Goal: Task Accomplishment & Management: Manage account settings

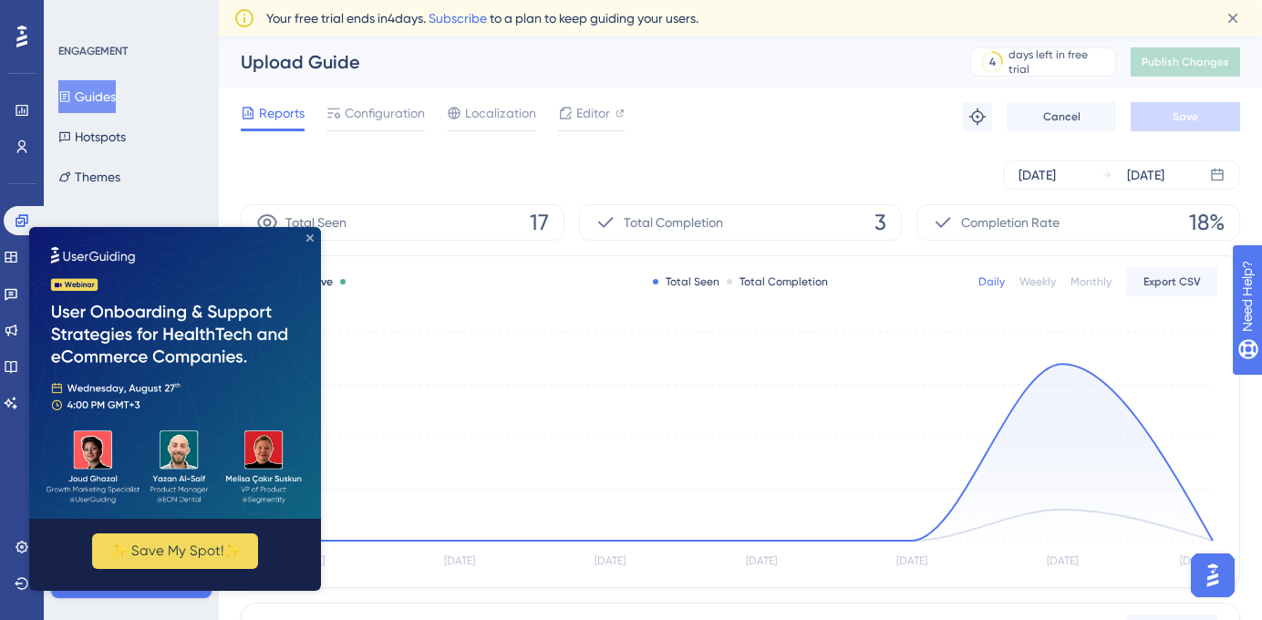
click at [307, 239] on icon "Close Preview" at bounding box center [309, 237] width 7 height 7
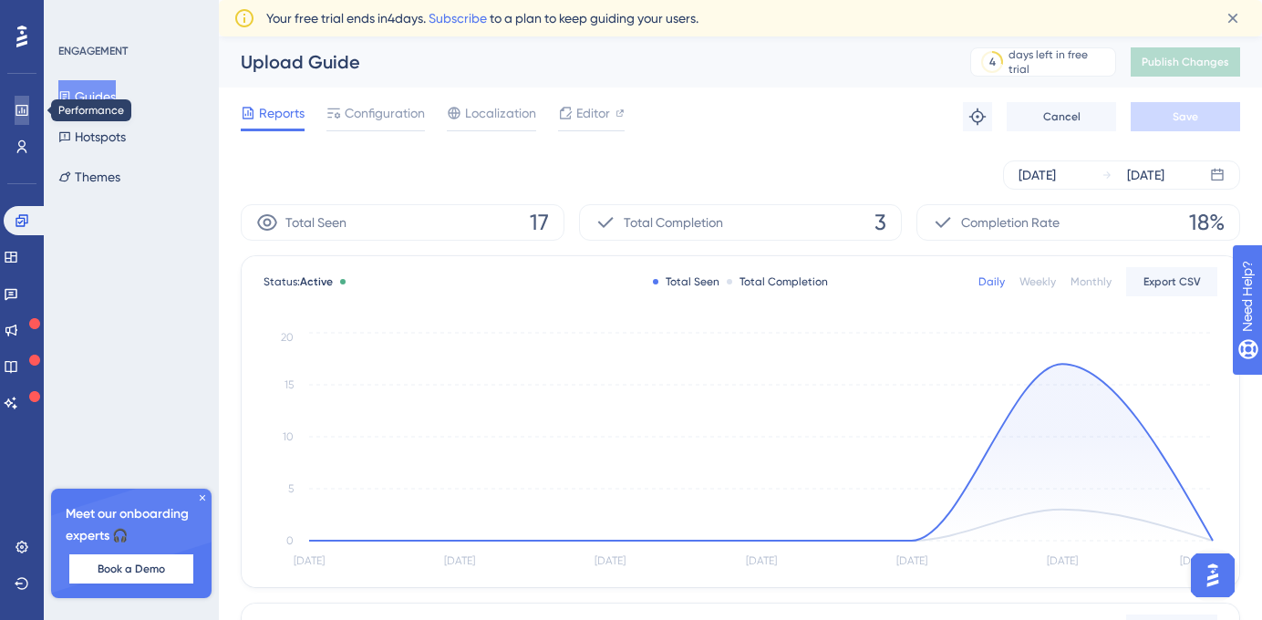
click at [29, 107] on link at bounding box center [22, 110] width 15 height 29
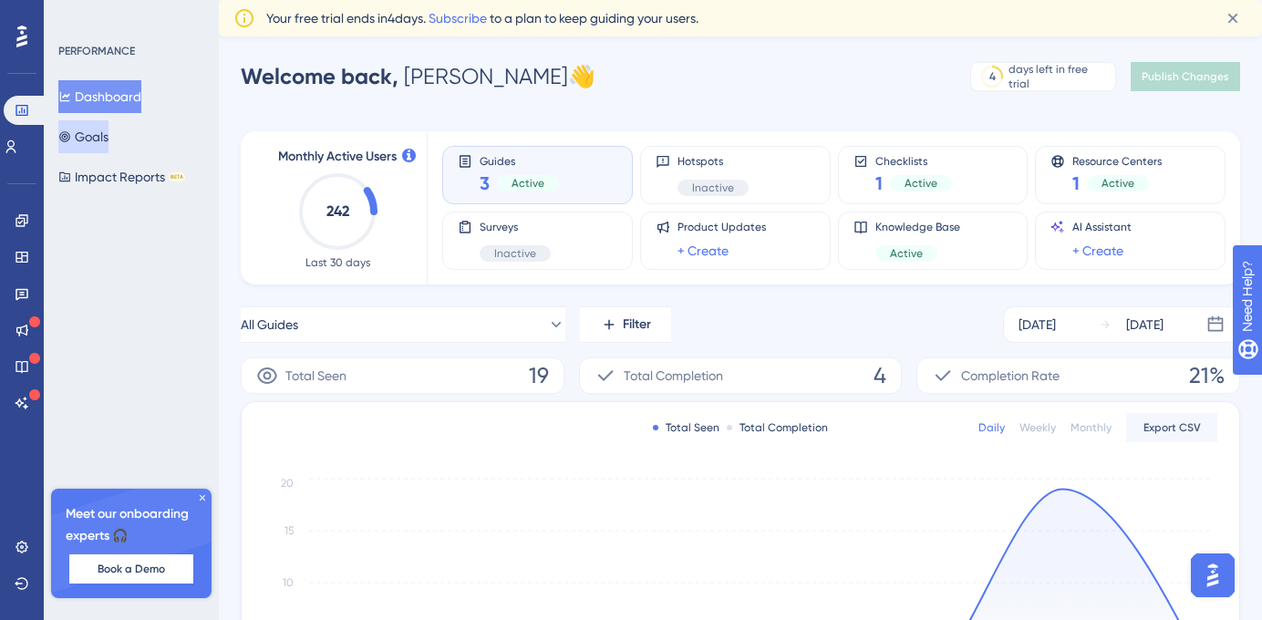
click at [105, 148] on button "Goals" at bounding box center [83, 136] width 50 height 33
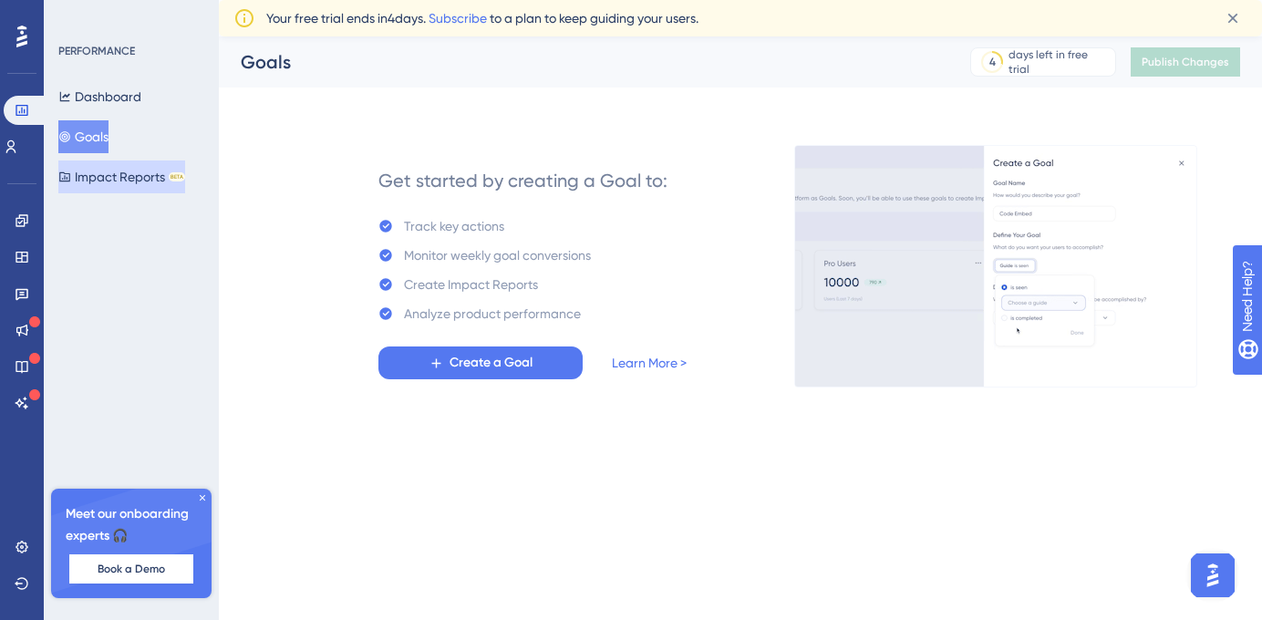
click at [119, 183] on button "Impact Reports BETA" at bounding box center [121, 176] width 127 height 33
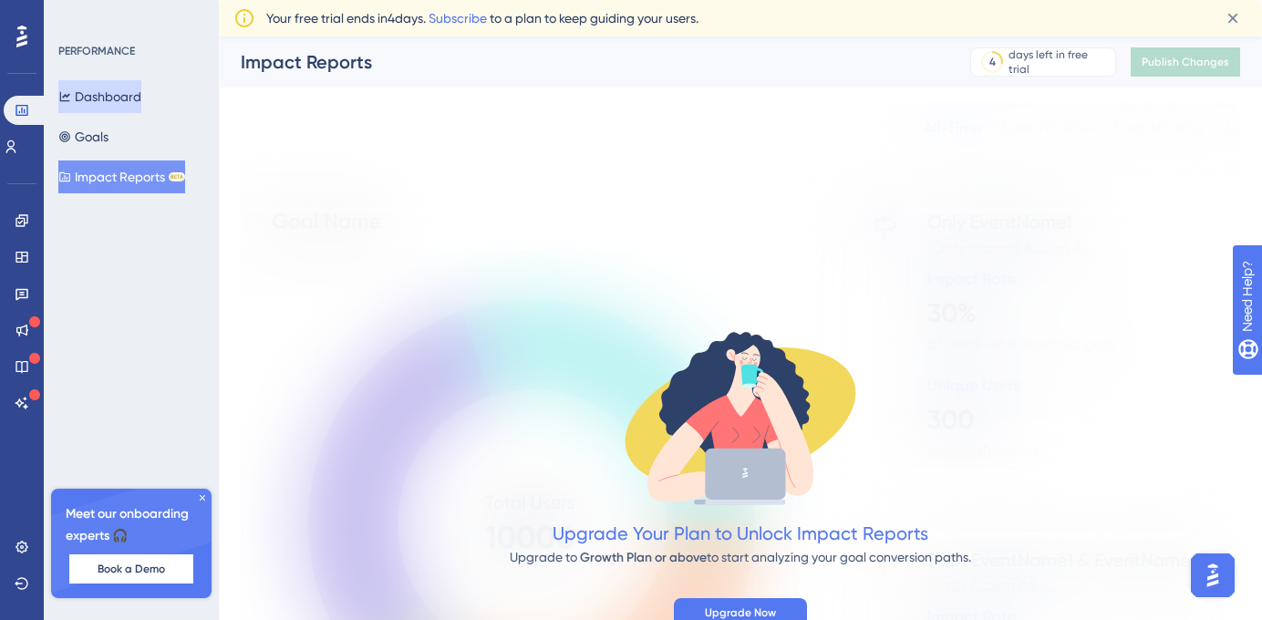
click at [102, 98] on button "Dashboard" at bounding box center [99, 96] width 83 height 33
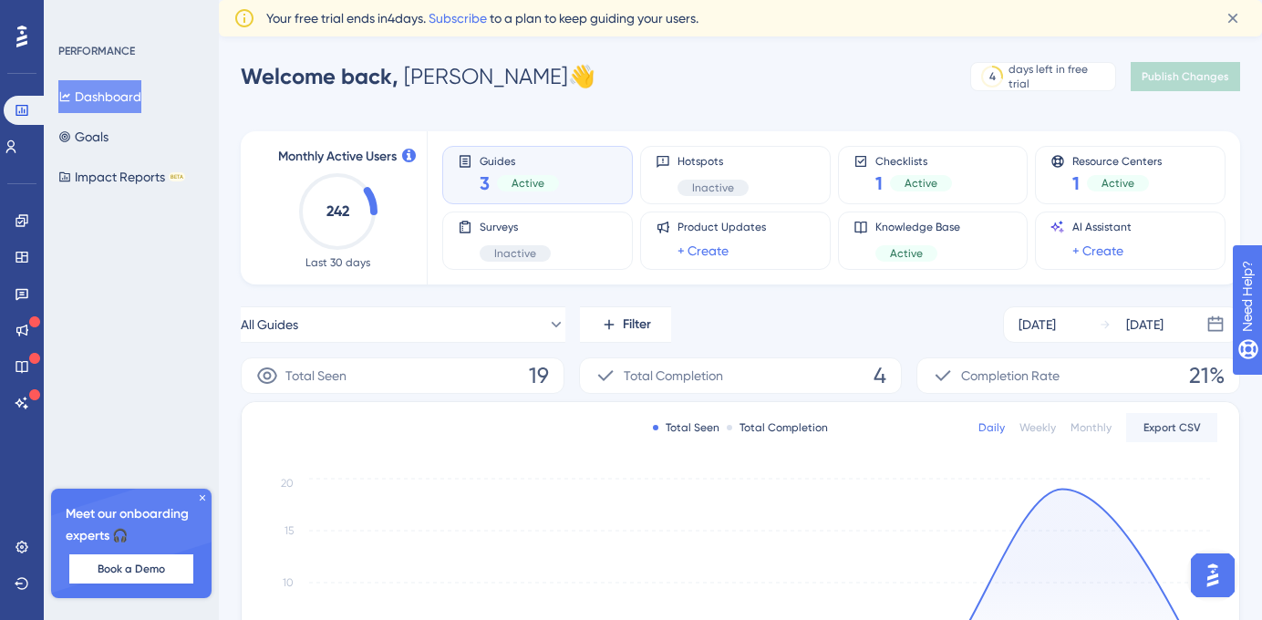
click at [634, 132] on div "Guides 3 Active Hotspots Inactive Checklists 1 Active Resource Centers 1 Active…" at bounding box center [822, 207] width 761 height 153
click at [633, 126] on div "Monthly Active Users 242 Last 30 days Guides 3 Active Hotspots Inactive Checkli…" at bounding box center [740, 555] width 999 height 893
click at [22, 216] on icon at bounding box center [22, 220] width 15 height 15
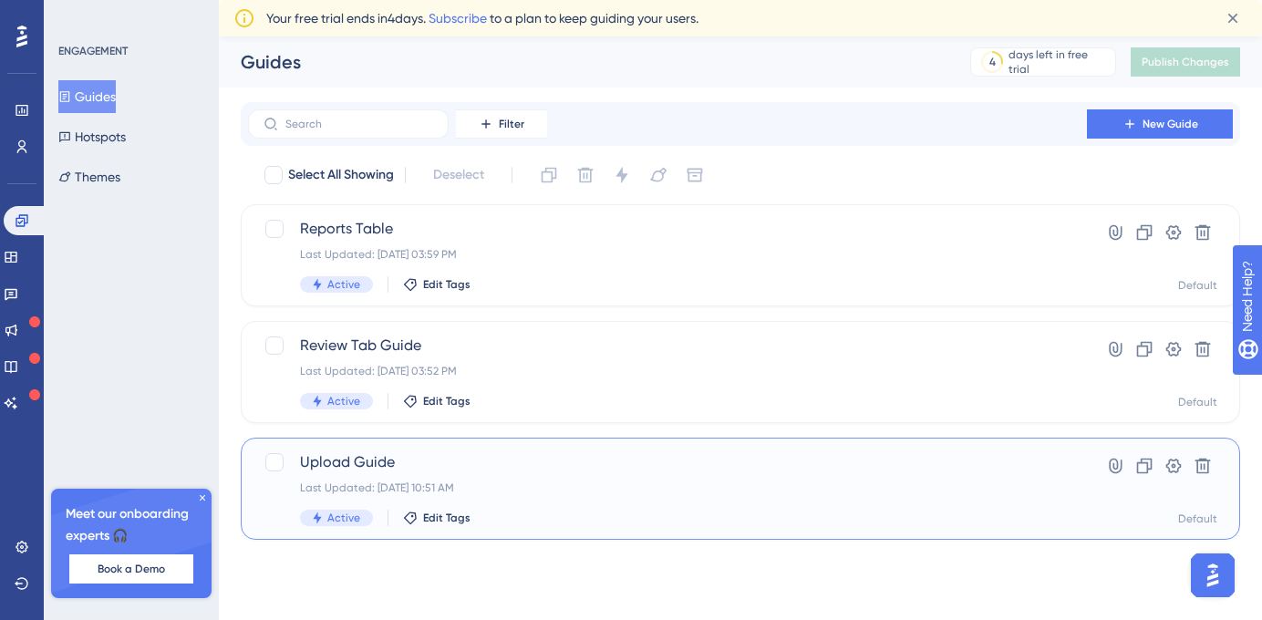
click at [521, 470] on span "Upload Guide" at bounding box center [667, 462] width 735 height 22
click at [458, 438] on div "Upload Guide Last Updated: [DATE] 10:51 AM Active Edit Tags Hyperlink Clone Set…" at bounding box center [740, 489] width 999 height 102
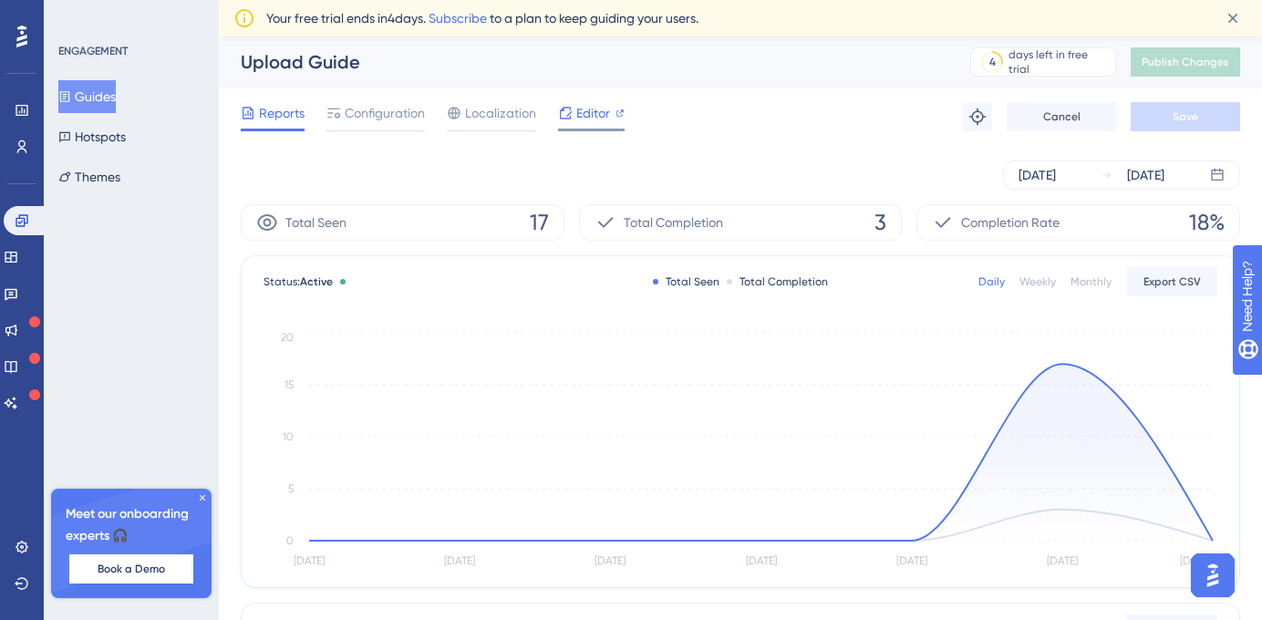
click at [590, 115] on span "Editor" at bounding box center [593, 113] width 34 height 22
click at [100, 149] on button "Hotspots" at bounding box center [91, 136] width 67 height 33
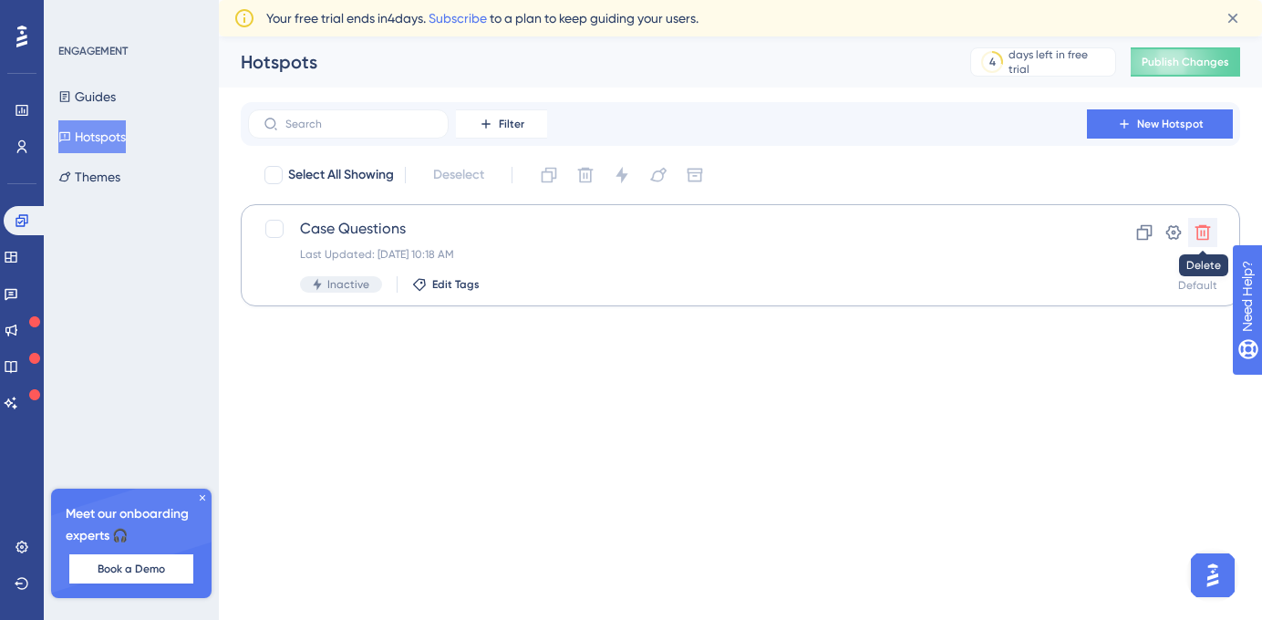
click at [1200, 232] on icon at bounding box center [1202, 232] width 15 height 15
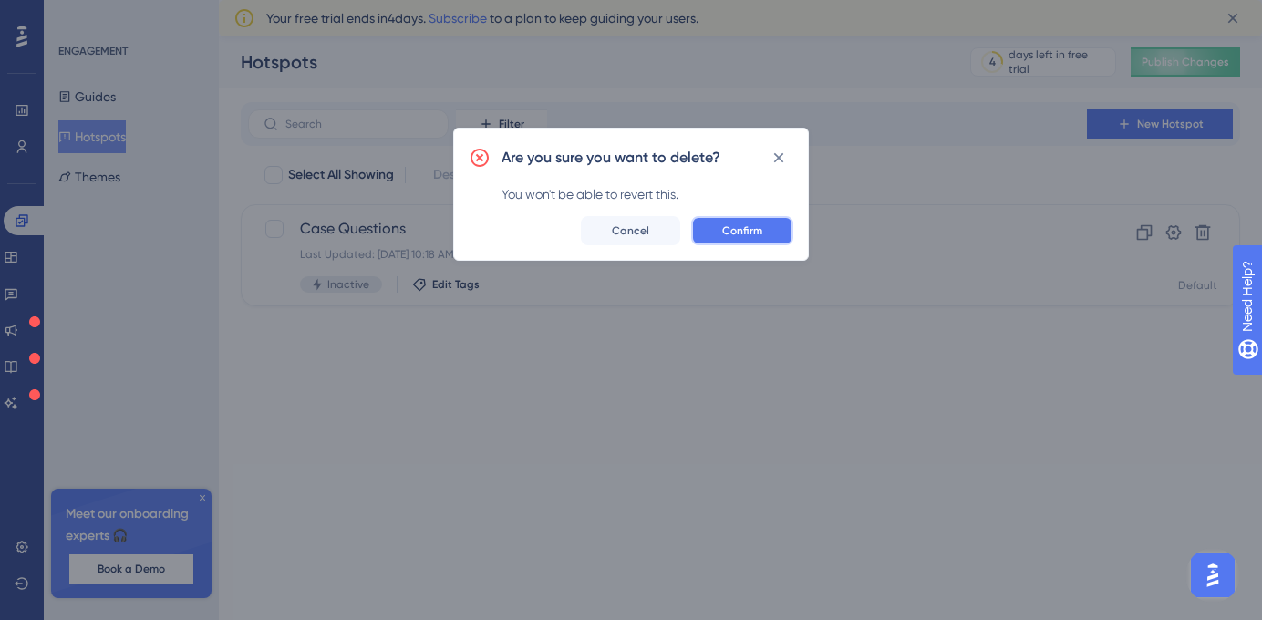
click at [745, 225] on span "Confirm" at bounding box center [742, 230] width 40 height 15
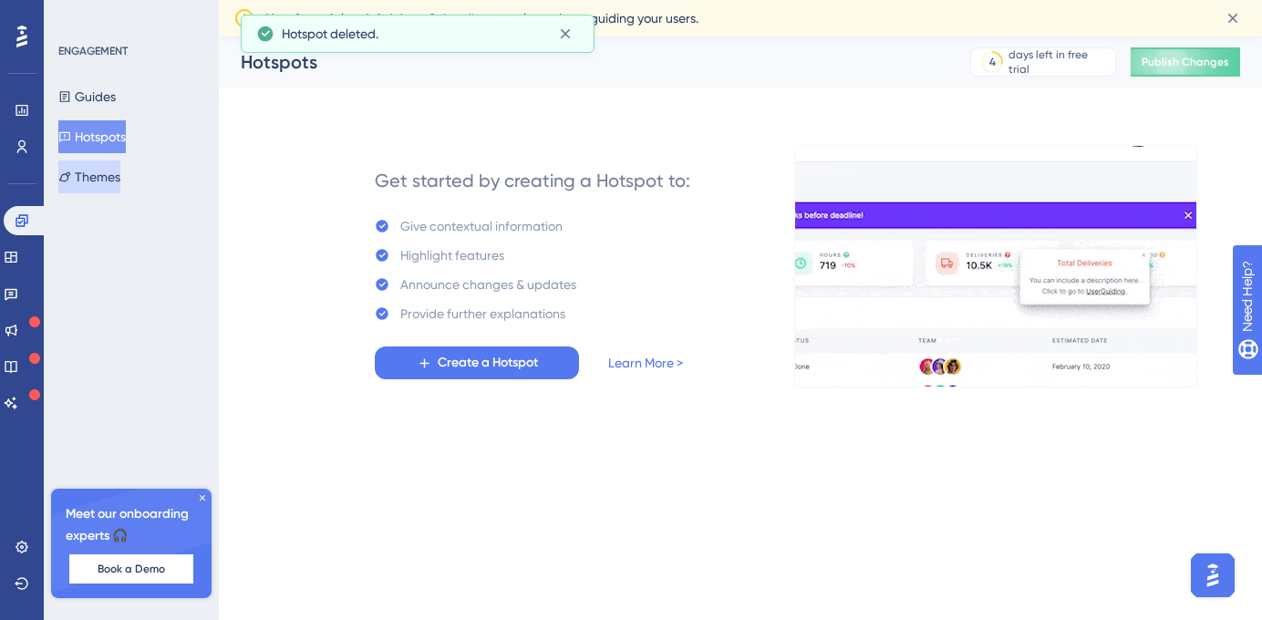
click at [97, 178] on button "Themes" at bounding box center [89, 176] width 62 height 33
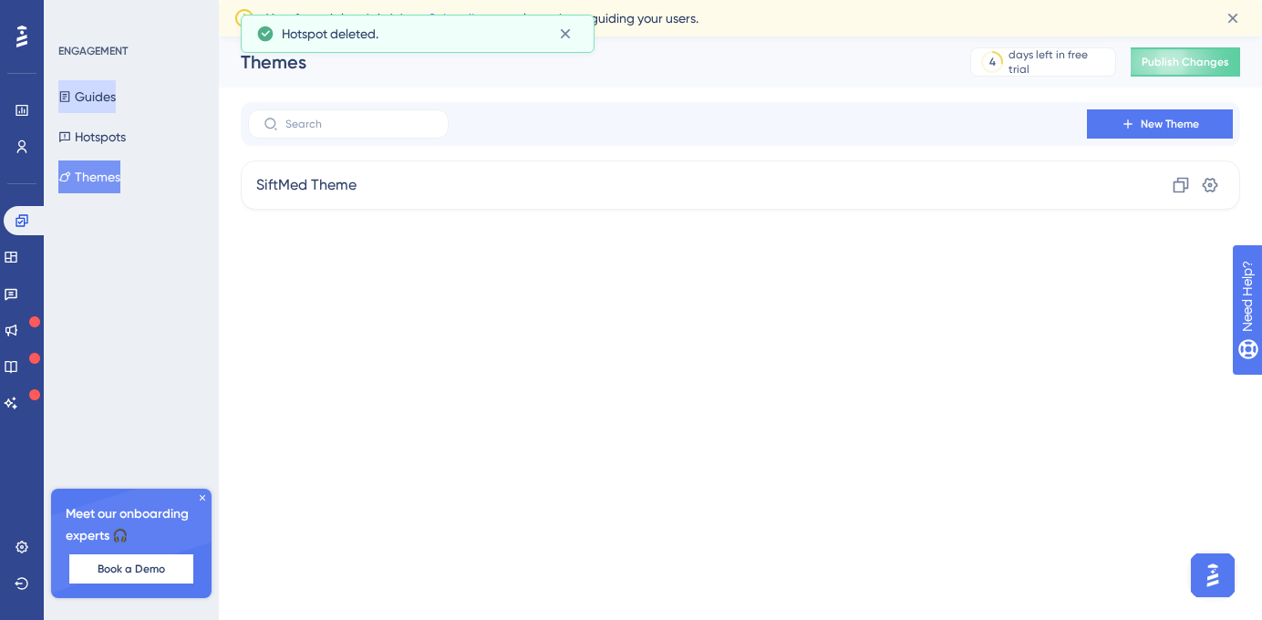
click at [96, 104] on button "Guides" at bounding box center [86, 96] width 57 height 33
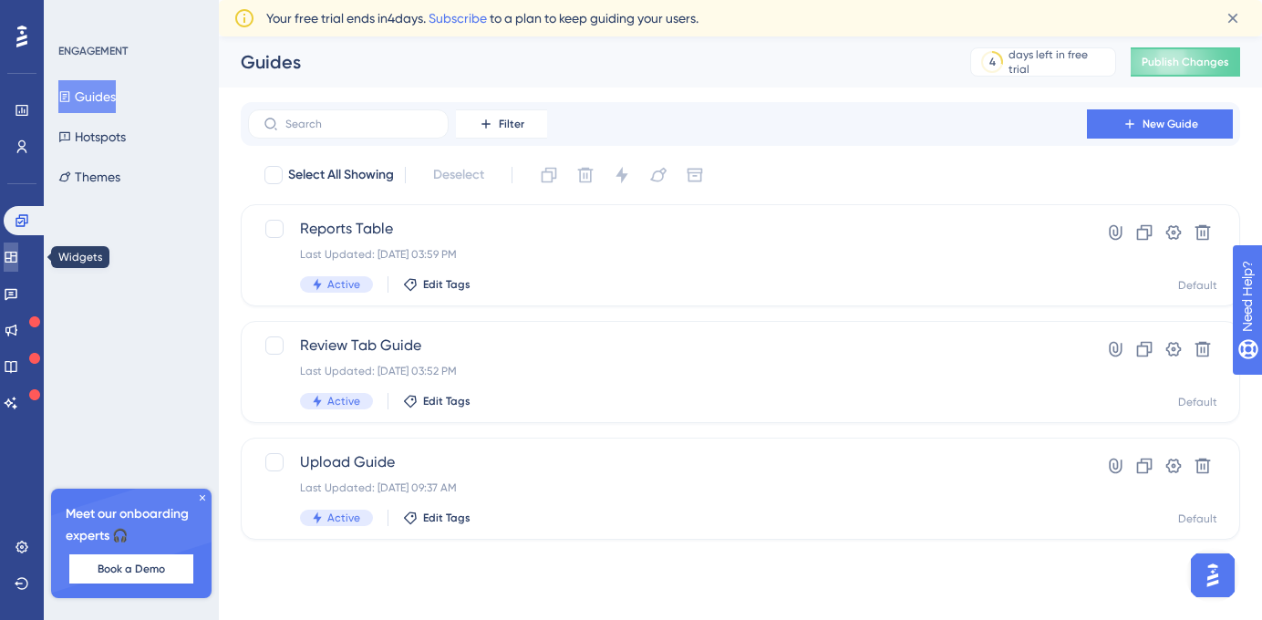
click at [18, 258] on icon at bounding box center [11, 257] width 15 height 15
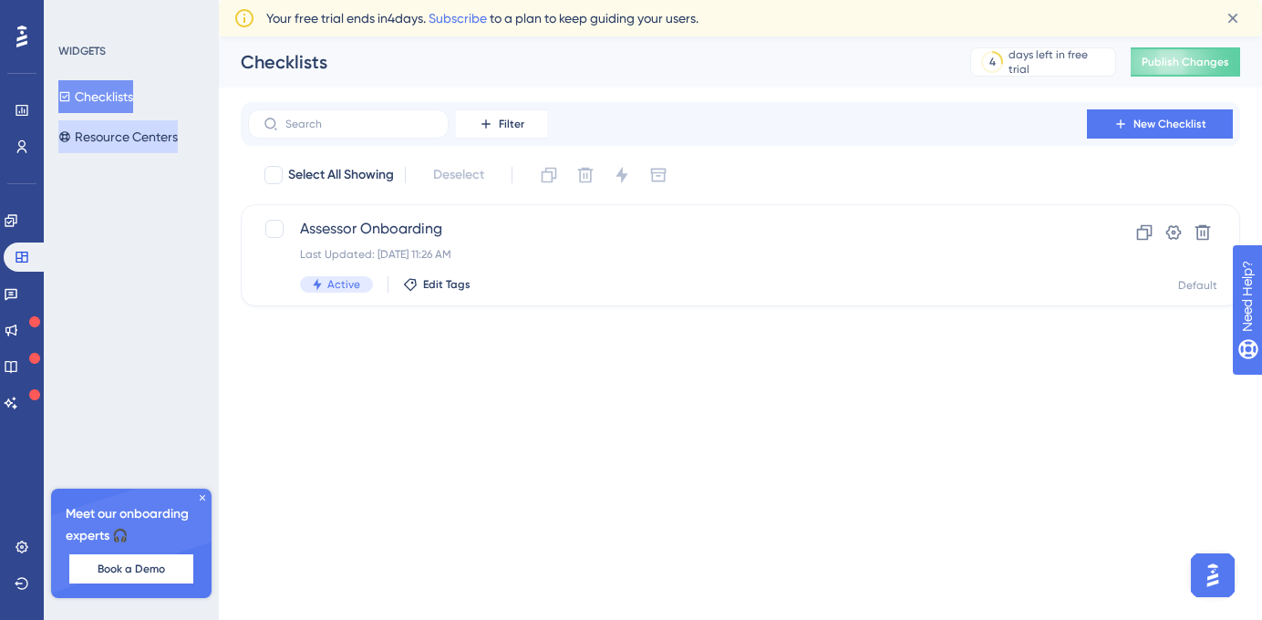
click at [142, 137] on button "Resource Centers" at bounding box center [117, 136] width 119 height 33
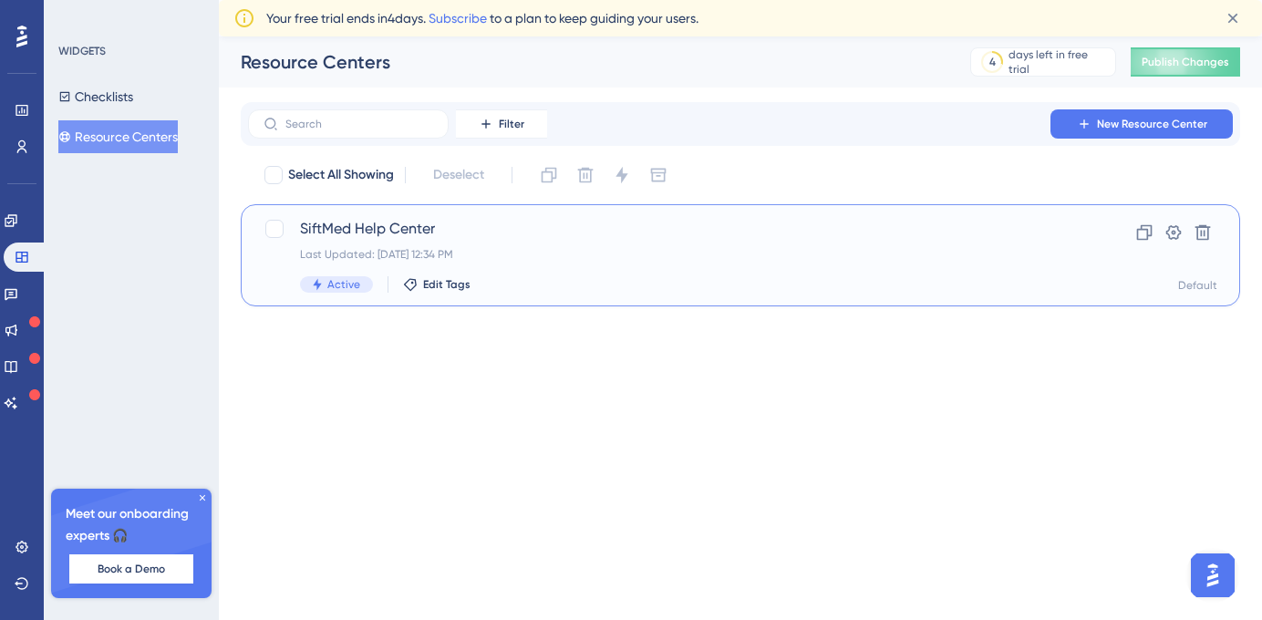
click at [524, 240] on div "SiftMed Help Center Last Updated: [DATE] 12:34 PM Active Edit Tags" at bounding box center [667, 255] width 735 height 75
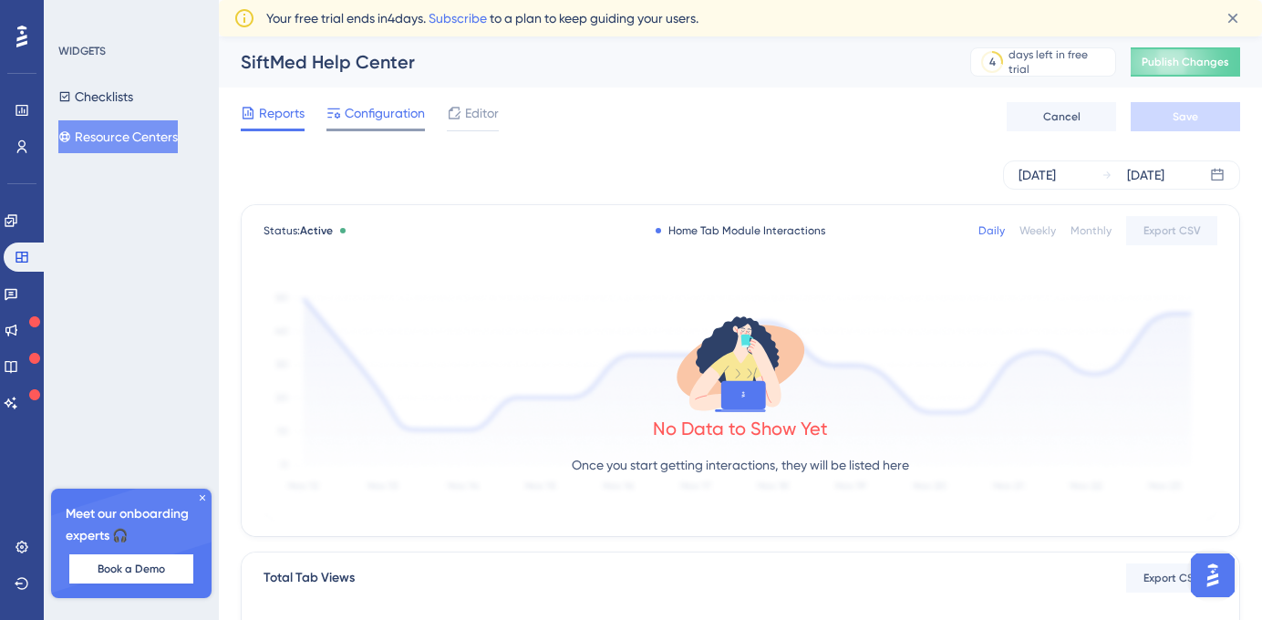
click at [395, 119] on span "Configuration" at bounding box center [385, 113] width 80 height 22
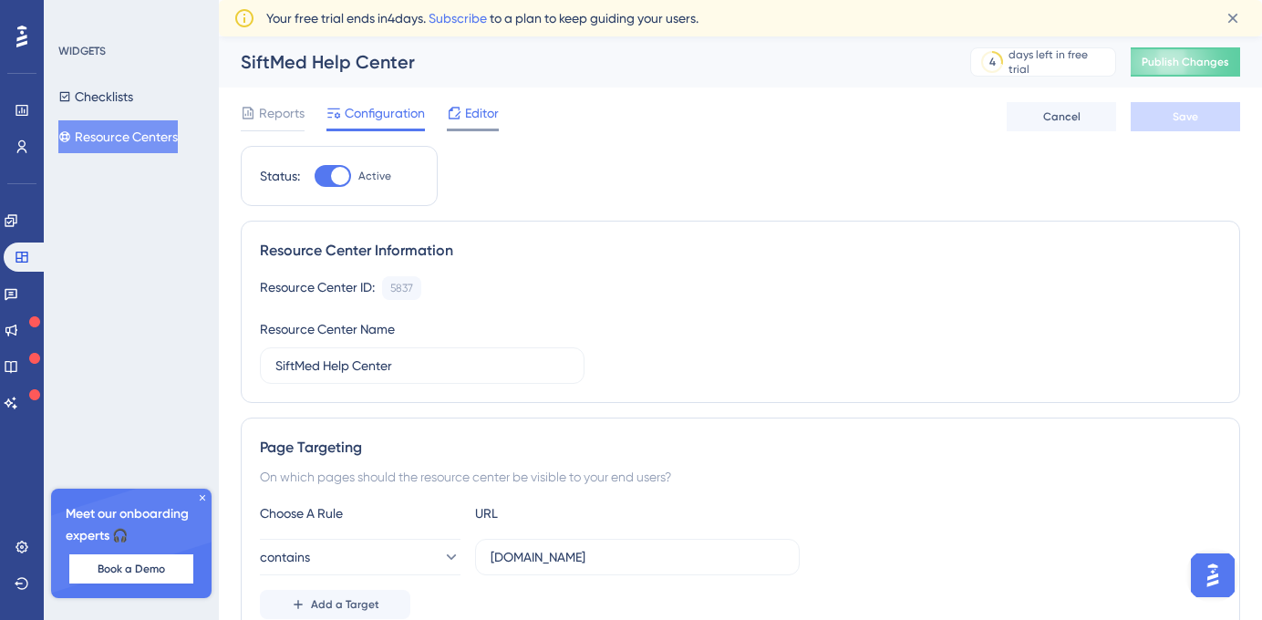
click at [475, 118] on span "Editor" at bounding box center [482, 113] width 34 height 22
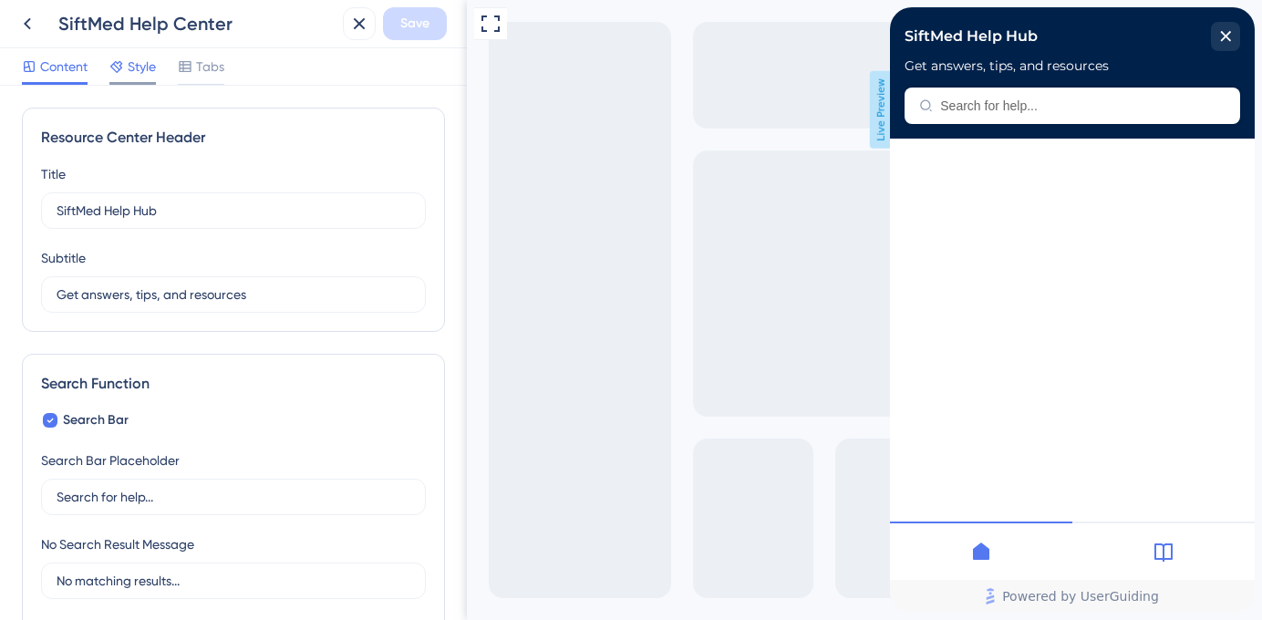
click at [155, 74] on span "Style" at bounding box center [142, 67] width 28 height 22
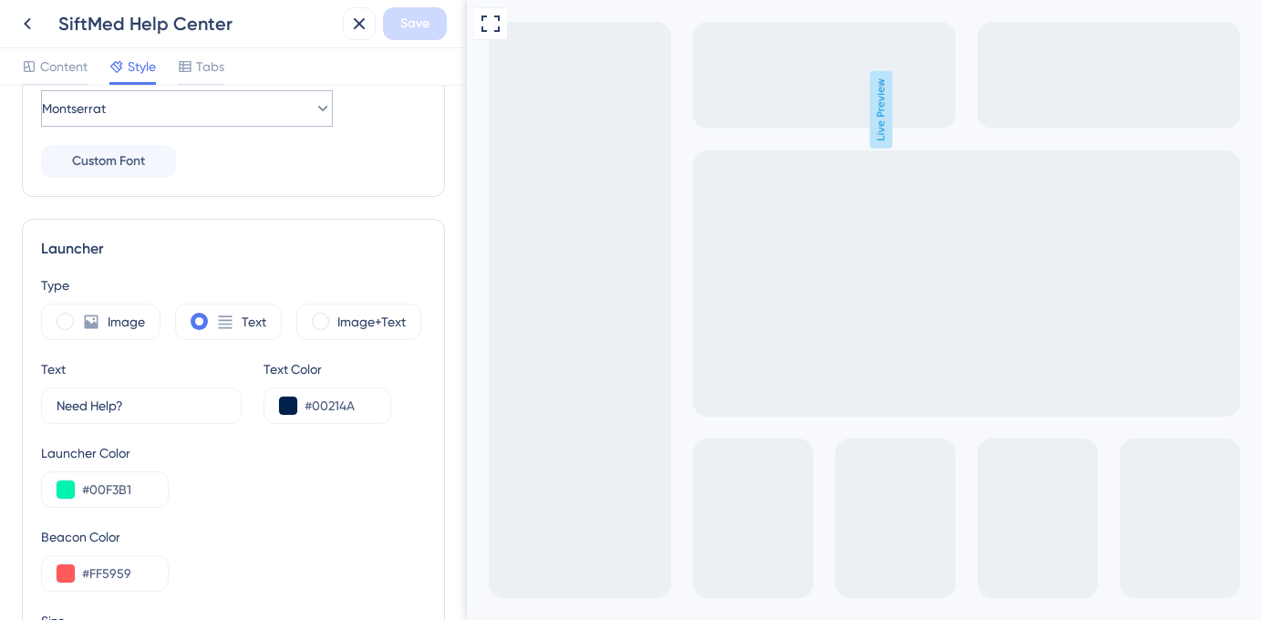
scroll to position [368, 0]
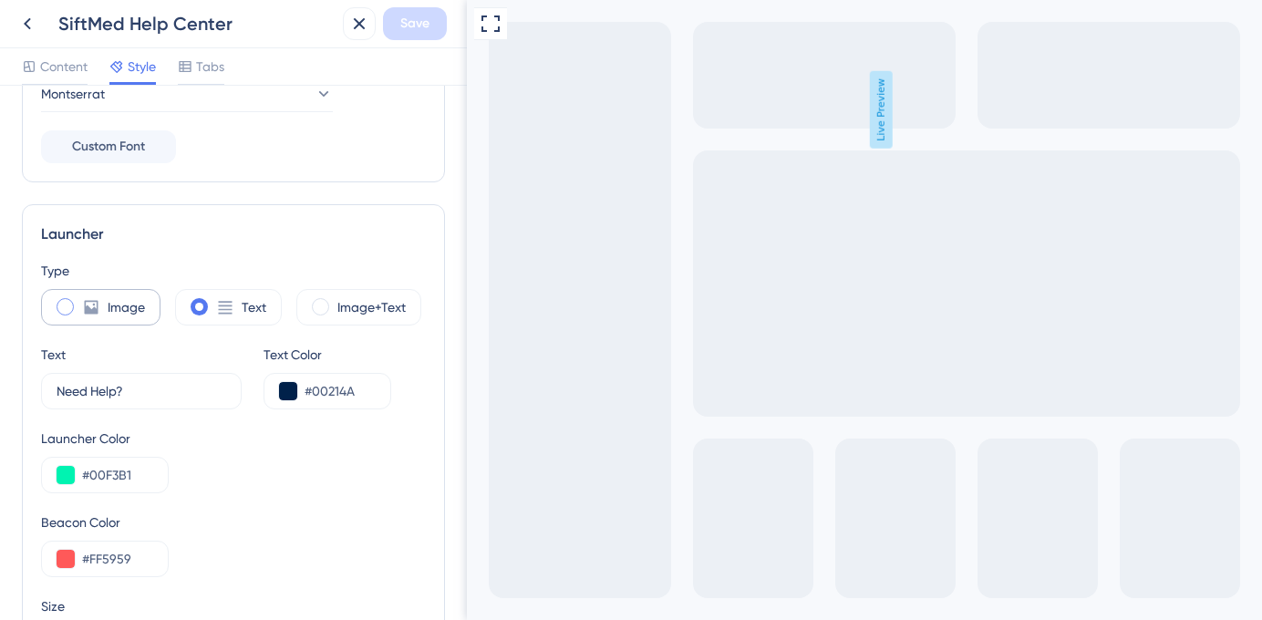
click at [82, 305] on icon at bounding box center [91, 307] width 18 height 18
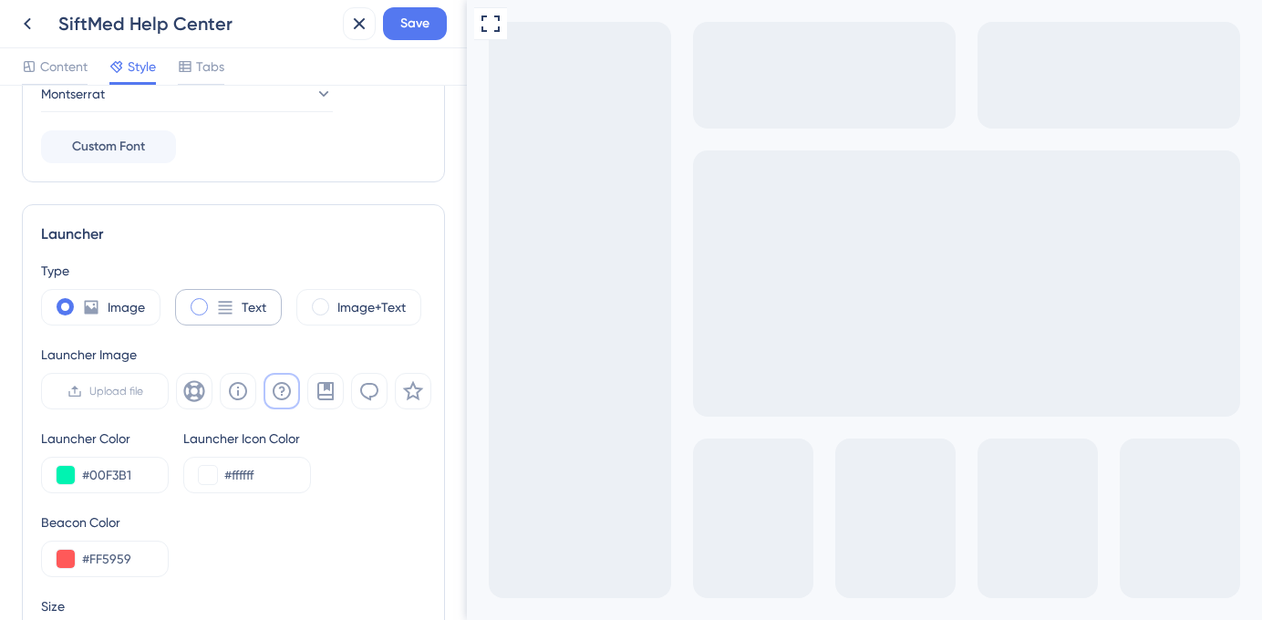
click at [218, 315] on icon at bounding box center [225, 307] width 18 height 18
type input "30"
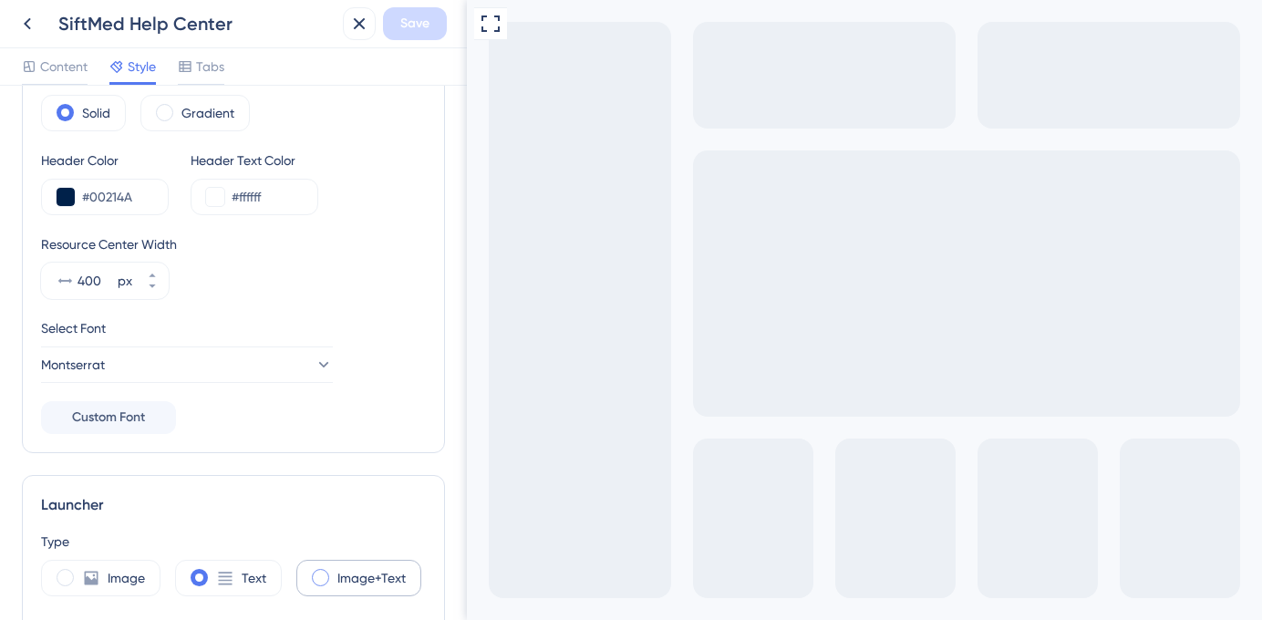
scroll to position [0, 0]
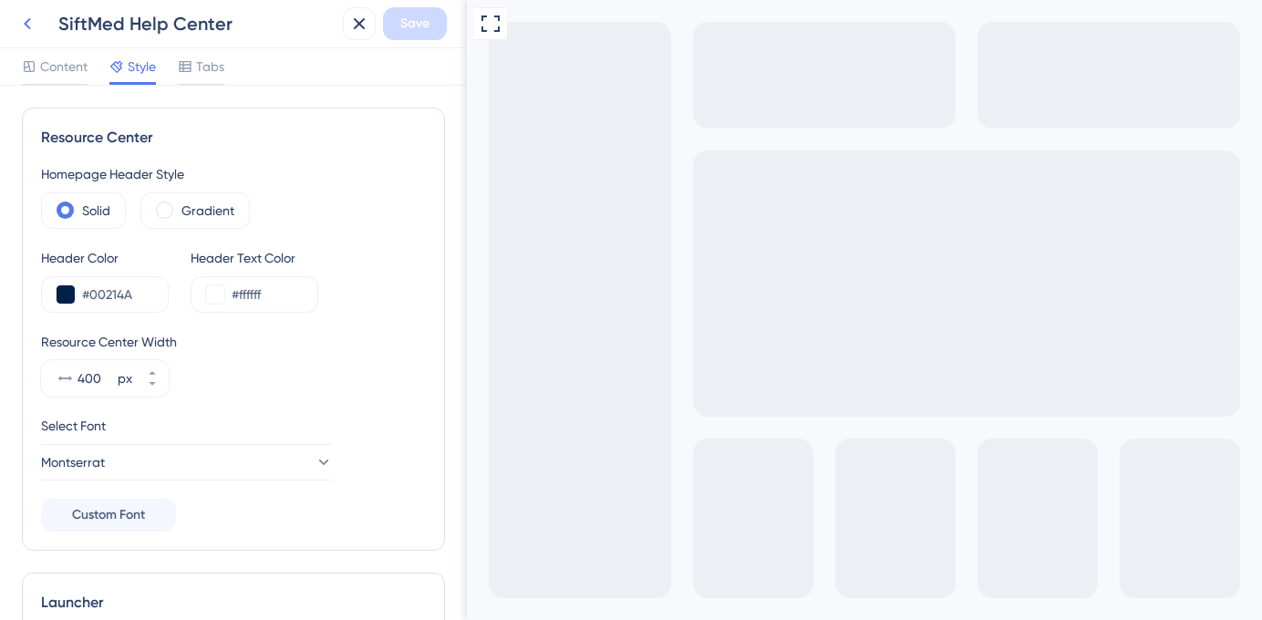
click at [38, 18] on button at bounding box center [27, 23] width 33 height 33
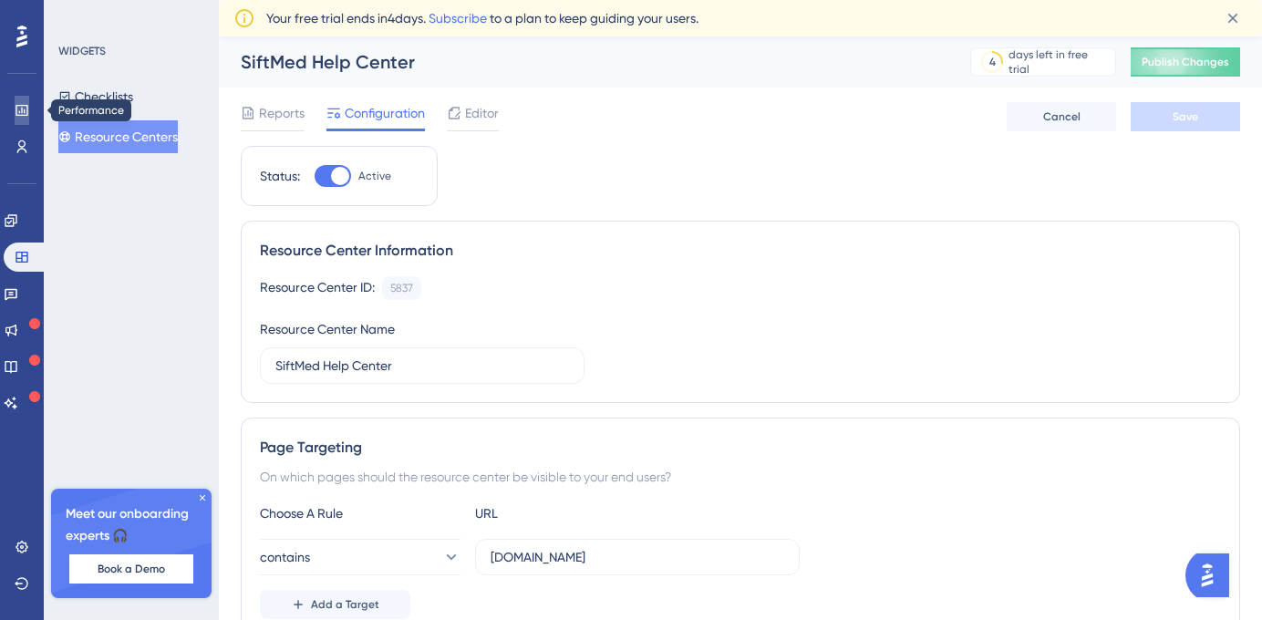
click at [17, 114] on icon at bounding box center [22, 110] width 15 height 15
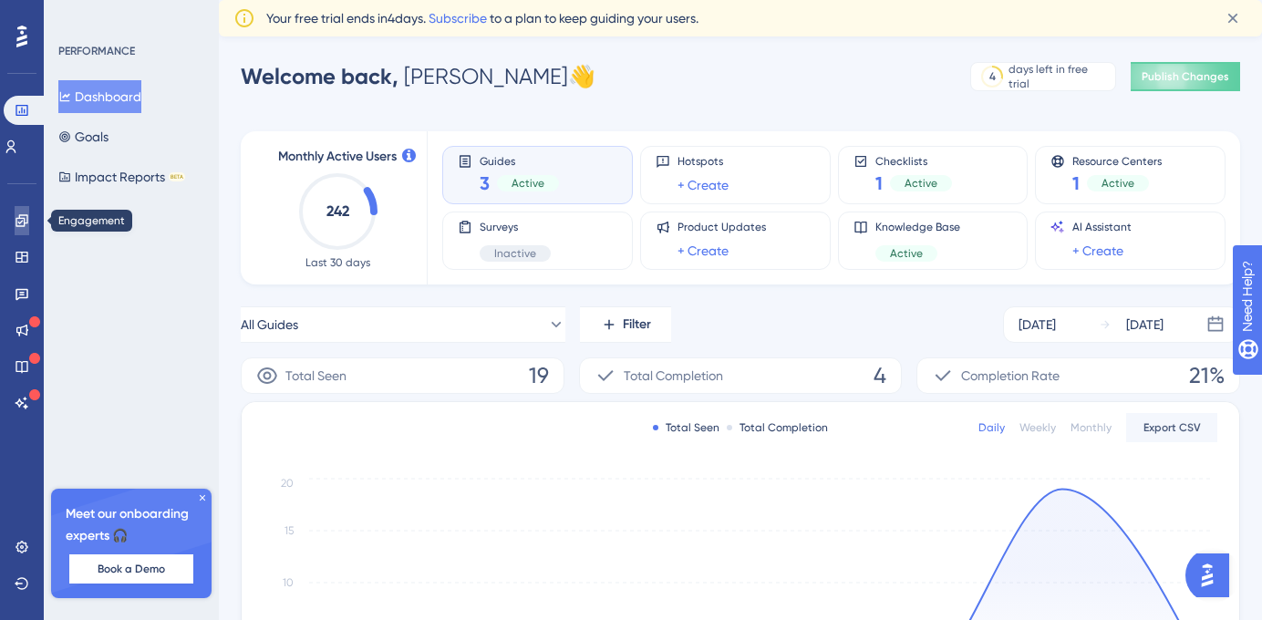
click at [20, 214] on icon at bounding box center [22, 220] width 15 height 15
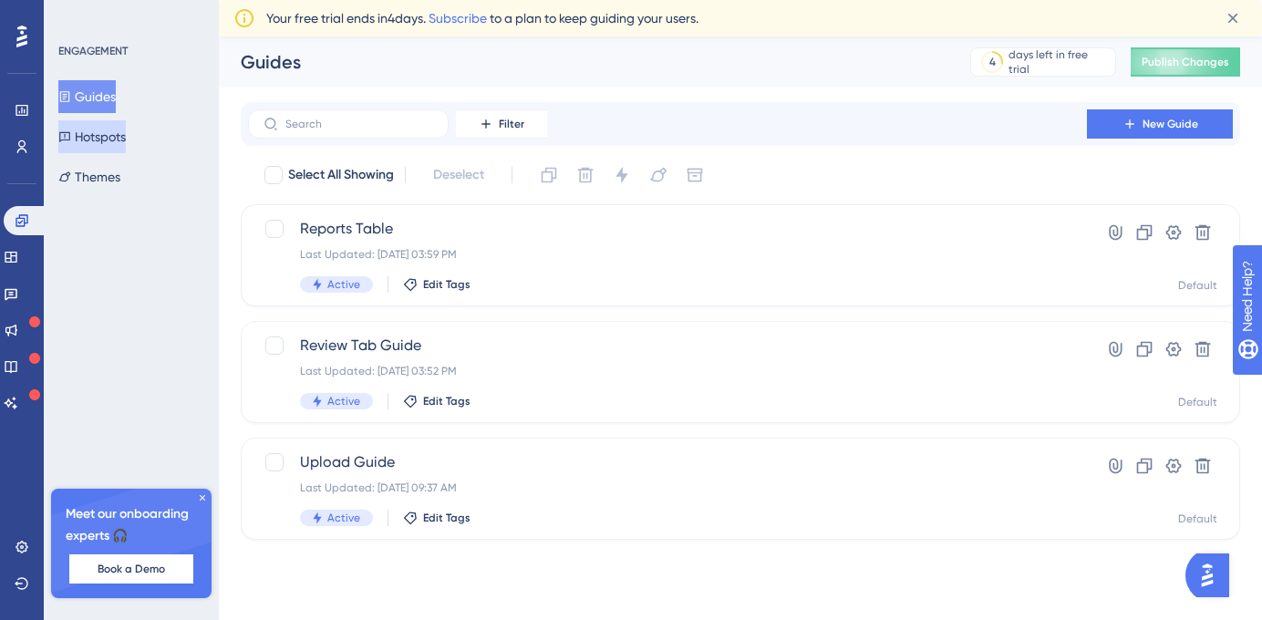
click at [126, 136] on button "Hotspots" at bounding box center [91, 136] width 67 height 33
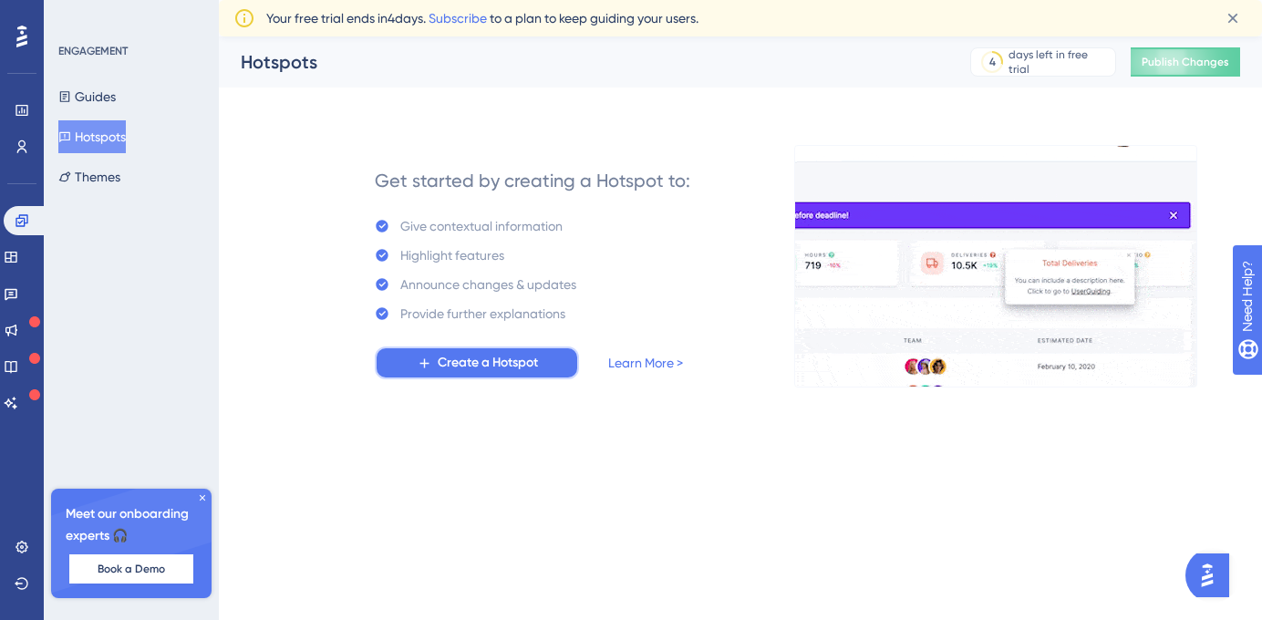
click at [512, 366] on span "Create a Hotspot" at bounding box center [488, 363] width 100 height 22
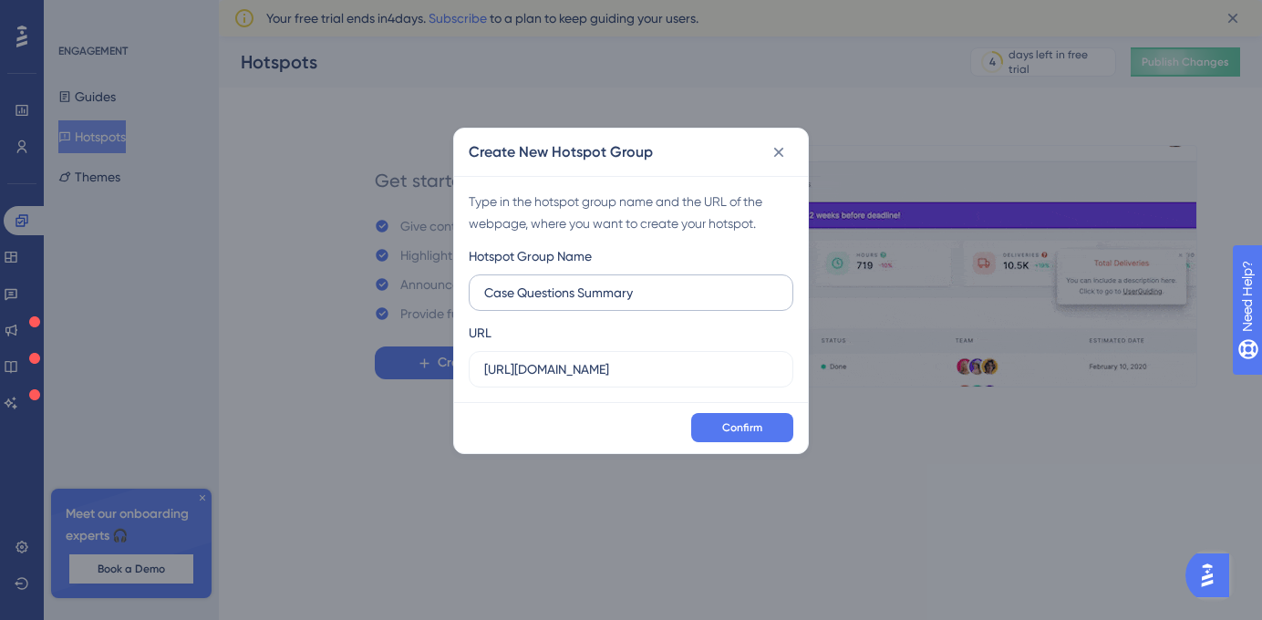
drag, startPoint x: 643, startPoint y: 294, endPoint x: 521, endPoint y: 299, distance: 121.3
click at [521, 299] on input "Case Questions Summary" at bounding box center [631, 293] width 294 height 20
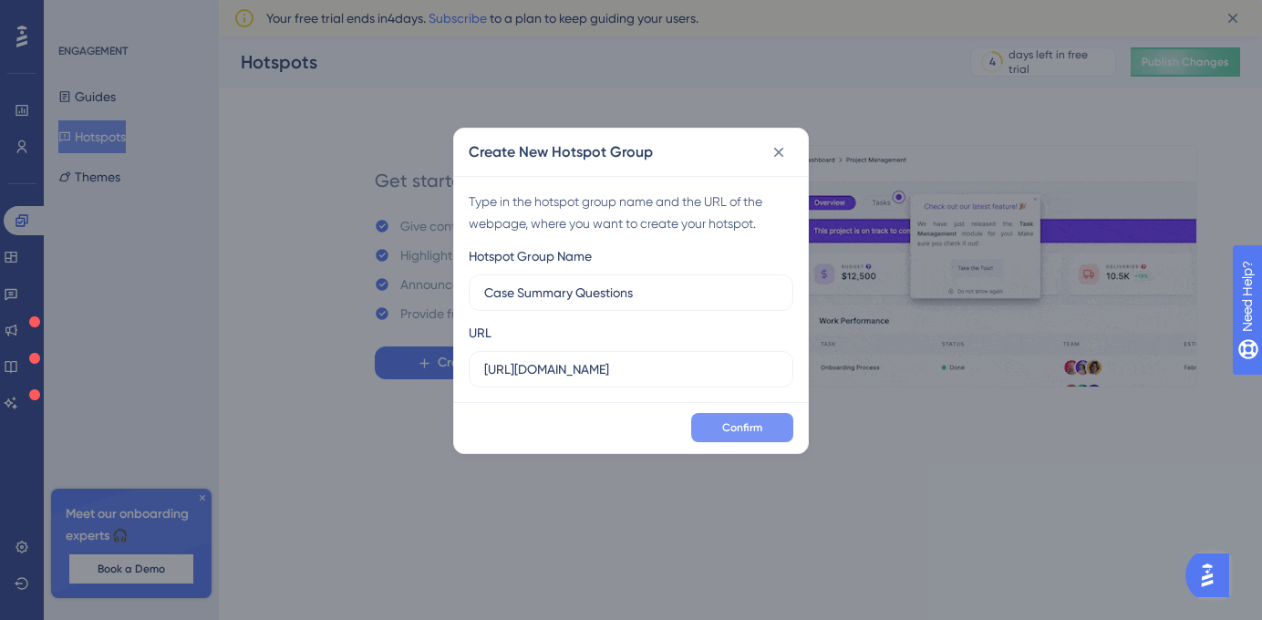
type input "Case Summary Questions"
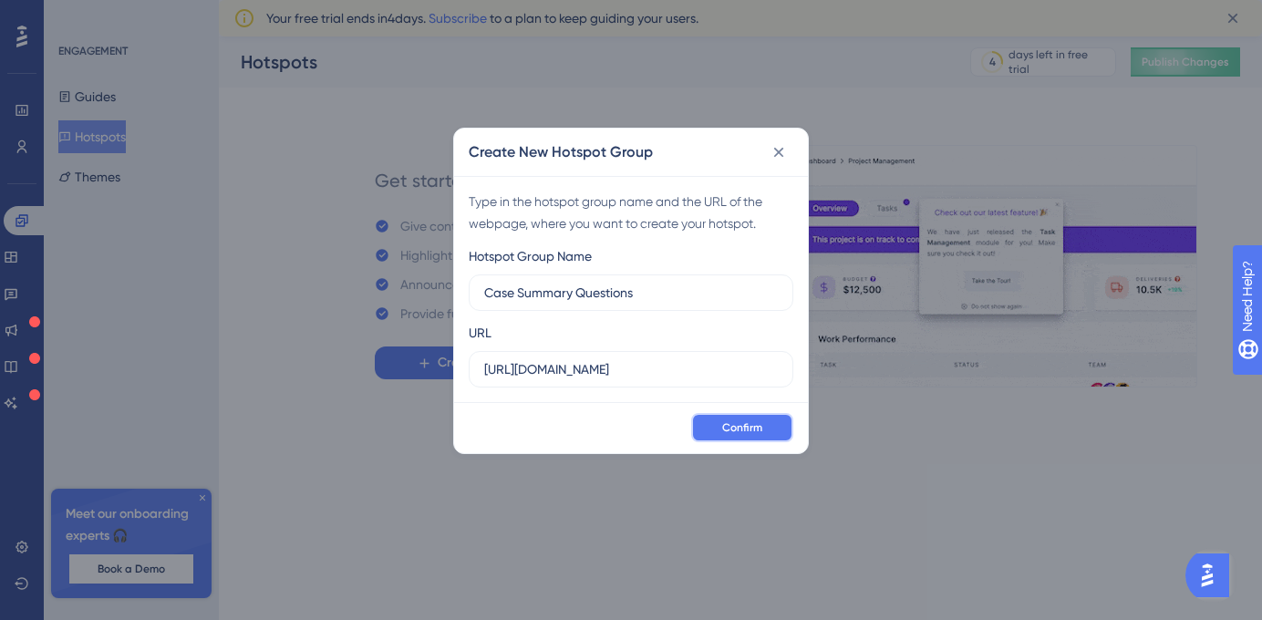
click at [734, 424] on span "Confirm" at bounding box center [742, 427] width 40 height 15
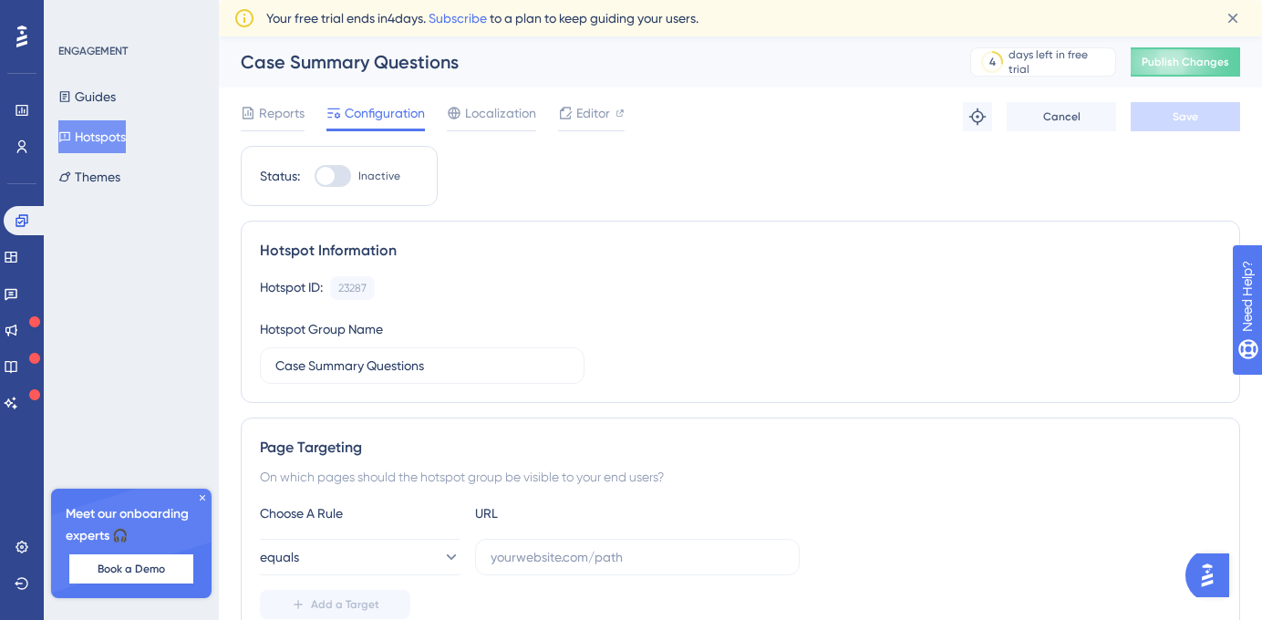
click at [1032, 117] on button "Cancel" at bounding box center [1060, 116] width 109 height 29
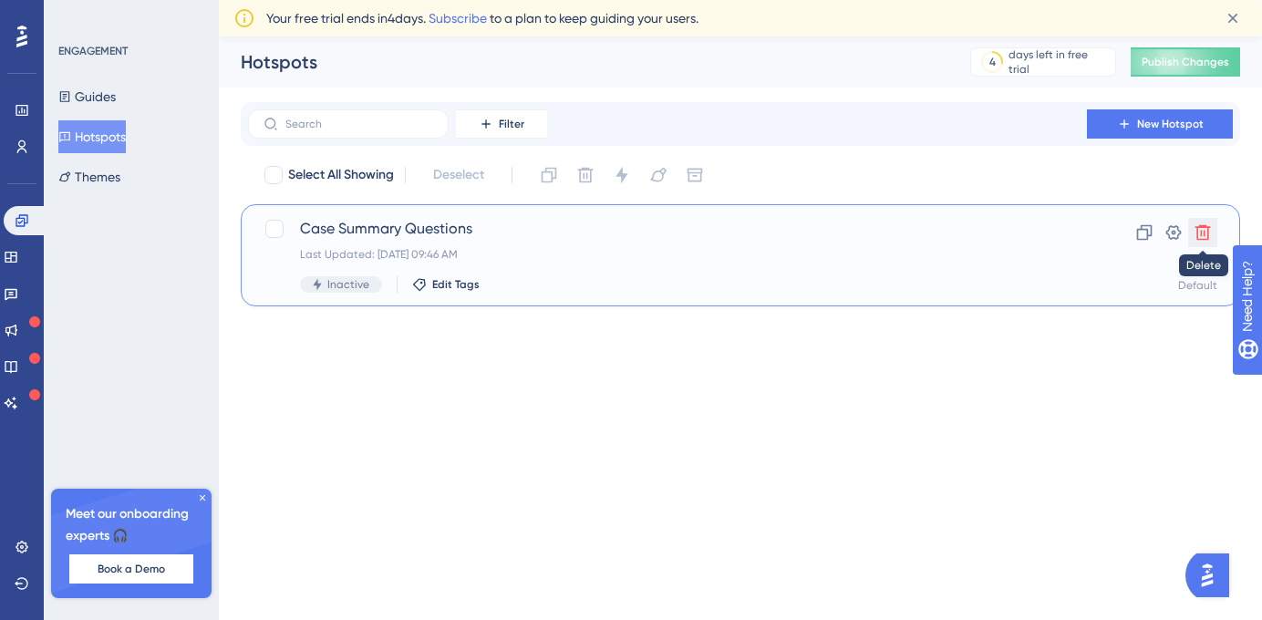
click at [1202, 227] on icon at bounding box center [1202, 232] width 15 height 15
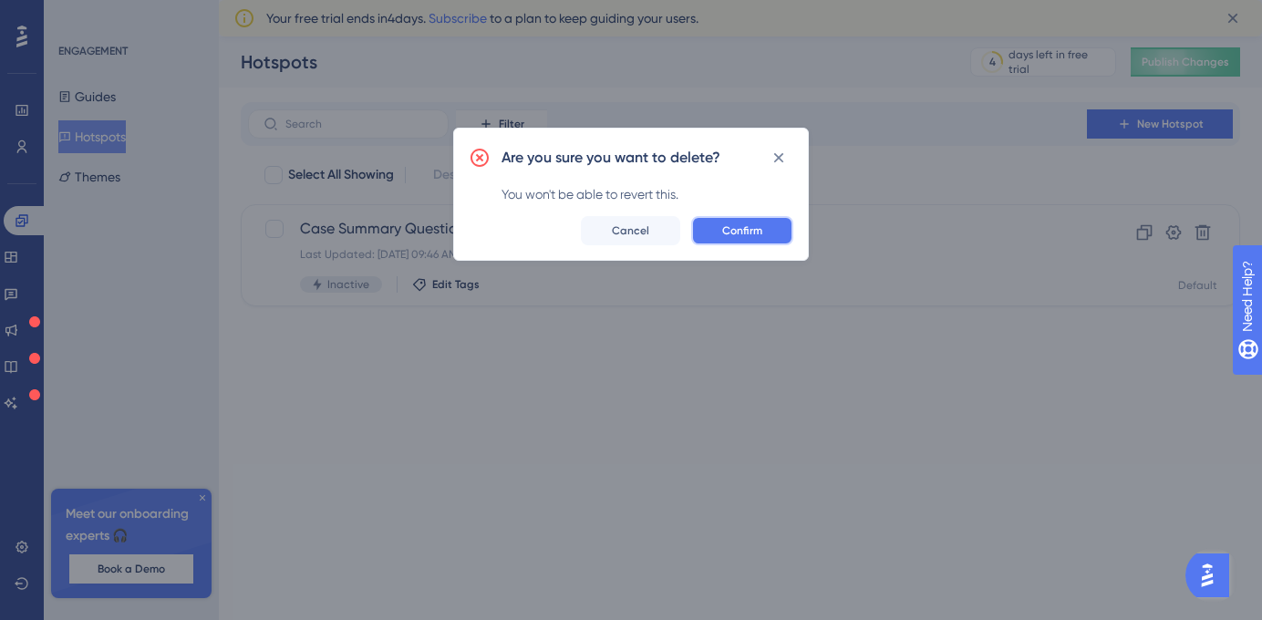
click at [739, 228] on span "Confirm" at bounding box center [742, 230] width 40 height 15
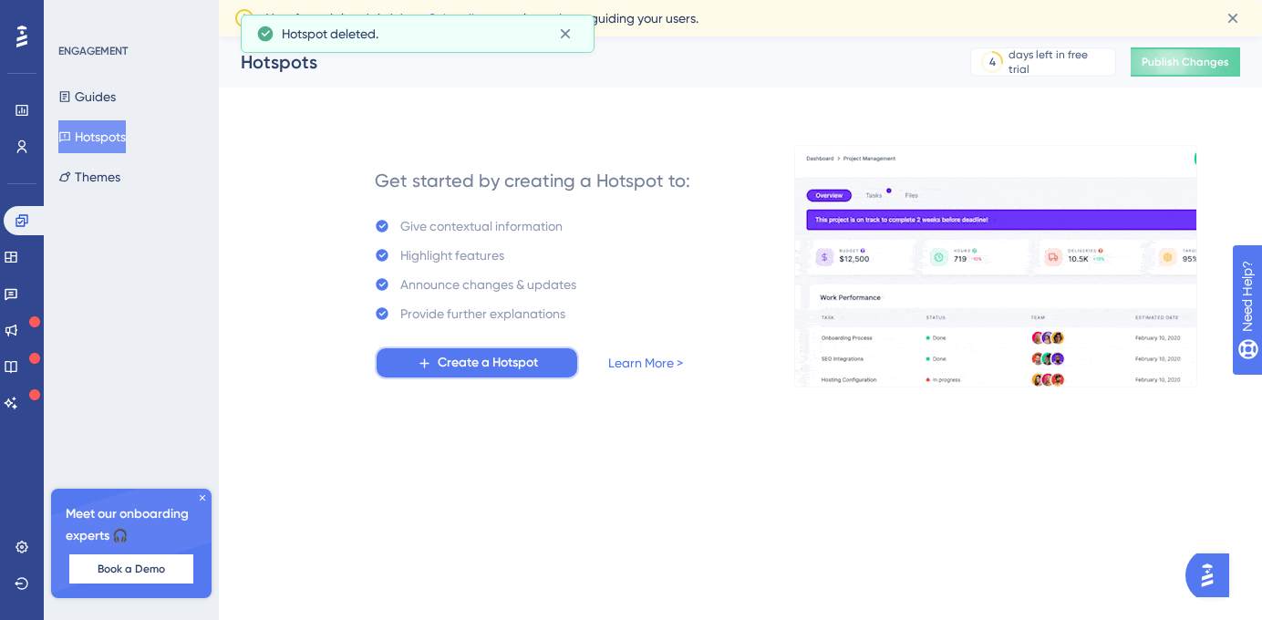
click at [458, 367] on span "Create a Hotspot" at bounding box center [488, 363] width 100 height 22
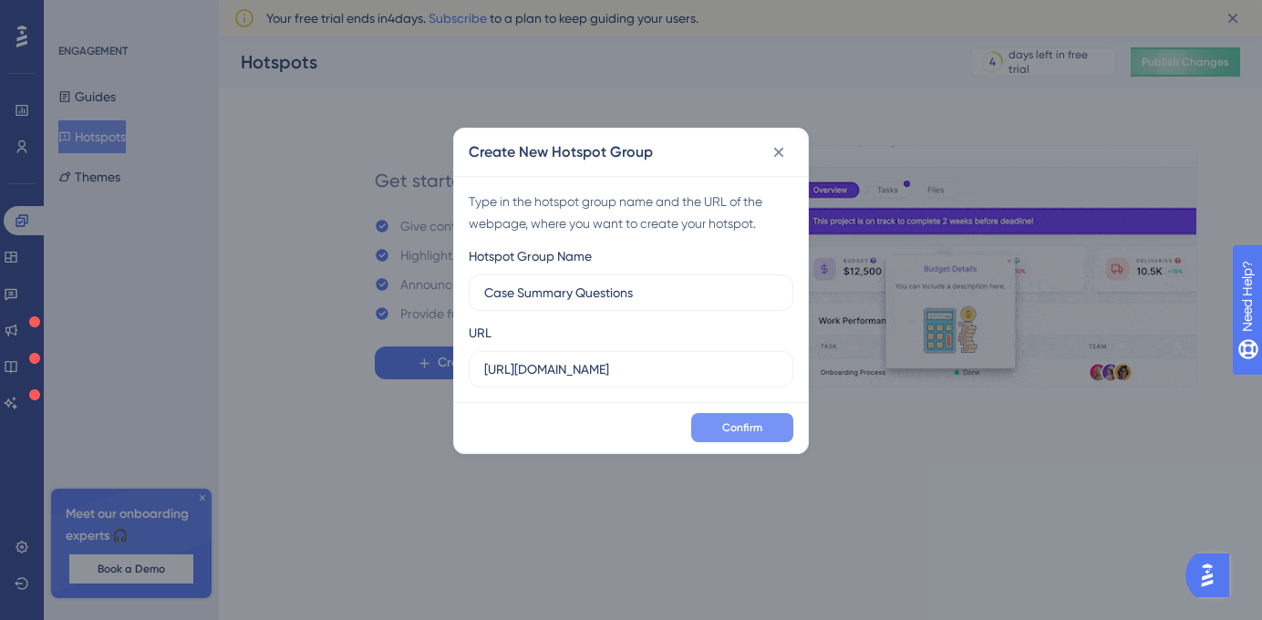
type input "Case Summary Questions"
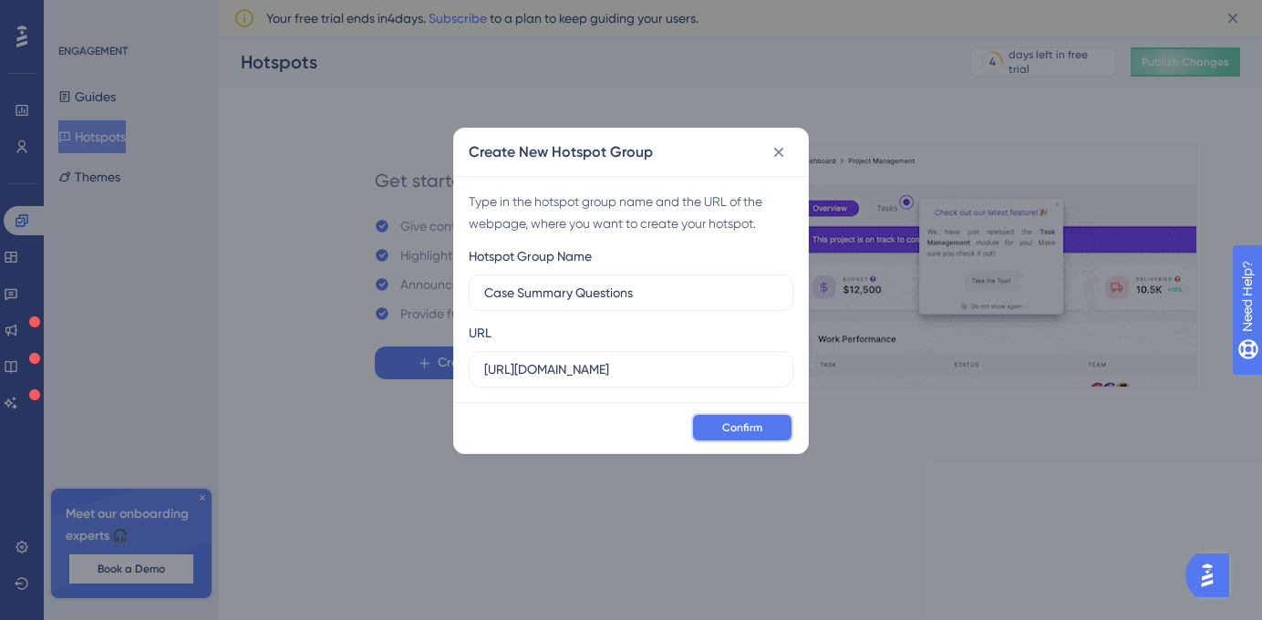
click at [749, 421] on span "Confirm" at bounding box center [742, 427] width 40 height 15
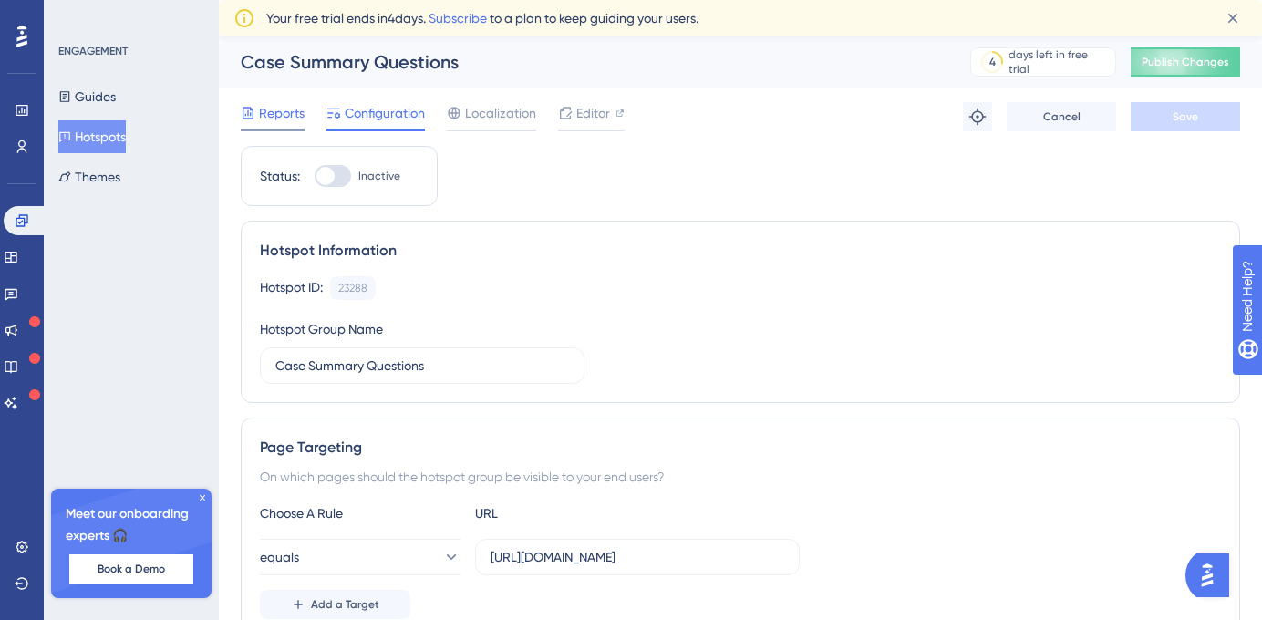
click at [267, 115] on span "Reports" at bounding box center [282, 113] width 46 height 22
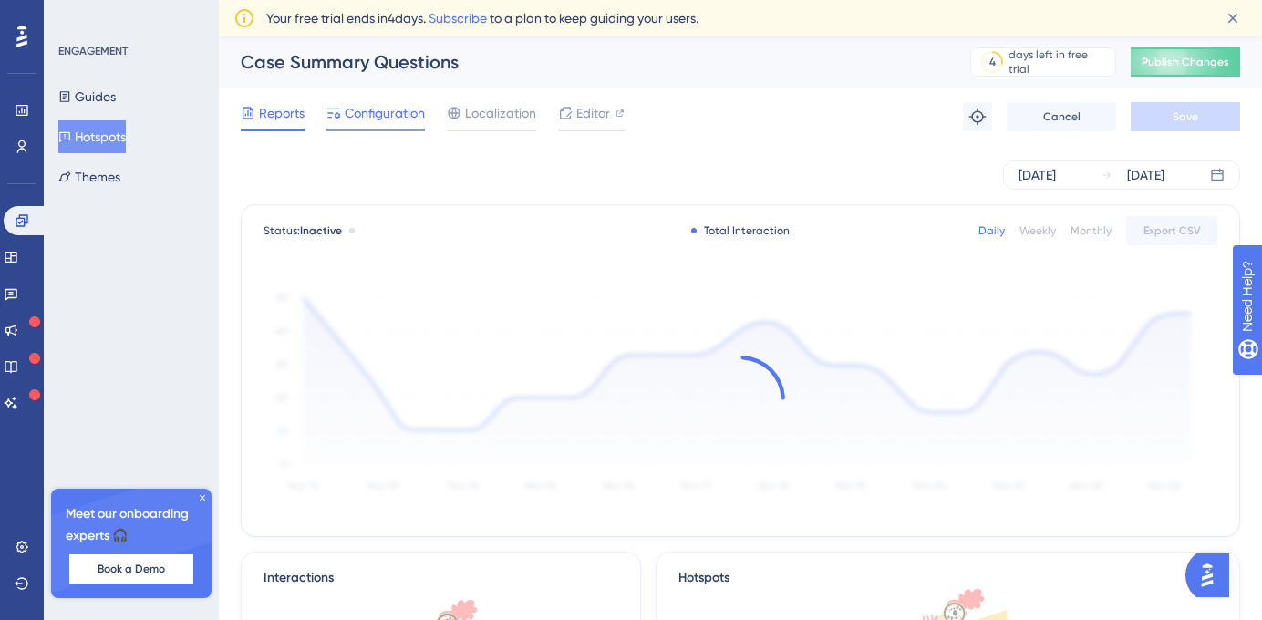
click at [361, 117] on span "Configuration" at bounding box center [385, 113] width 80 height 22
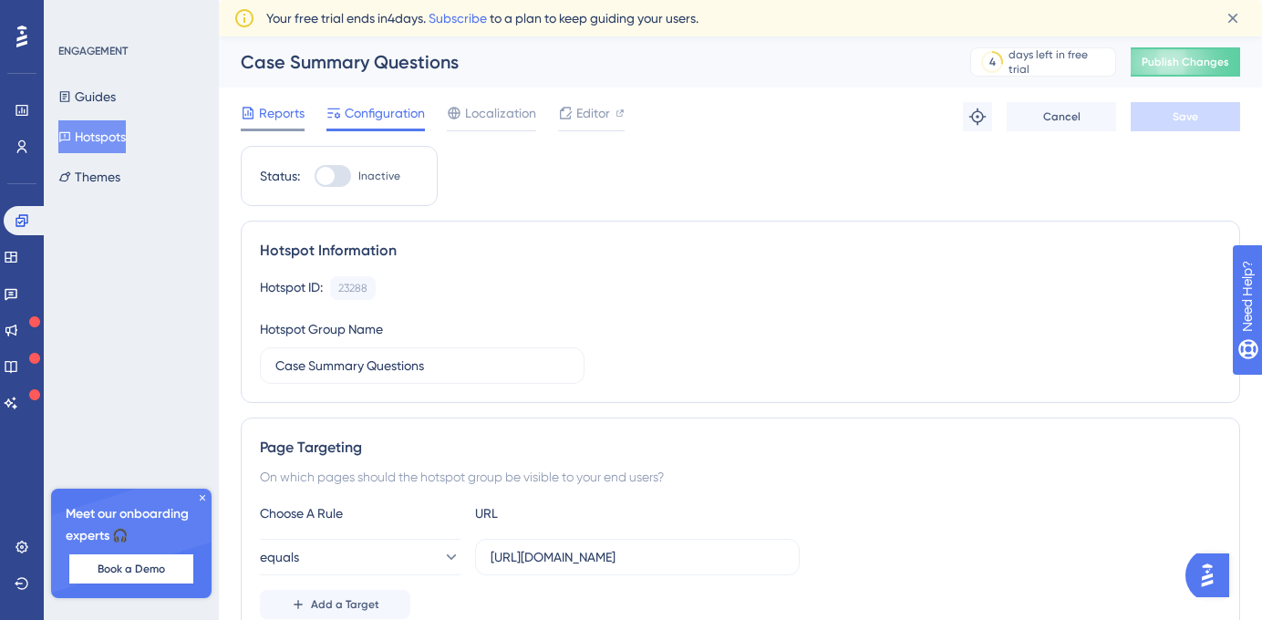
click at [273, 110] on span "Reports" at bounding box center [282, 113] width 46 height 22
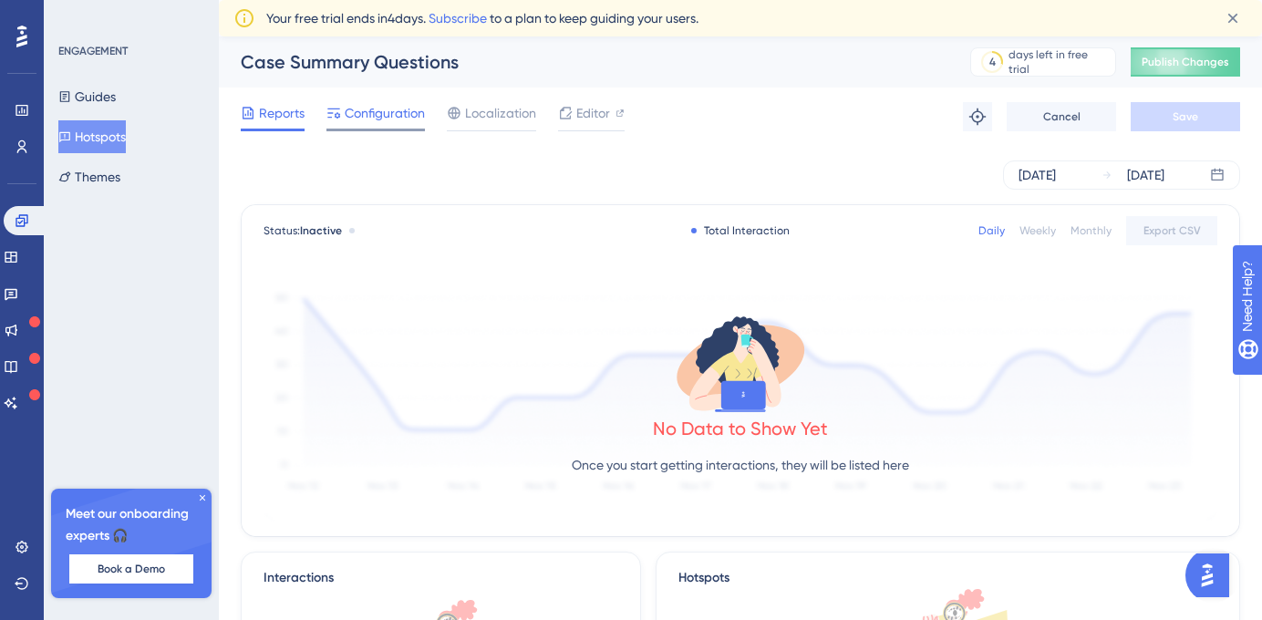
click at [377, 109] on span "Configuration" at bounding box center [385, 113] width 80 height 22
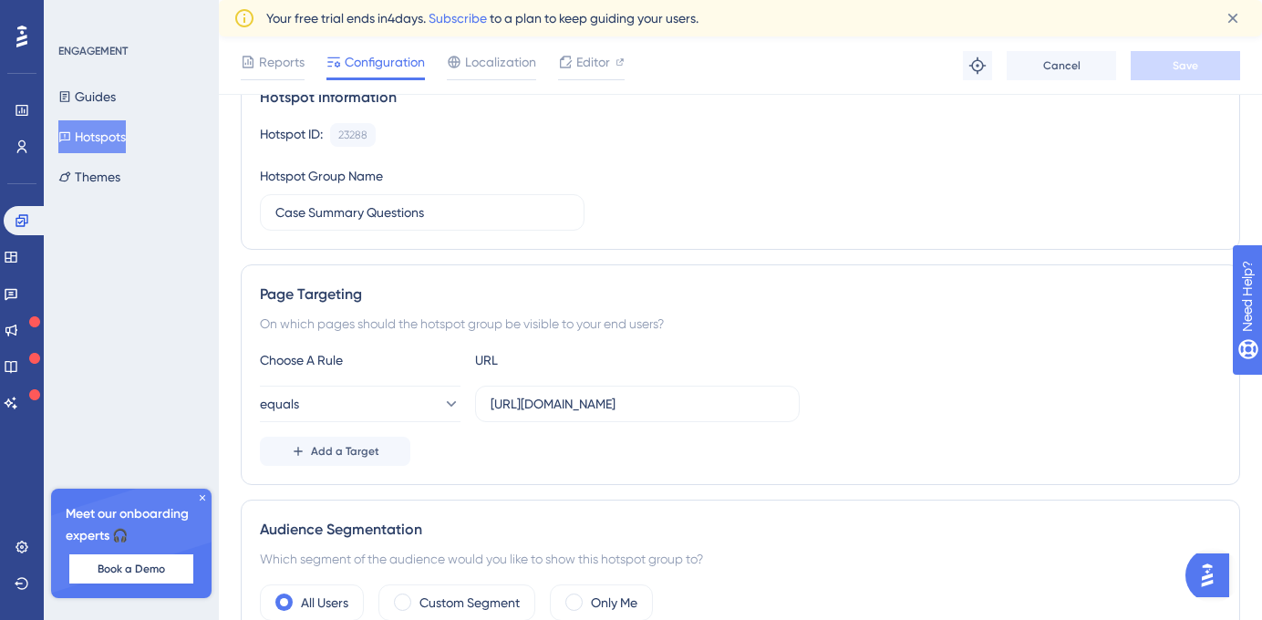
scroll to position [169, 0]
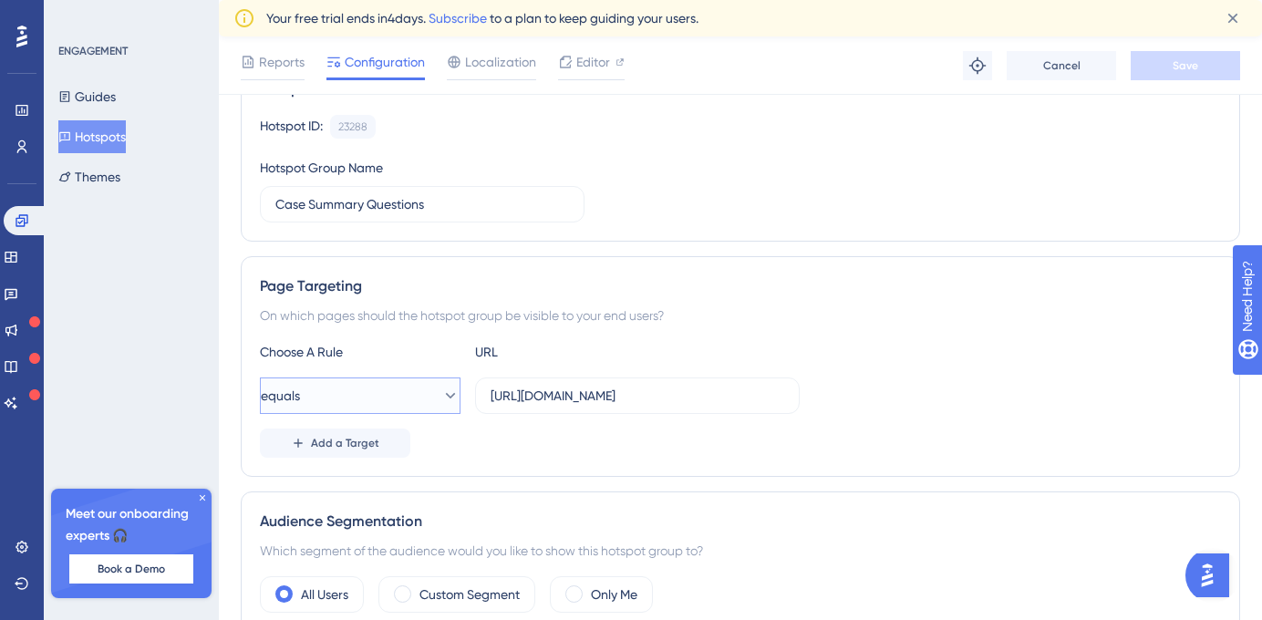
click at [398, 387] on button "equals" at bounding box center [360, 395] width 201 height 36
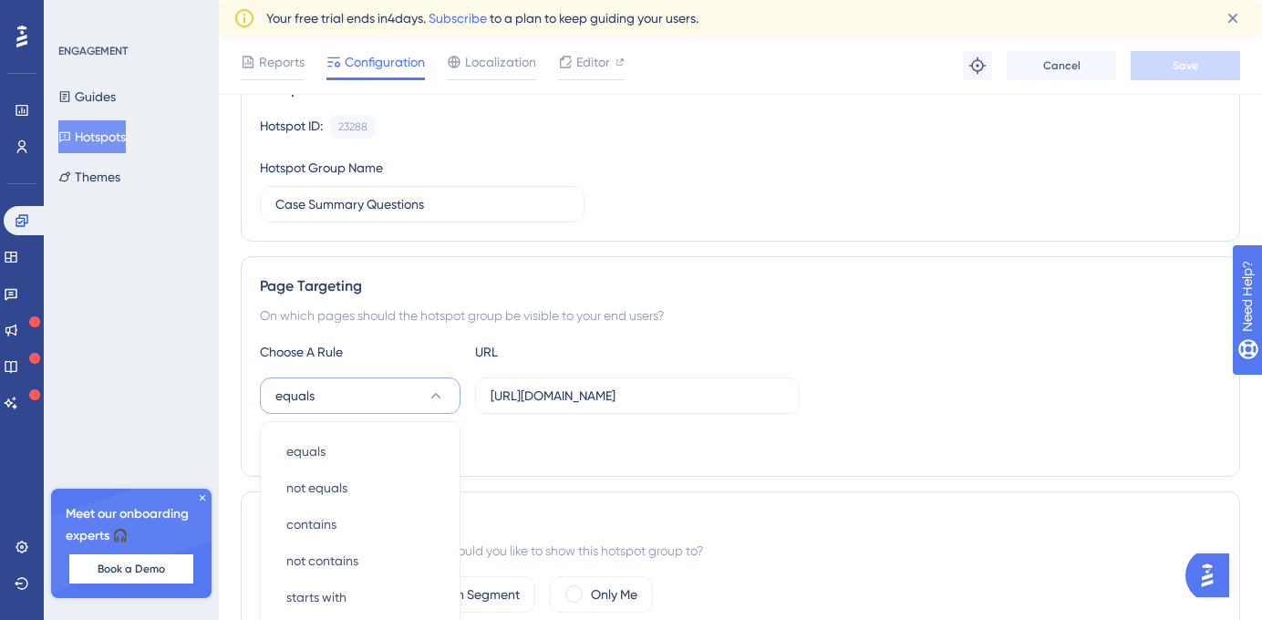
scroll to position [419, 0]
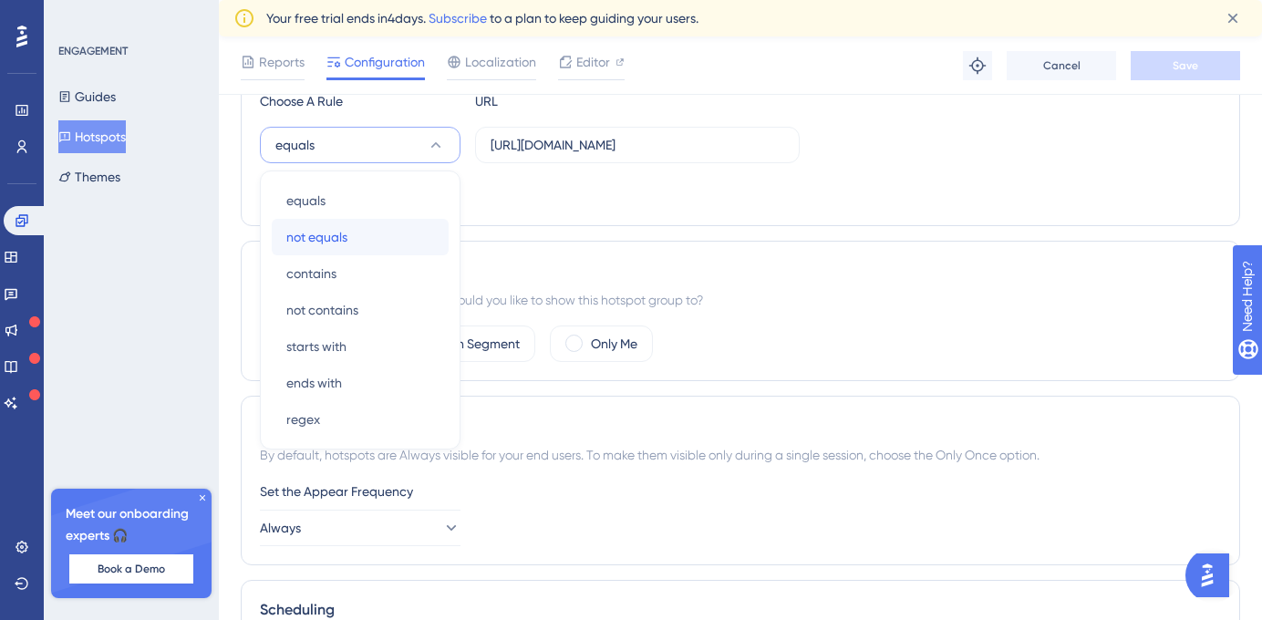
click at [355, 243] on div "not equals not equals" at bounding box center [360, 237] width 148 height 36
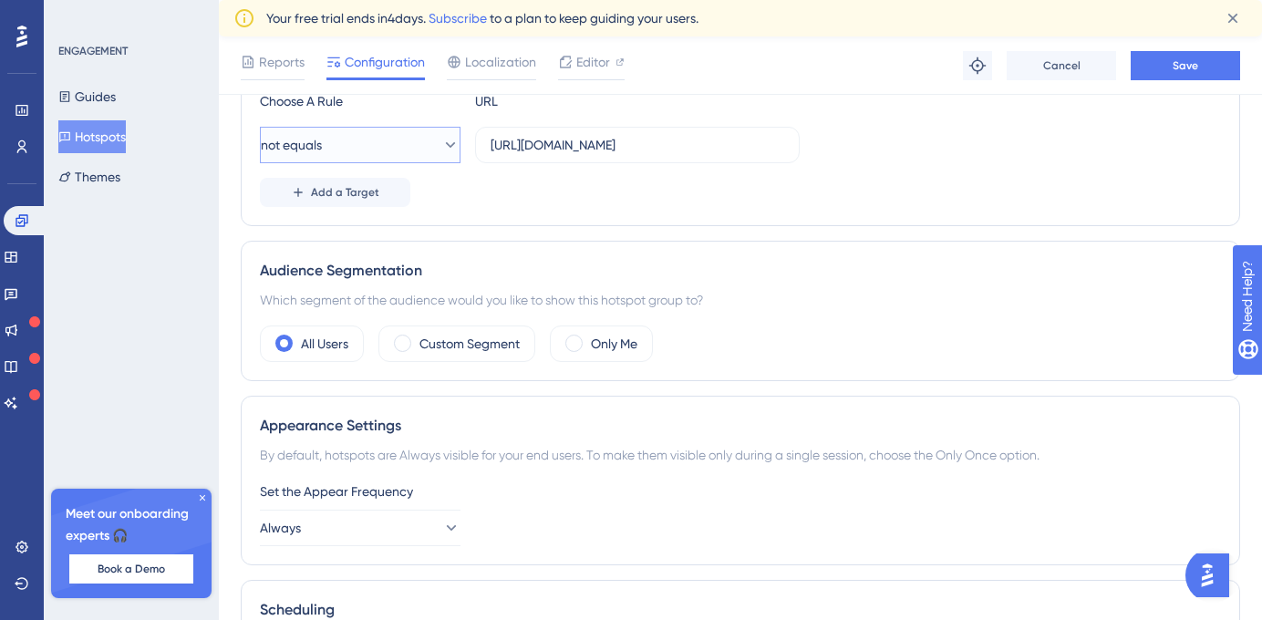
click at [366, 143] on button "not equals" at bounding box center [360, 145] width 201 height 36
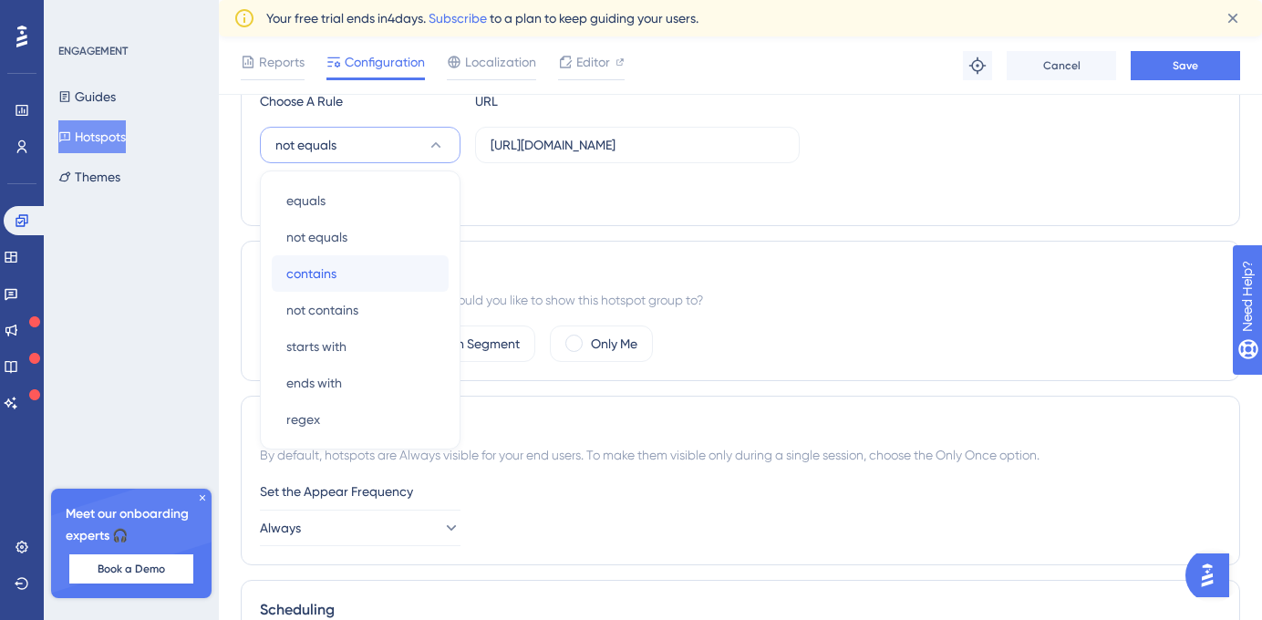
click at [332, 275] on span "contains" at bounding box center [311, 274] width 50 height 22
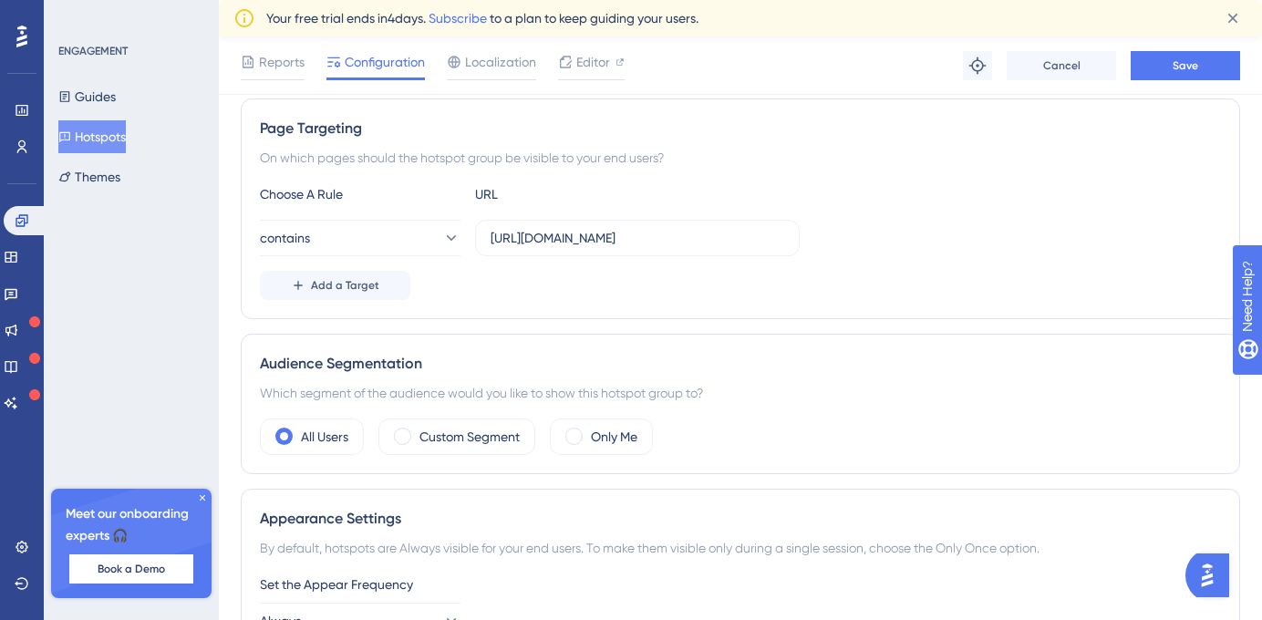
scroll to position [304, 0]
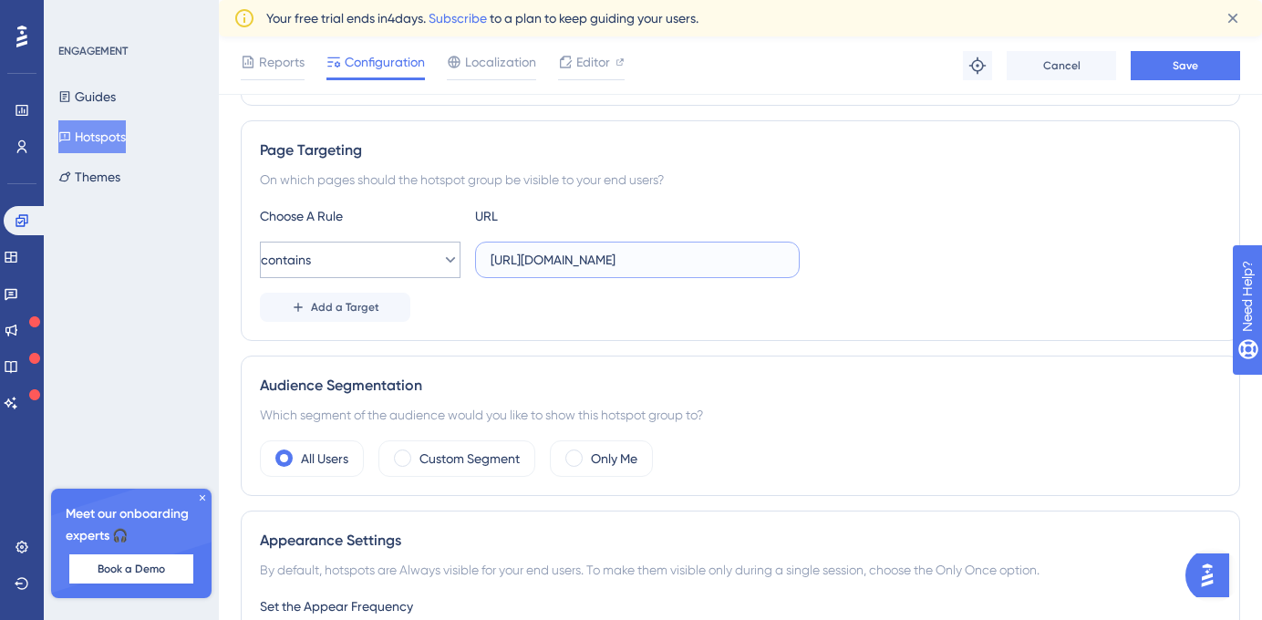
drag, startPoint x: 538, startPoint y: 262, endPoint x: 442, endPoint y: 268, distance: 95.9
click at [442, 268] on div "contains [URL][DOMAIN_NAME]" at bounding box center [530, 260] width 540 height 36
click at [509, 265] on input "[URL][DOMAIN_NAME]" at bounding box center [637, 260] width 294 height 20
drag, startPoint x: 535, startPoint y: 263, endPoint x: 490, endPoint y: 266, distance: 44.8
click at [490, 266] on input "[URL][DOMAIN_NAME]" at bounding box center [637, 260] width 294 height 20
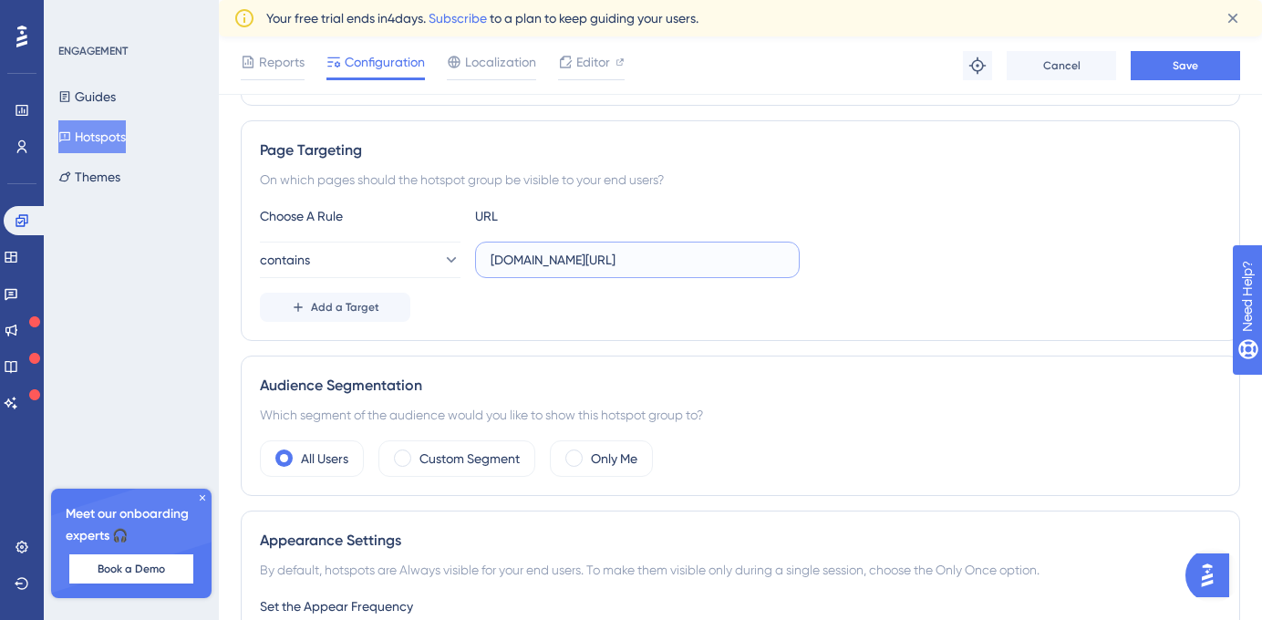
click at [604, 263] on input "[DOMAIN_NAME][URL]" at bounding box center [637, 260] width 294 height 20
drag, startPoint x: 602, startPoint y: 263, endPoint x: 811, endPoint y: 254, distance: 209.9
click at [811, 254] on div "contains [DOMAIN_NAME][URL]" at bounding box center [740, 260] width 961 height 36
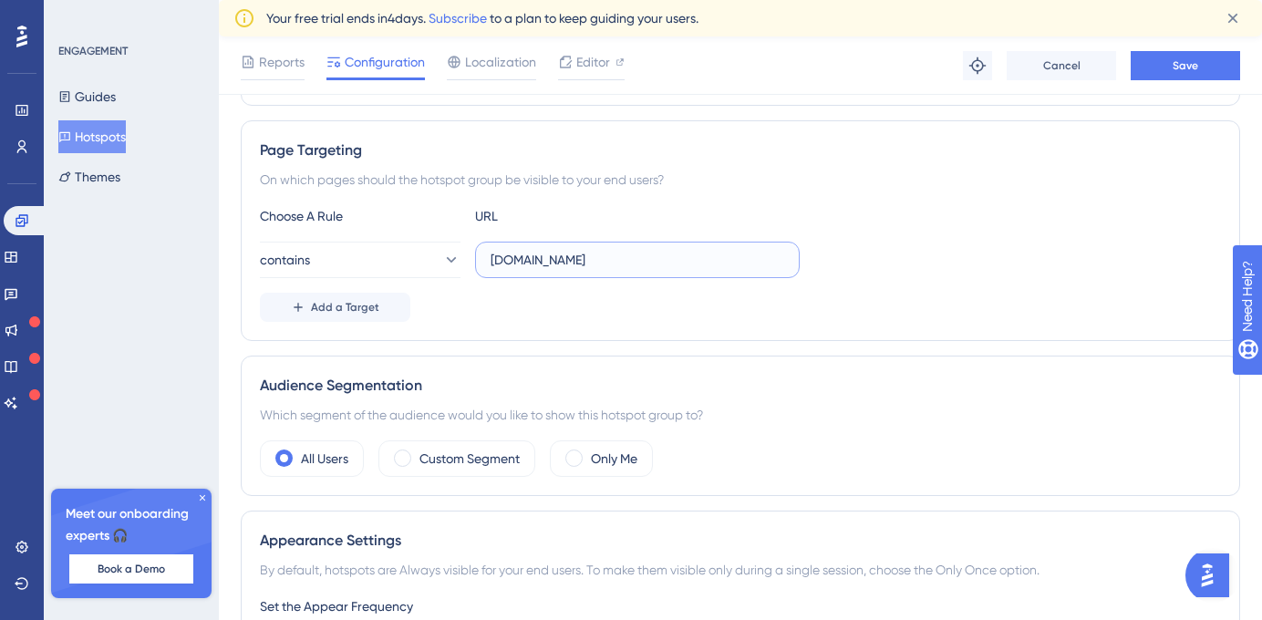
type input "[DOMAIN_NAME]"
click at [687, 295] on div "Add a Target" at bounding box center [740, 307] width 961 height 29
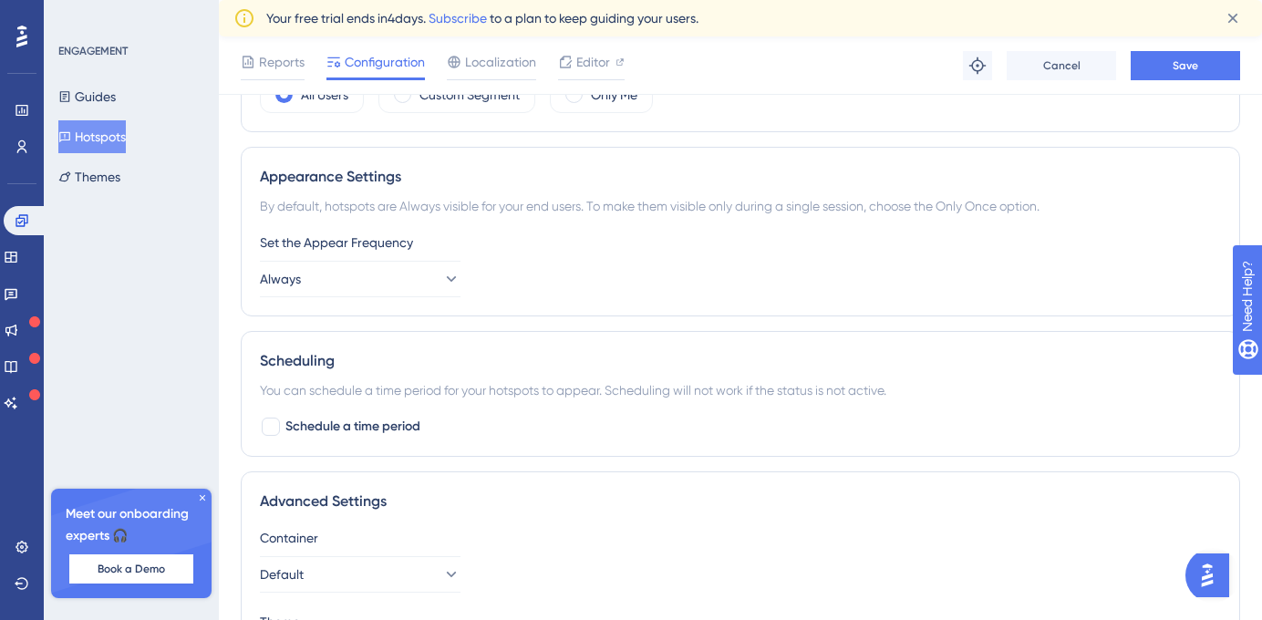
scroll to position [670, 0]
click at [347, 276] on button "Always" at bounding box center [360, 277] width 201 height 36
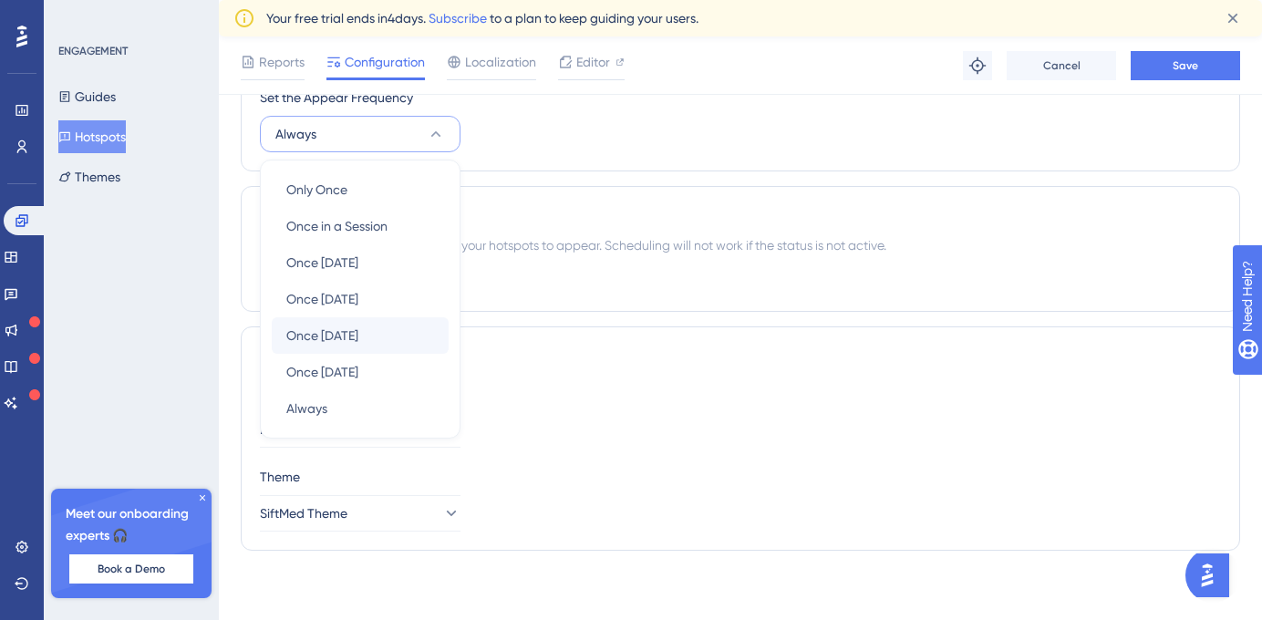
scroll to position [817, 0]
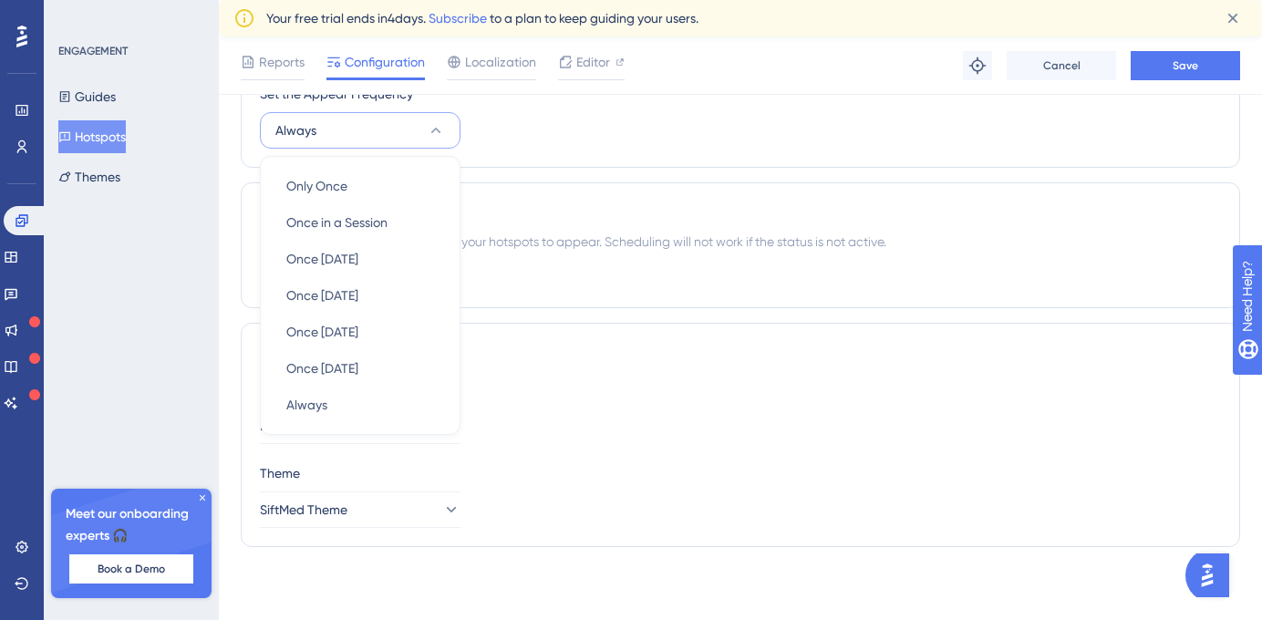
click at [428, 134] on icon at bounding box center [436, 130] width 18 height 18
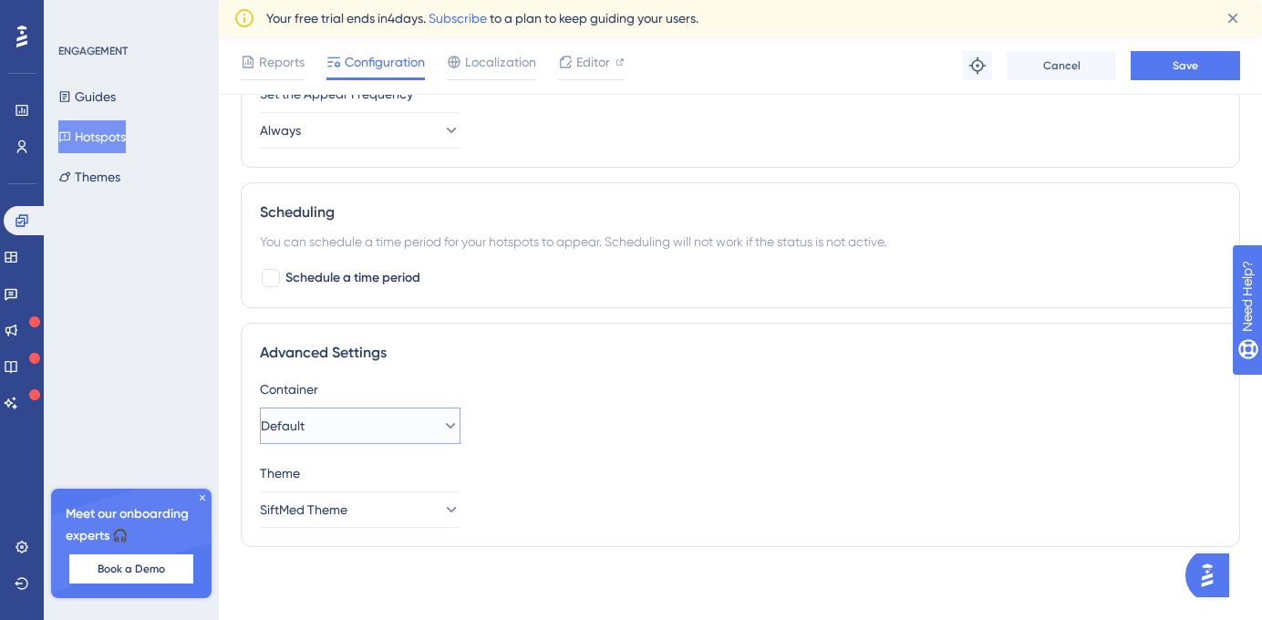
click at [369, 424] on button "Default" at bounding box center [360, 426] width 201 height 36
click at [400, 418] on button "Default" at bounding box center [360, 426] width 201 height 36
click at [302, 425] on span "Default" at bounding box center [283, 426] width 44 height 22
click at [370, 420] on button "Default" at bounding box center [360, 426] width 201 height 36
click at [373, 519] on button "SiftMed Theme" at bounding box center [360, 509] width 201 height 36
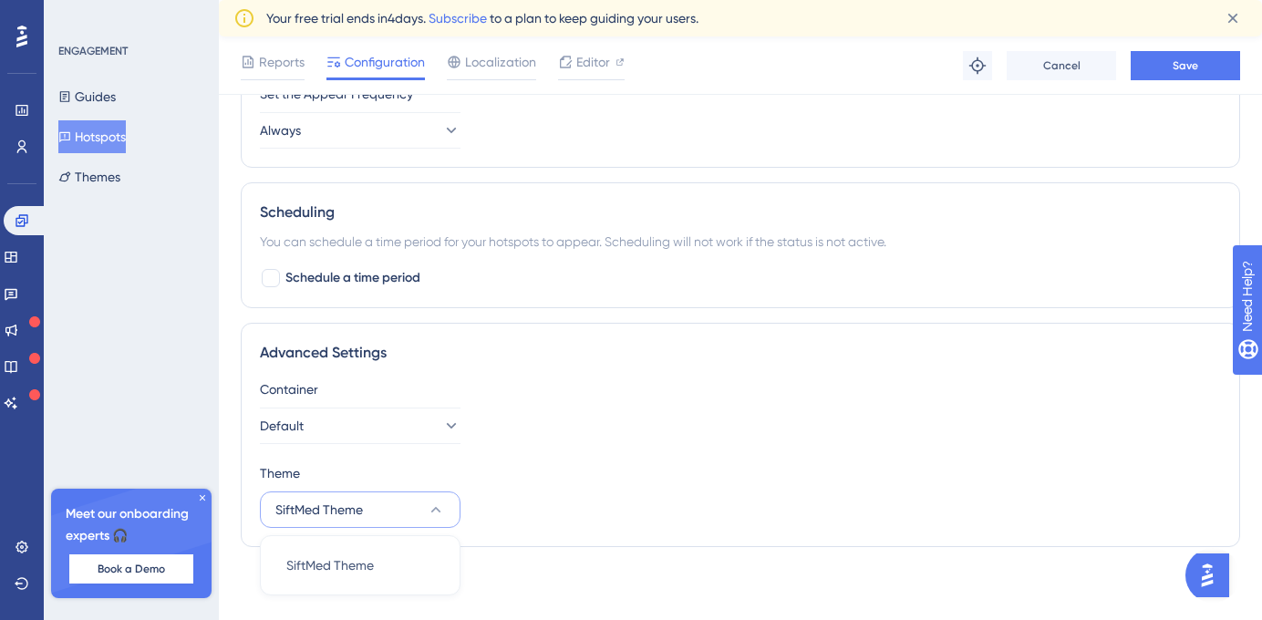
click at [484, 480] on div "Theme" at bounding box center [740, 473] width 961 height 22
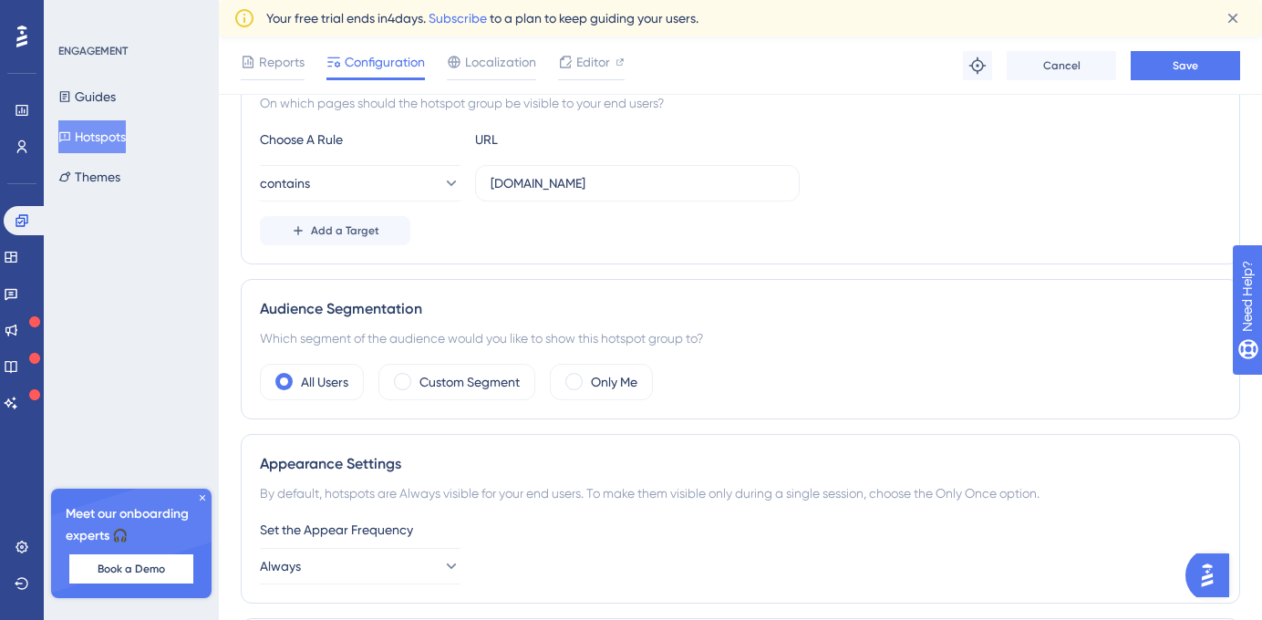
scroll to position [0, 0]
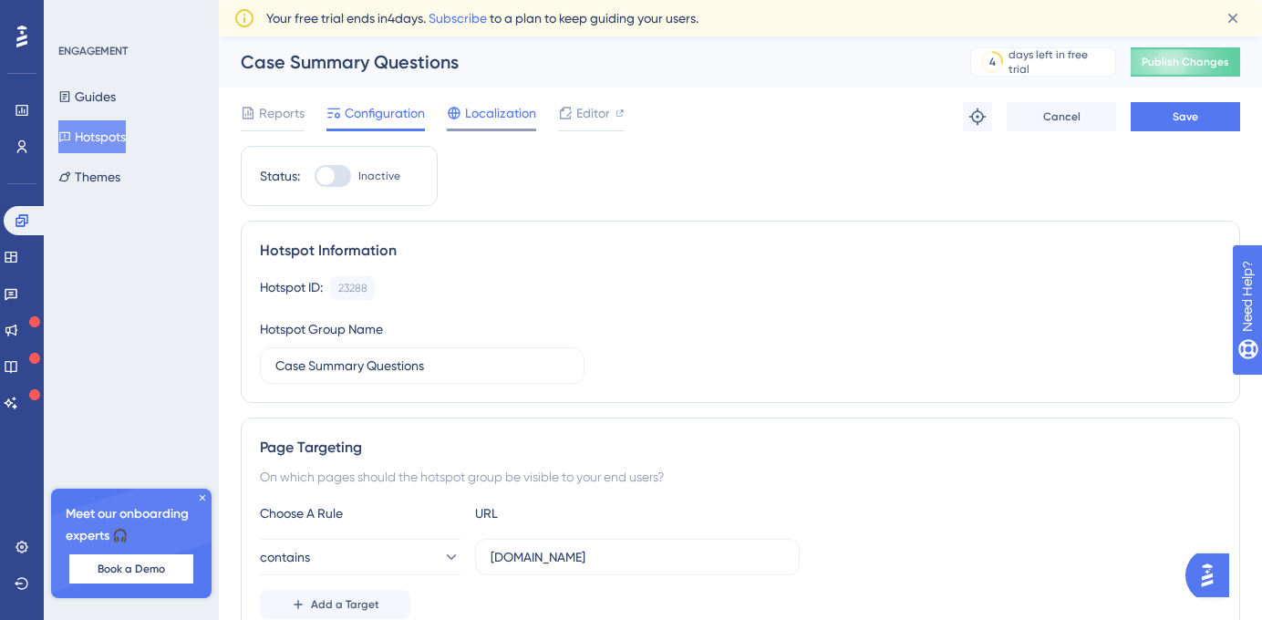
click at [496, 124] on div "Localization" at bounding box center [491, 116] width 89 height 29
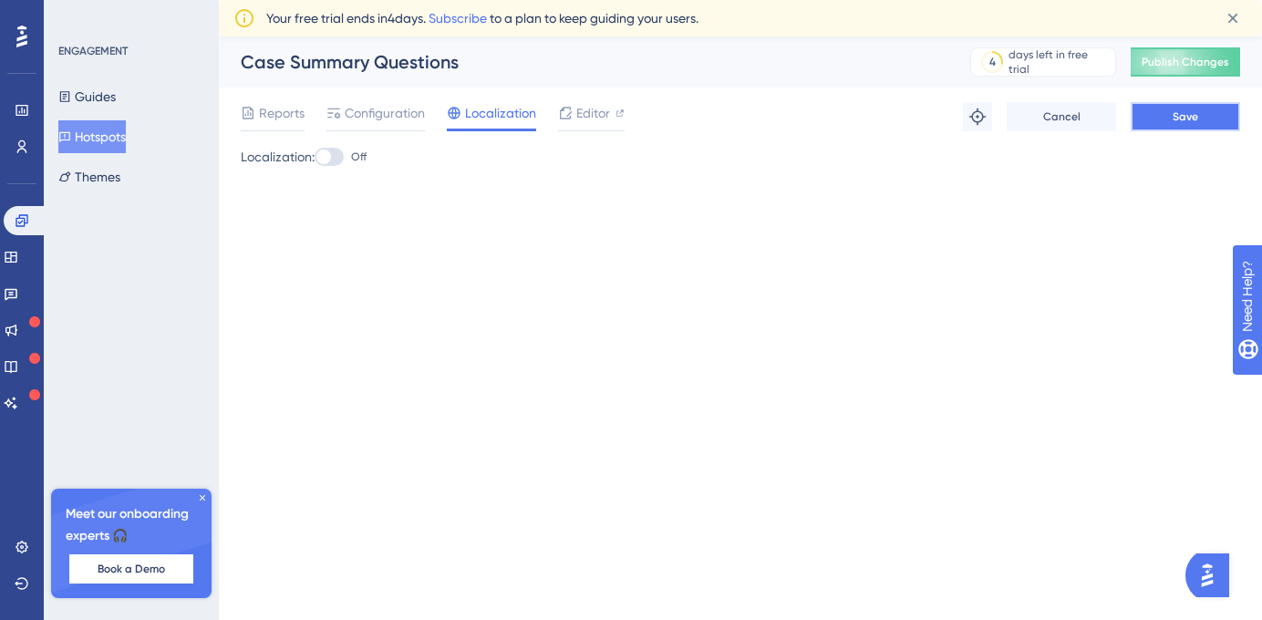
click at [1161, 125] on button "Save" at bounding box center [1184, 116] width 109 height 29
click at [103, 177] on button "Themes" at bounding box center [89, 176] width 62 height 33
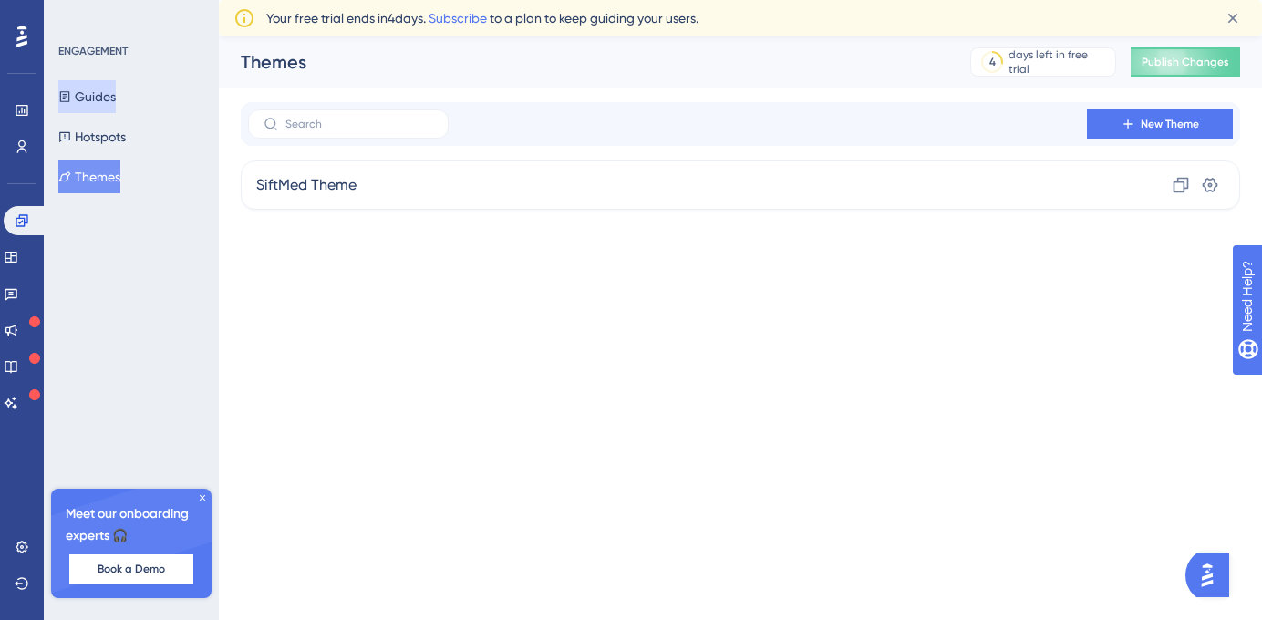
click at [102, 99] on button "Guides" at bounding box center [86, 96] width 57 height 33
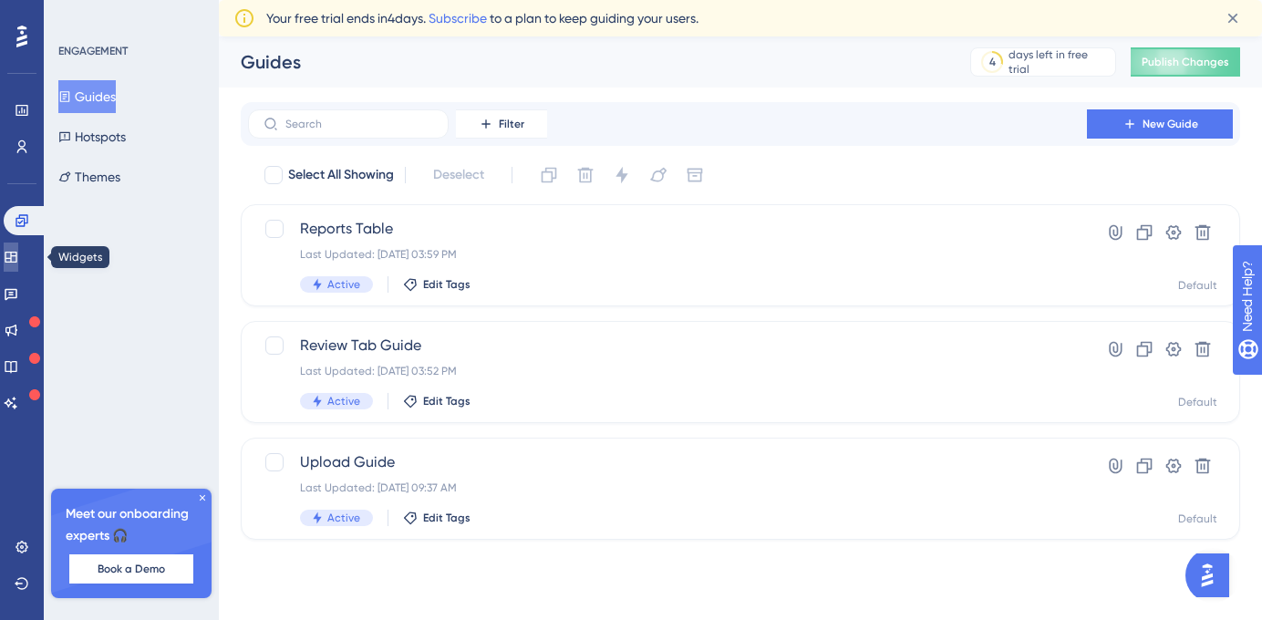
click at [18, 258] on icon at bounding box center [11, 257] width 15 height 15
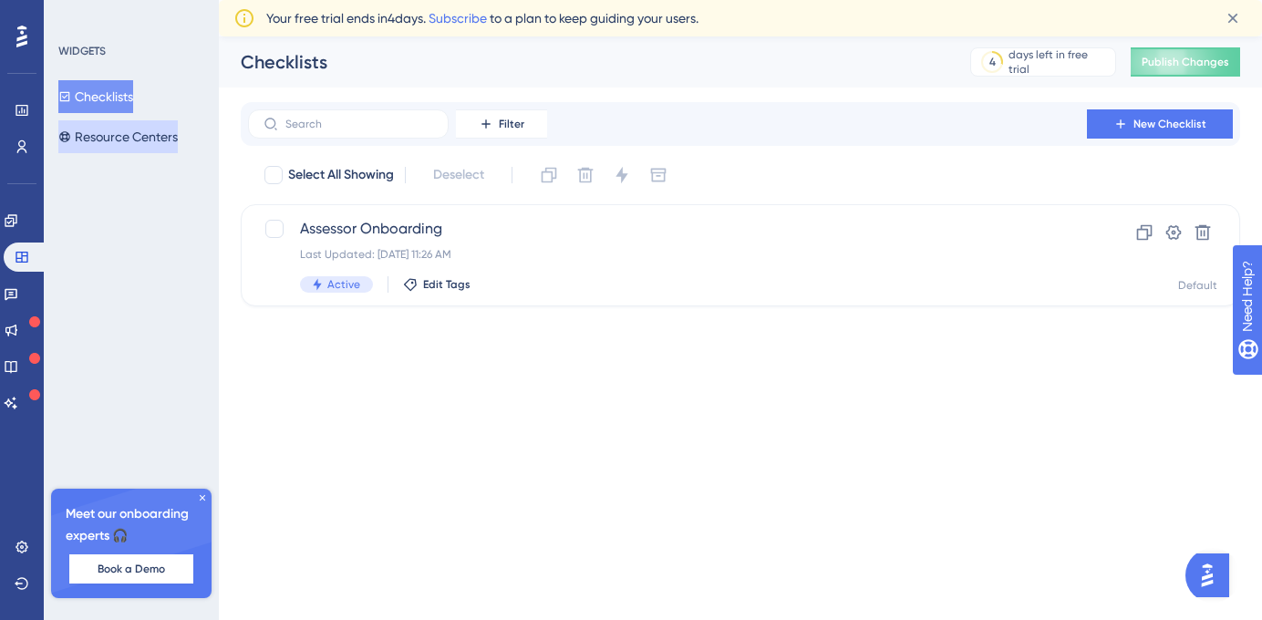
click at [97, 138] on button "Resource Centers" at bounding box center [117, 136] width 119 height 33
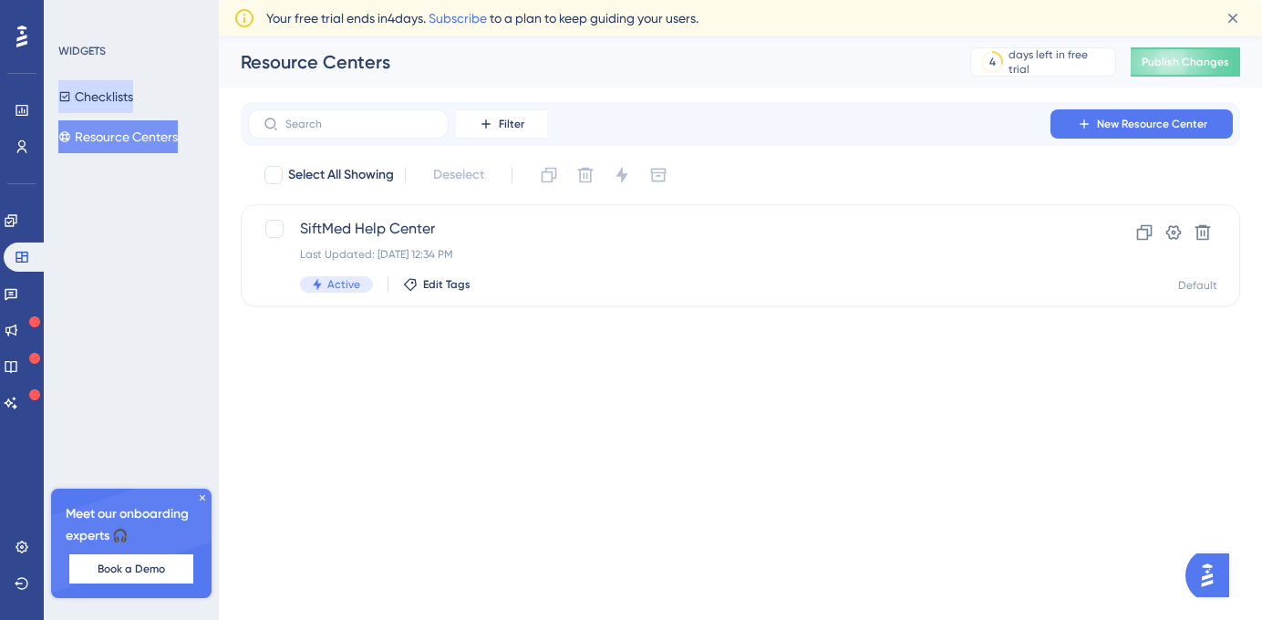
click at [94, 93] on button "Checklists" at bounding box center [95, 96] width 75 height 33
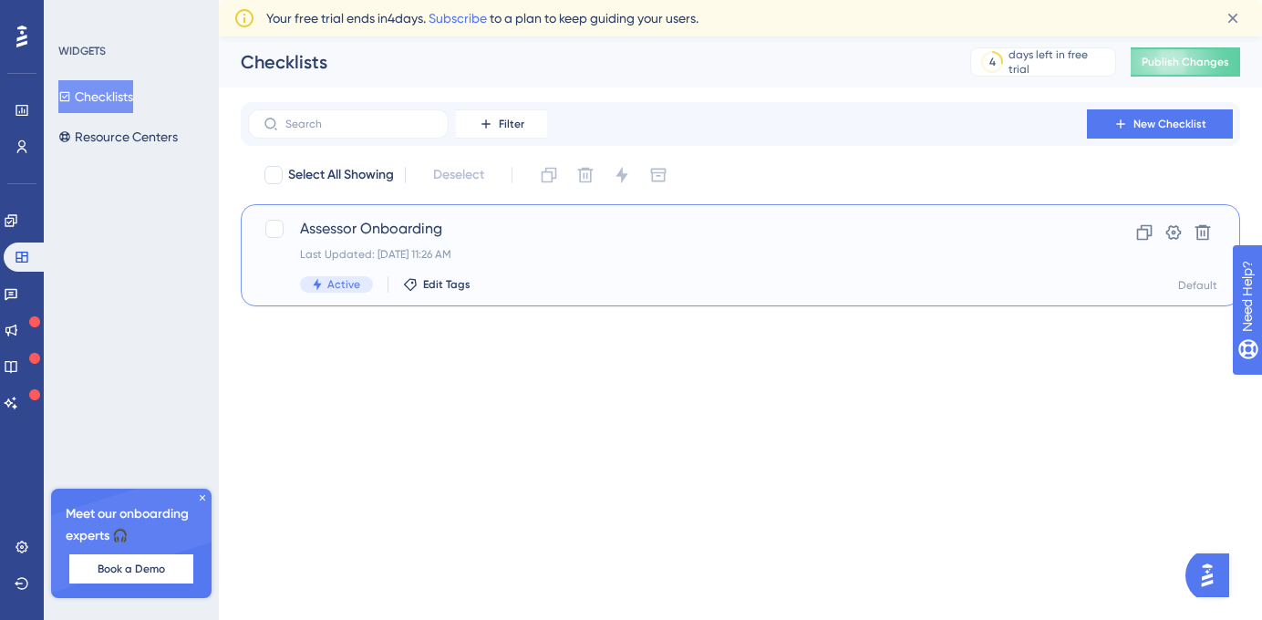
click at [492, 224] on span "Assessor Onboarding" at bounding box center [667, 229] width 735 height 22
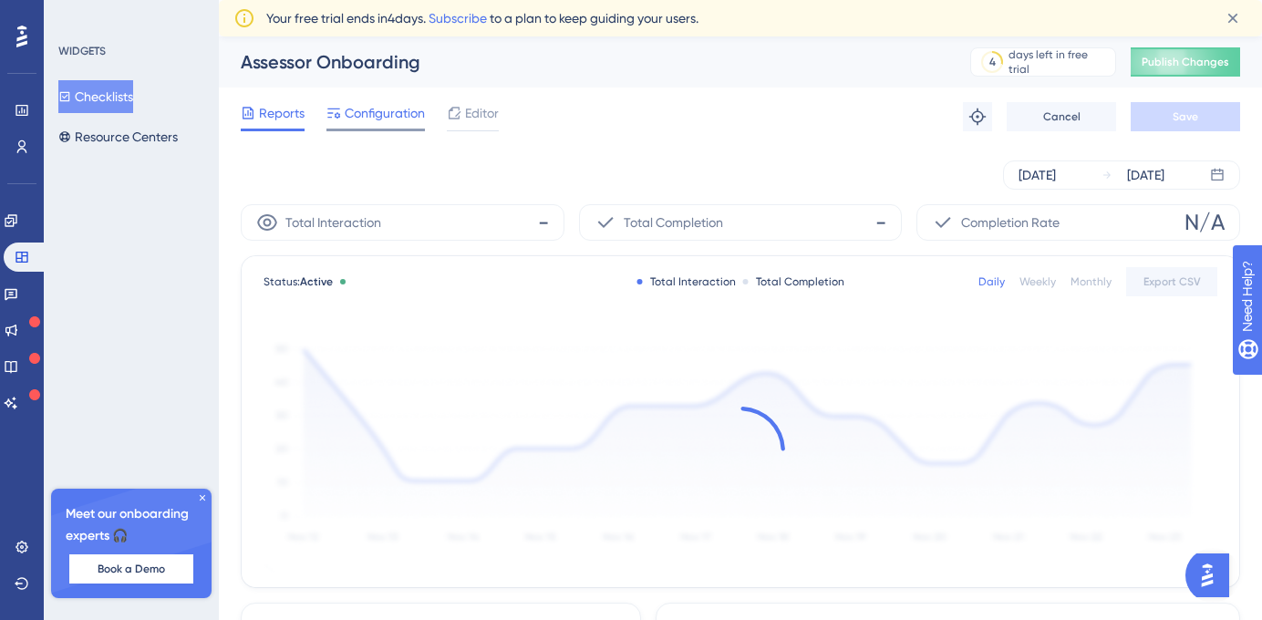
click at [388, 110] on span "Configuration" at bounding box center [385, 113] width 80 height 22
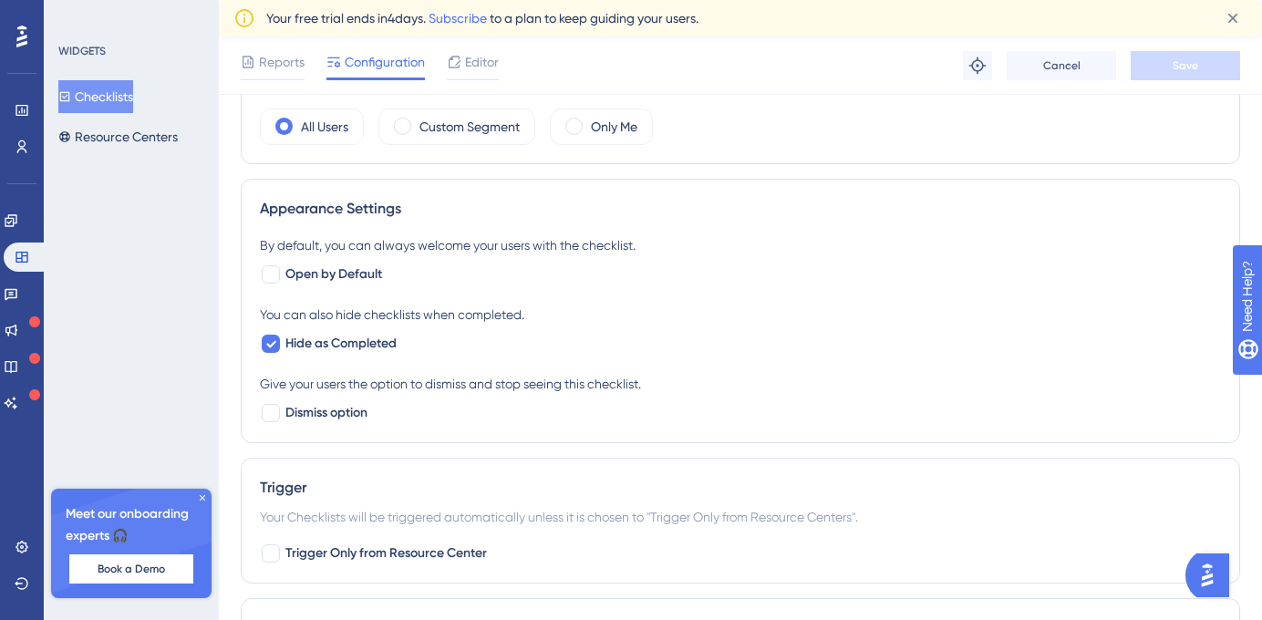
scroll to position [645, 0]
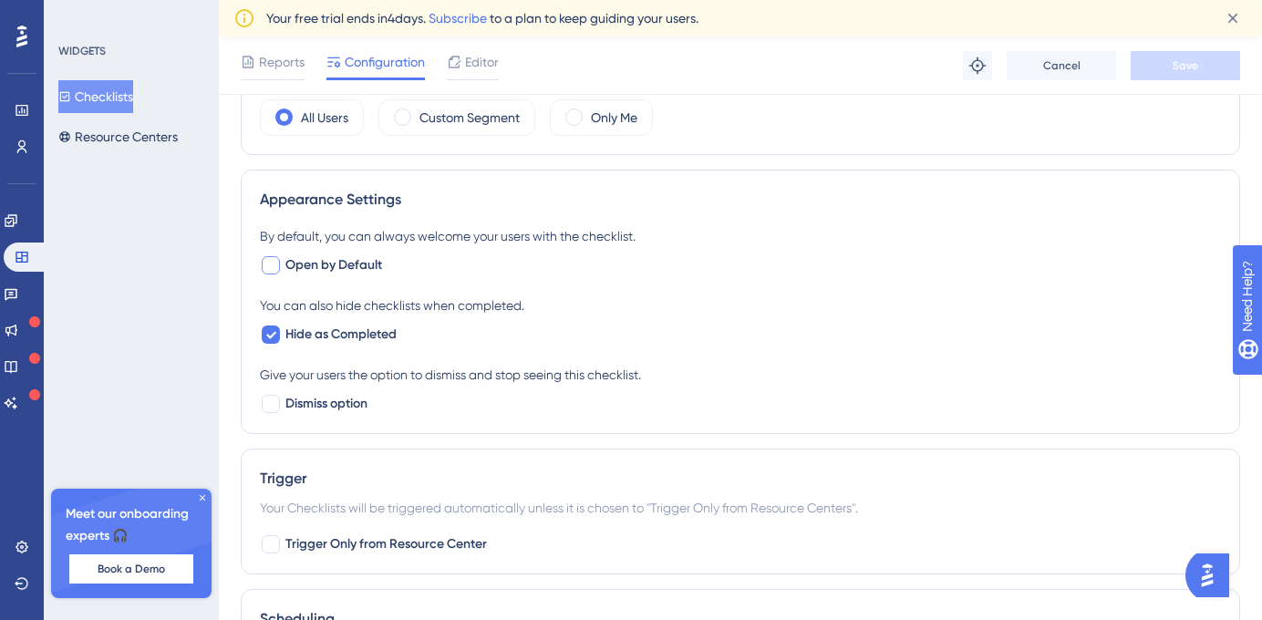
click at [267, 264] on div at bounding box center [271, 265] width 18 height 18
click at [267, 265] on icon at bounding box center [271, 266] width 10 height 7
click at [266, 269] on div at bounding box center [271, 265] width 18 height 18
checkbox input "true"
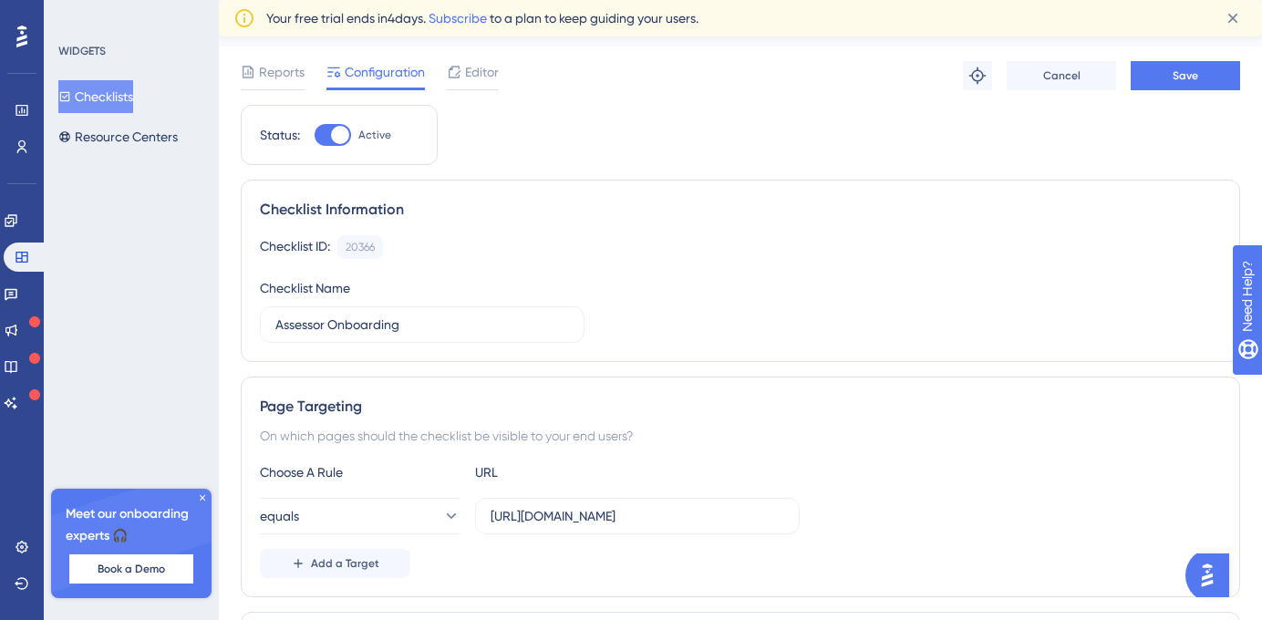
scroll to position [0, 0]
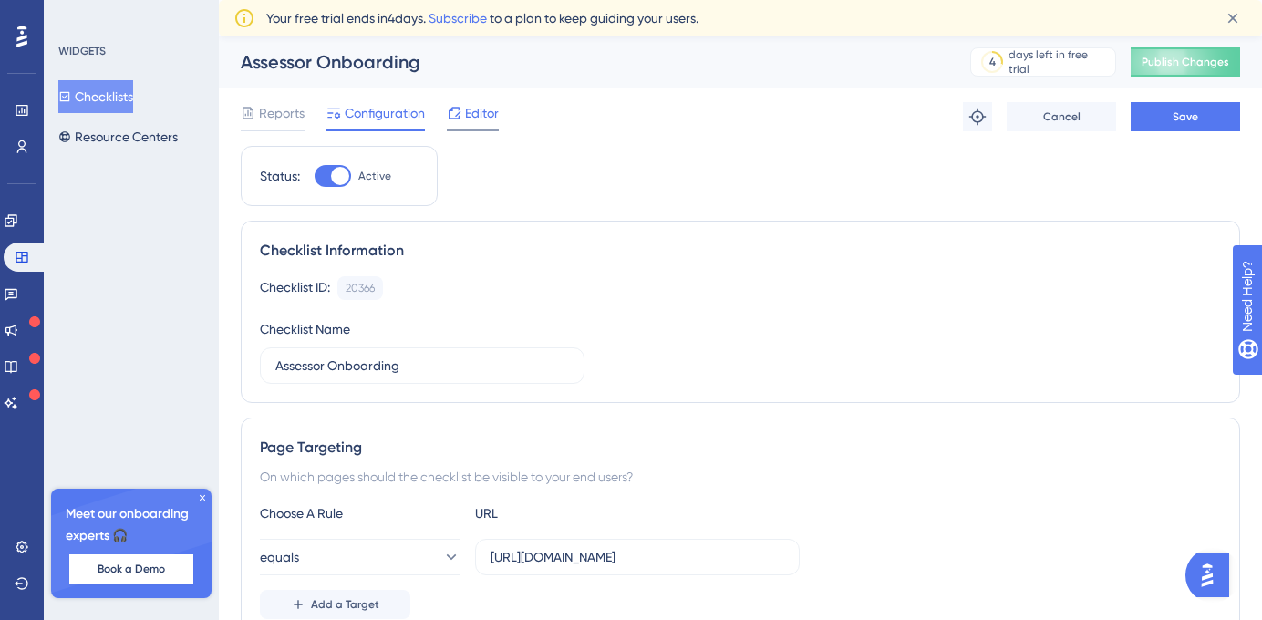
click at [472, 110] on span "Editor" at bounding box center [482, 113] width 34 height 22
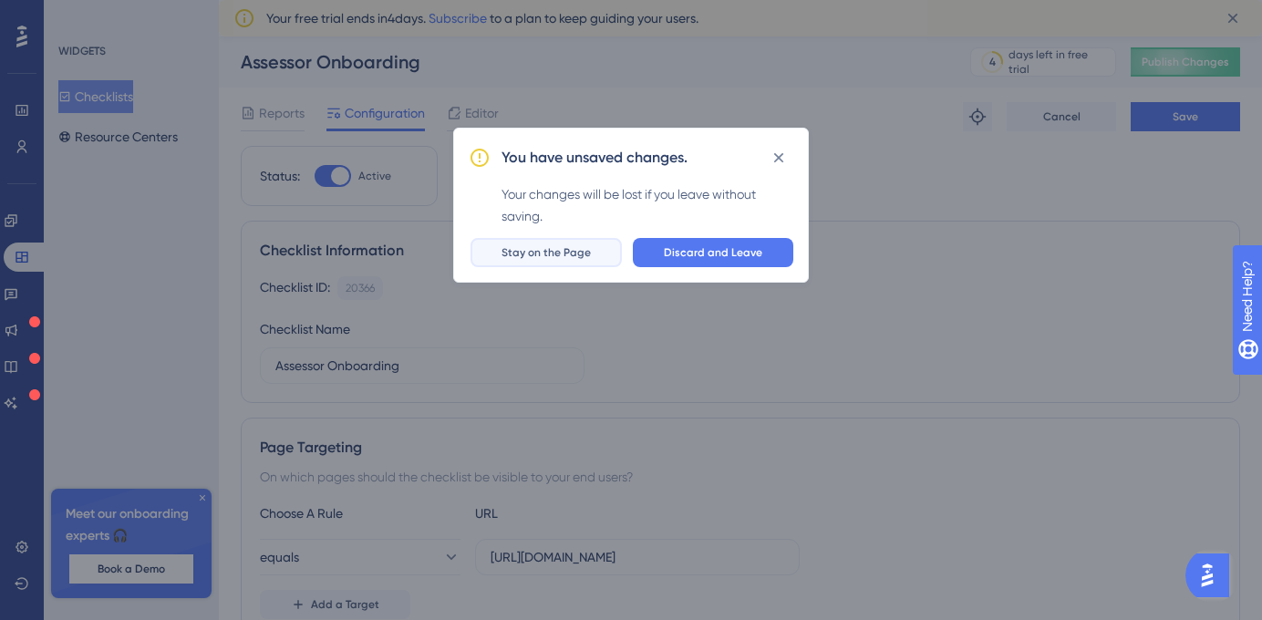
click at [531, 251] on span "Stay on the Page" at bounding box center [545, 252] width 89 height 15
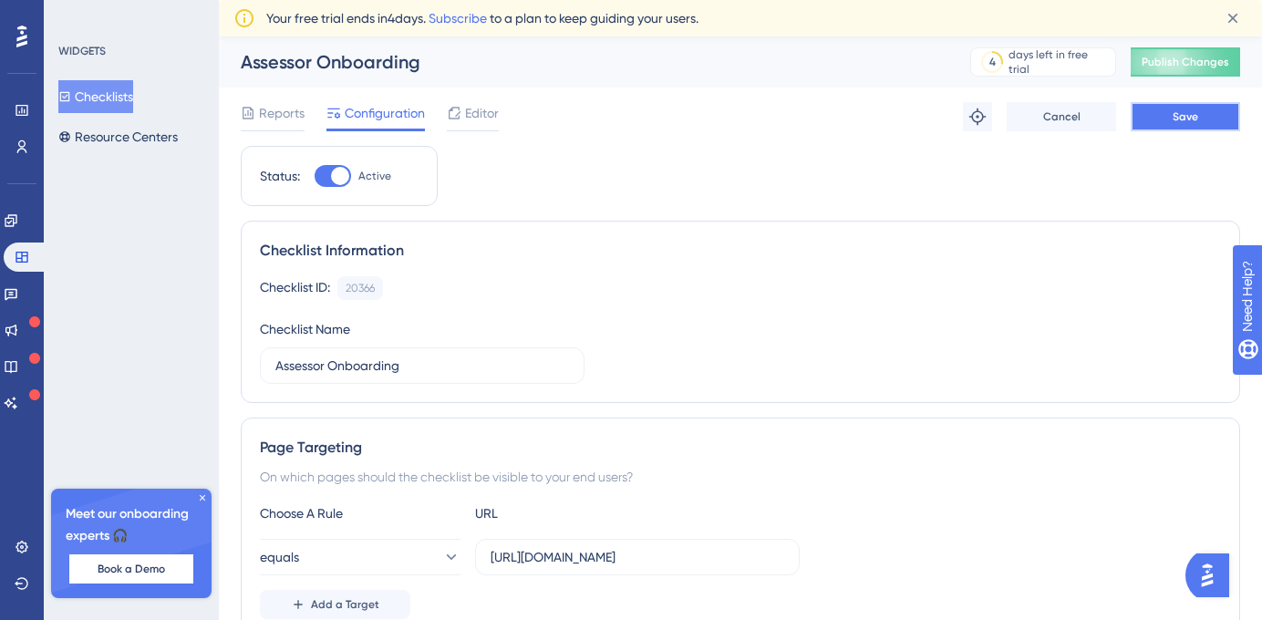
click at [1147, 123] on button "Save" at bounding box center [1184, 116] width 109 height 29
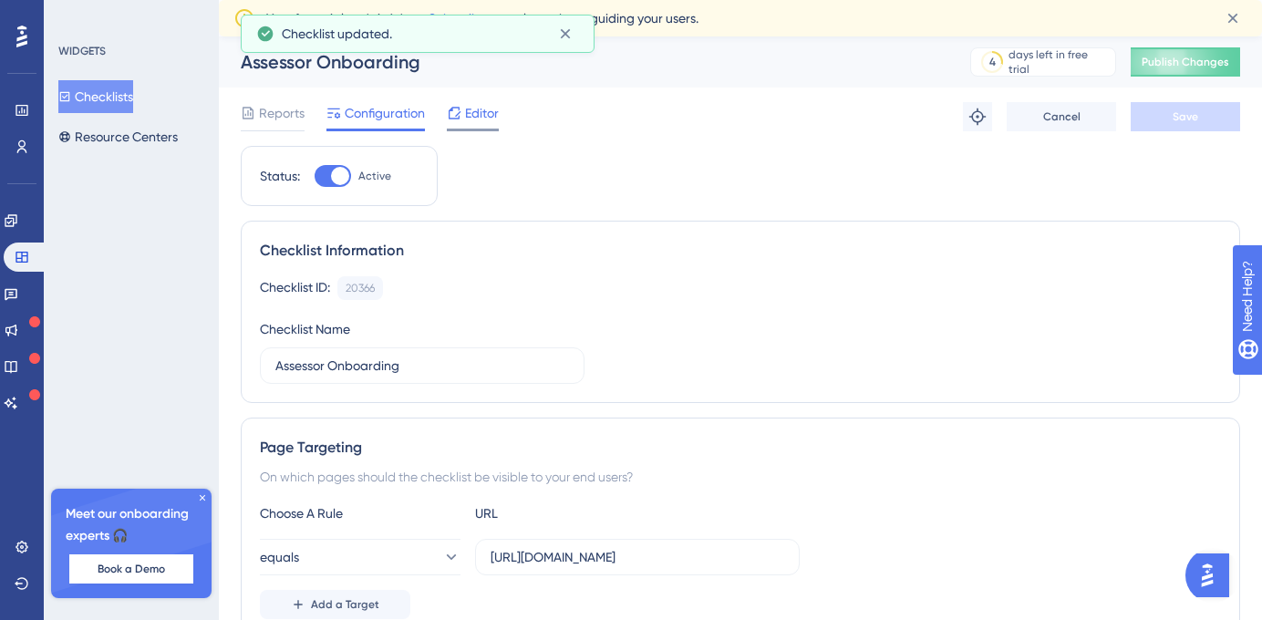
click at [477, 119] on span "Editor" at bounding box center [482, 113] width 34 height 22
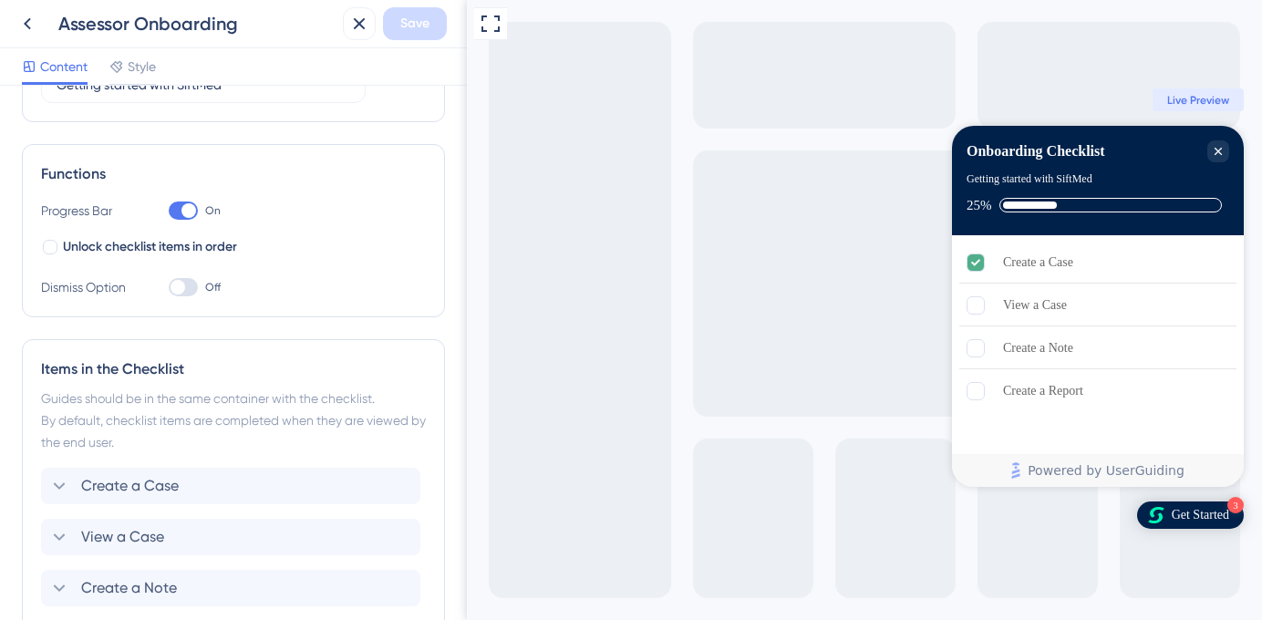
scroll to position [224, 0]
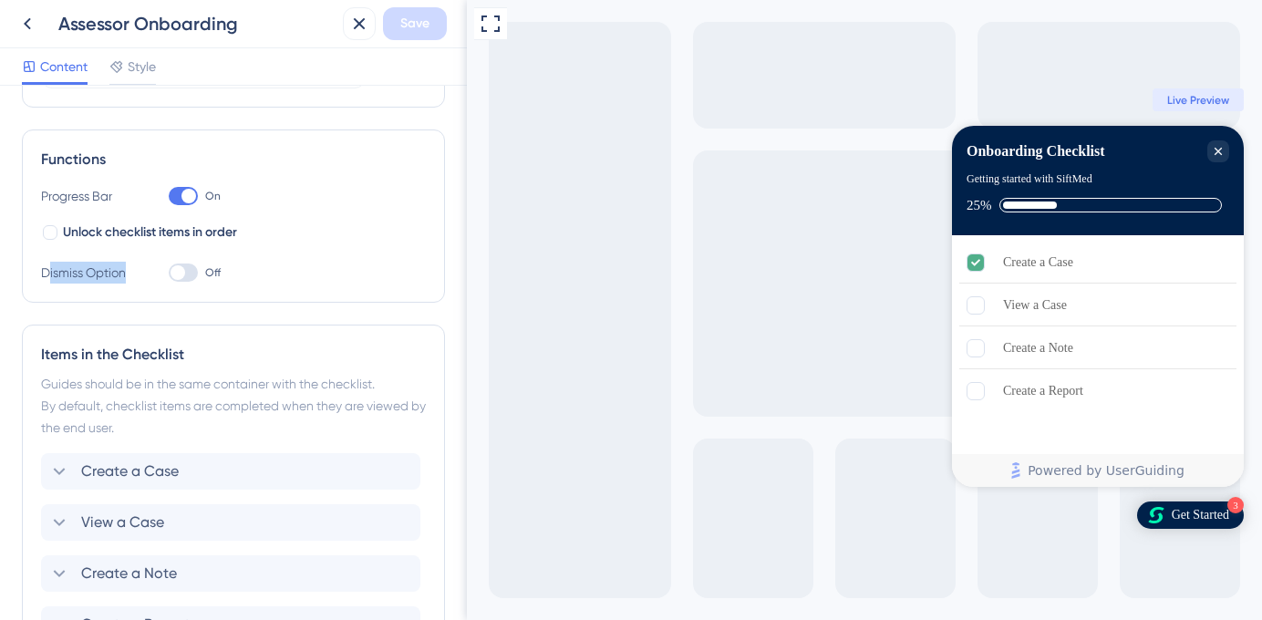
drag, startPoint x: 48, startPoint y: 276, endPoint x: 131, endPoint y: 273, distance: 83.0
click at [131, 273] on div "Dismiss Option" at bounding box center [86, 273] width 91 height 22
click at [148, 277] on div "Dismiss Option Off" at bounding box center [233, 273] width 385 height 22
drag, startPoint x: 121, startPoint y: 272, endPoint x: 42, endPoint y: 272, distance: 79.3
click at [42, 272] on div "Dismiss Option" at bounding box center [86, 273] width 91 height 22
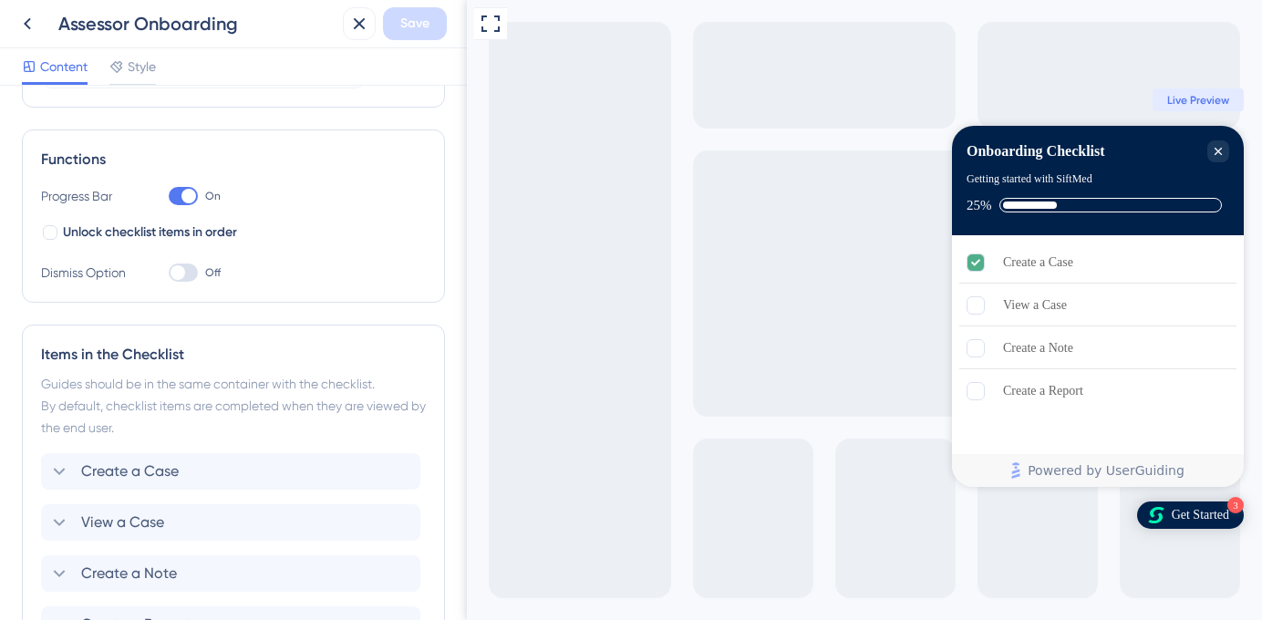
click at [141, 274] on div "Dismiss Option Off" at bounding box center [233, 273] width 385 height 22
drag, startPoint x: 57, startPoint y: 276, endPoint x: 137, endPoint y: 273, distance: 79.4
click at [137, 273] on div "Dismiss Option Off" at bounding box center [233, 273] width 385 height 22
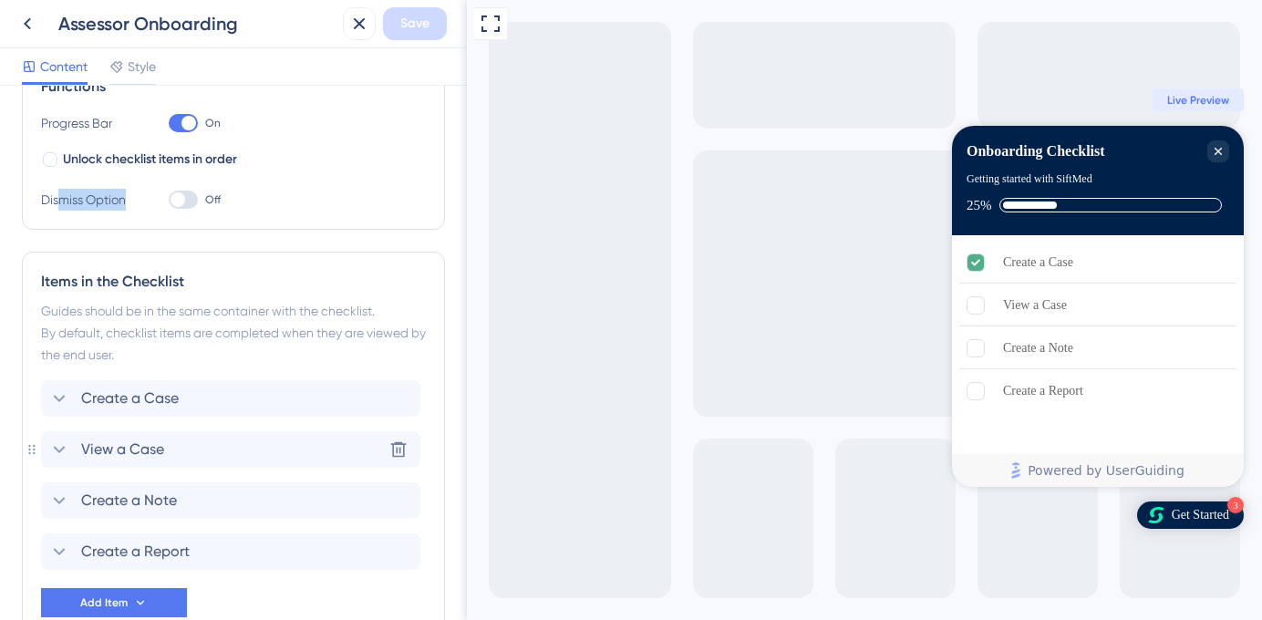
scroll to position [408, 0]
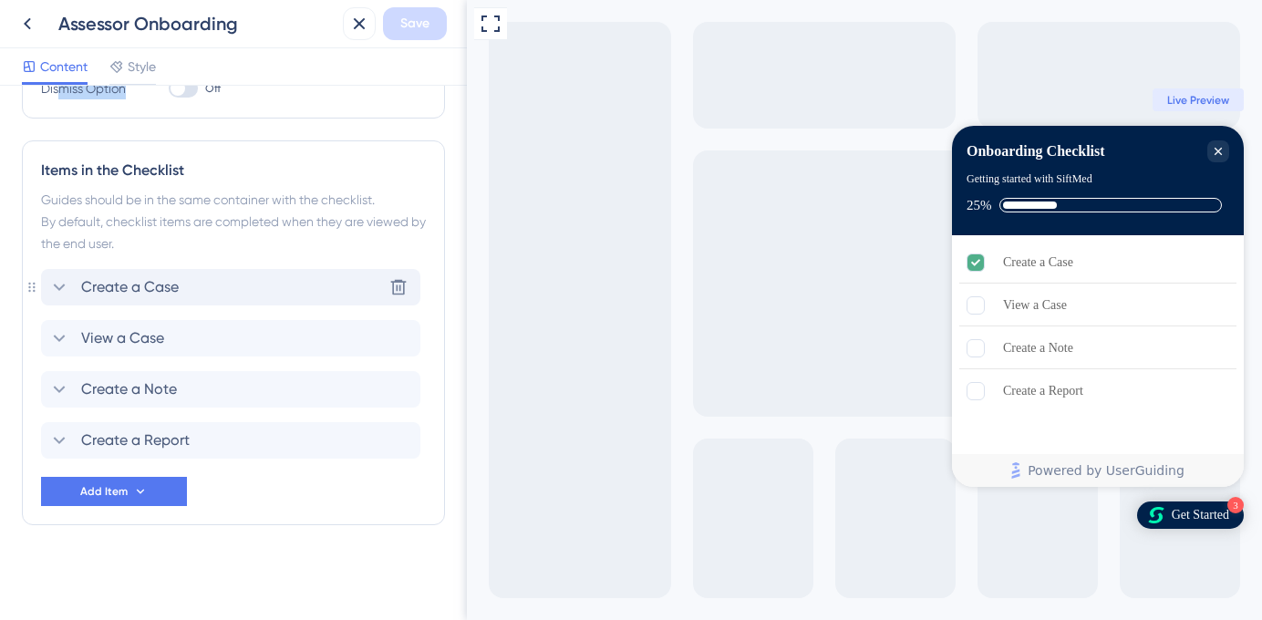
click at [60, 288] on icon at bounding box center [60, 287] width 12 height 7
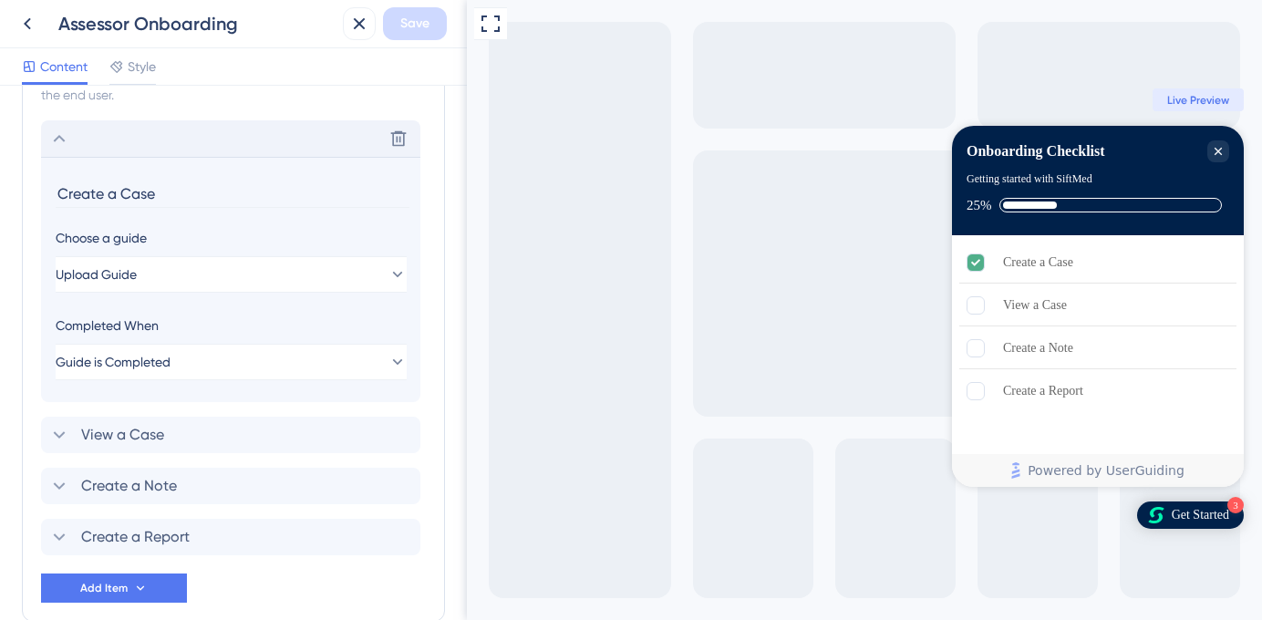
scroll to position [592, 0]
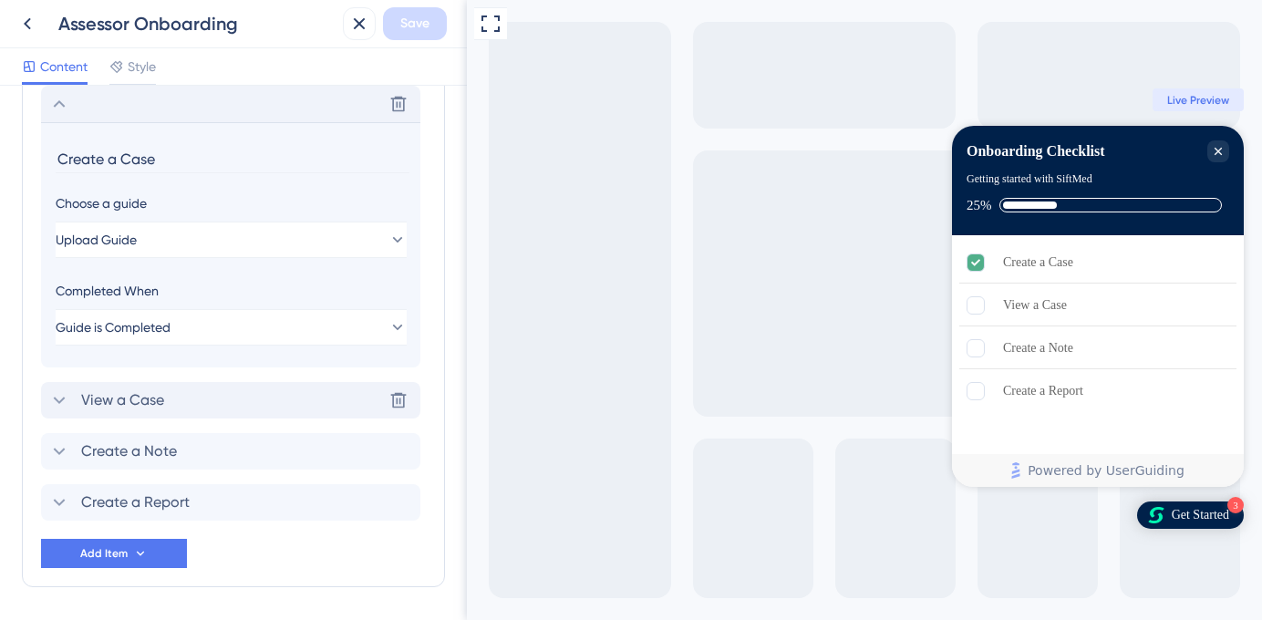
click at [86, 407] on span "View a Case" at bounding box center [122, 400] width 83 height 22
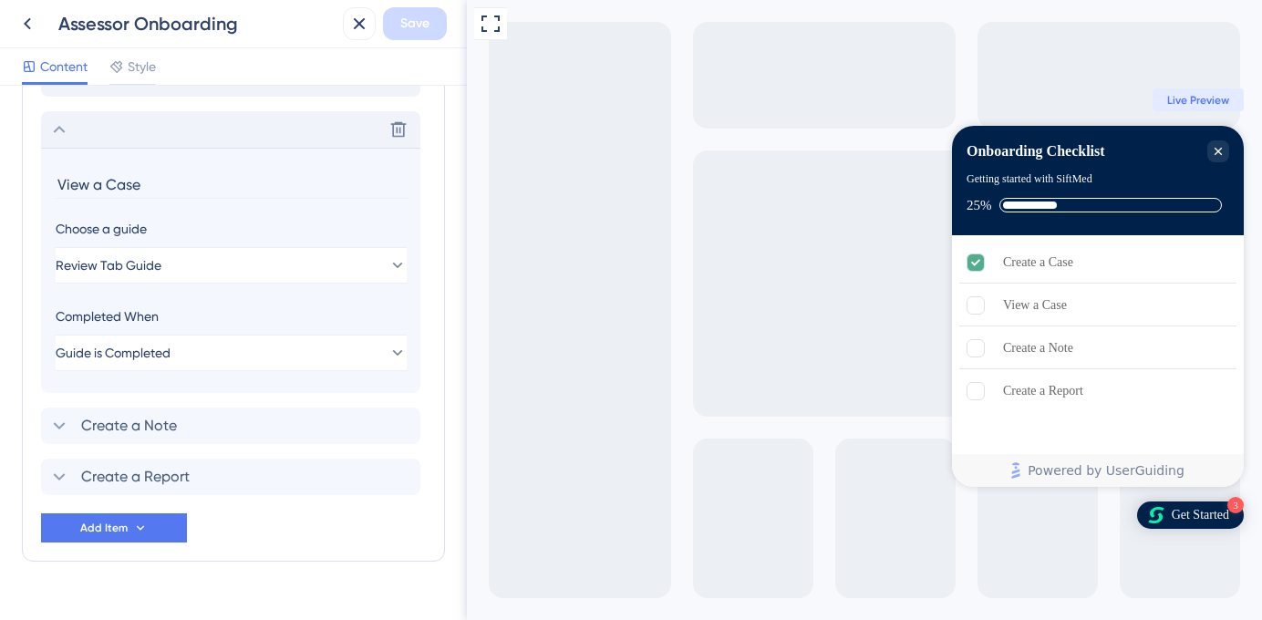
scroll to position [609, 0]
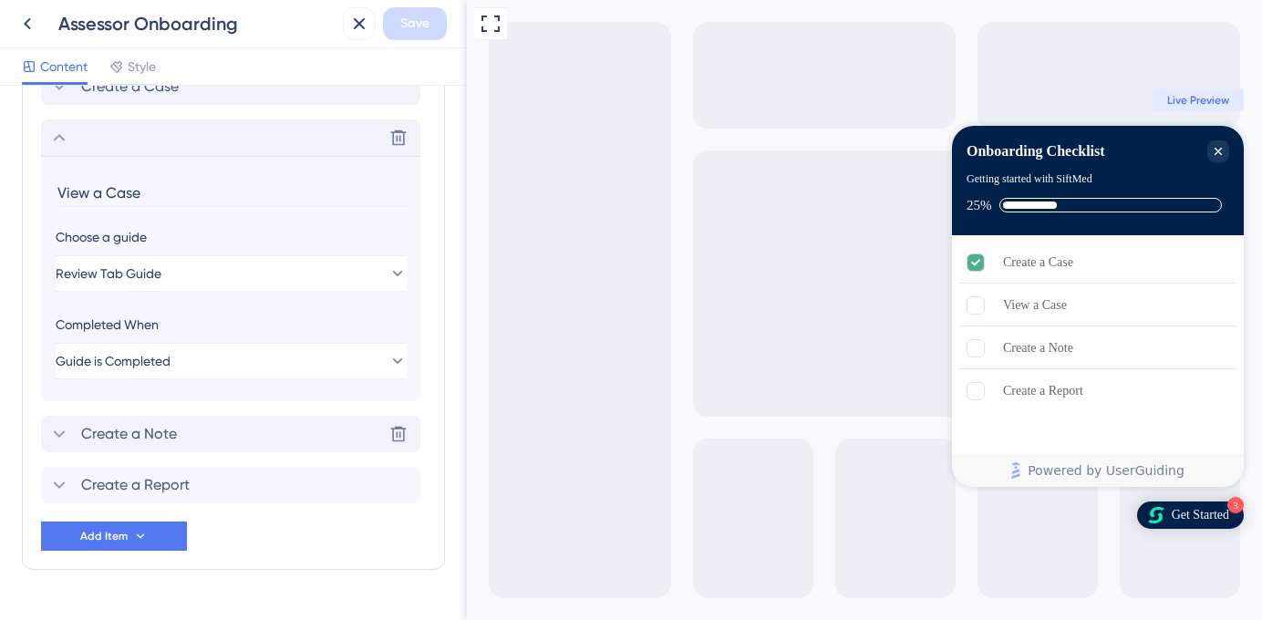
click at [100, 444] on span "Create a Note" at bounding box center [129, 434] width 96 height 22
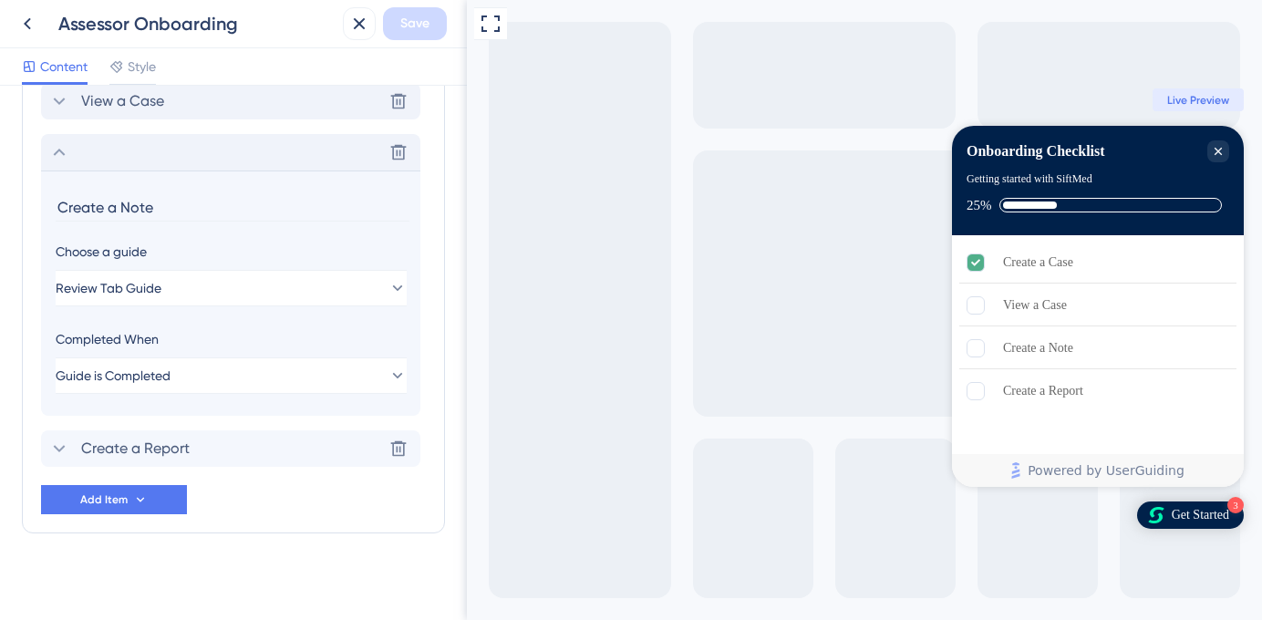
scroll to position [654, 0]
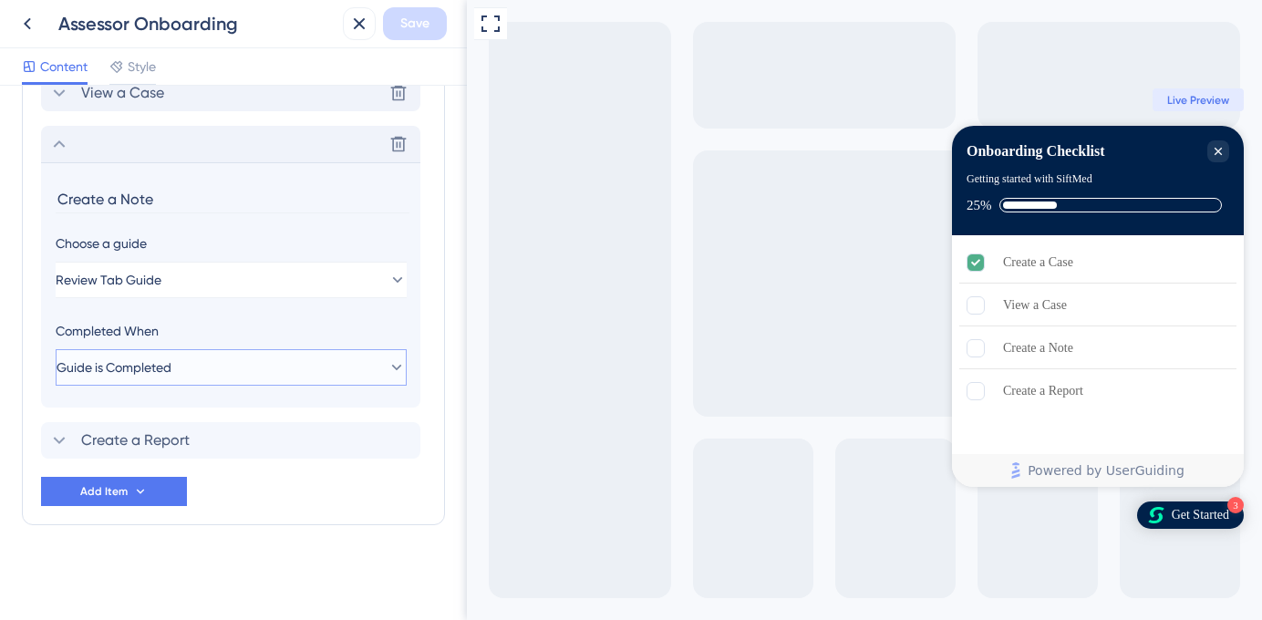
click at [153, 380] on button "Guide is Completed" at bounding box center [231, 367] width 351 height 36
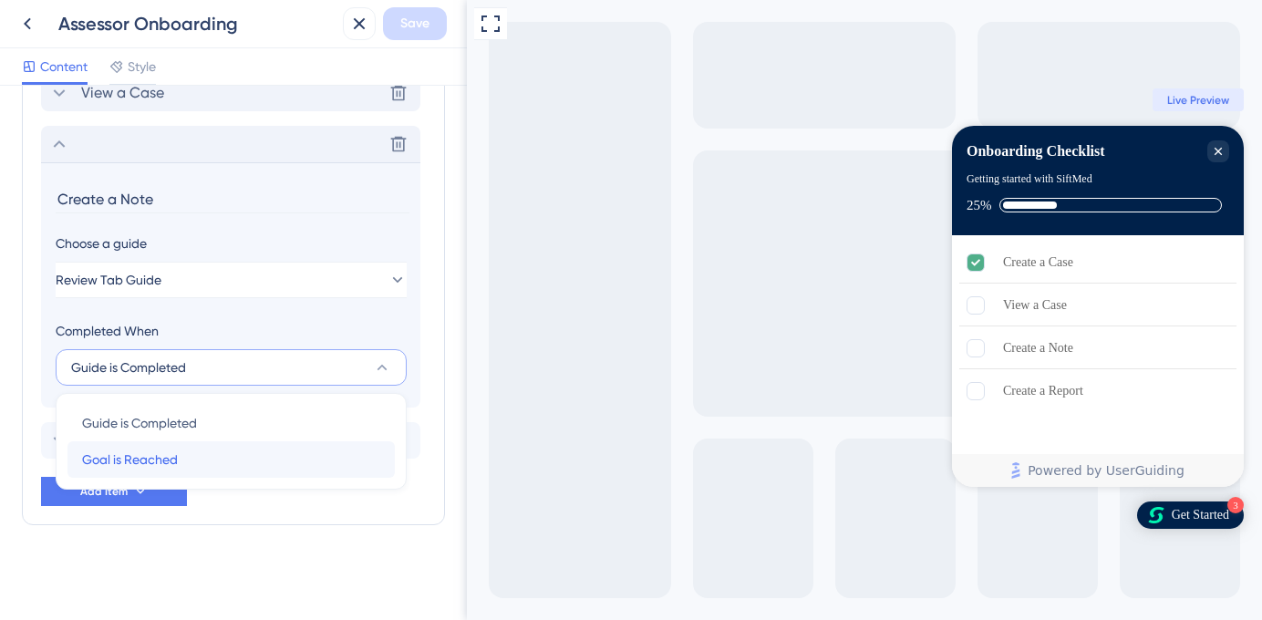
click at [146, 455] on span "Goal is Reached" at bounding box center [130, 460] width 96 height 22
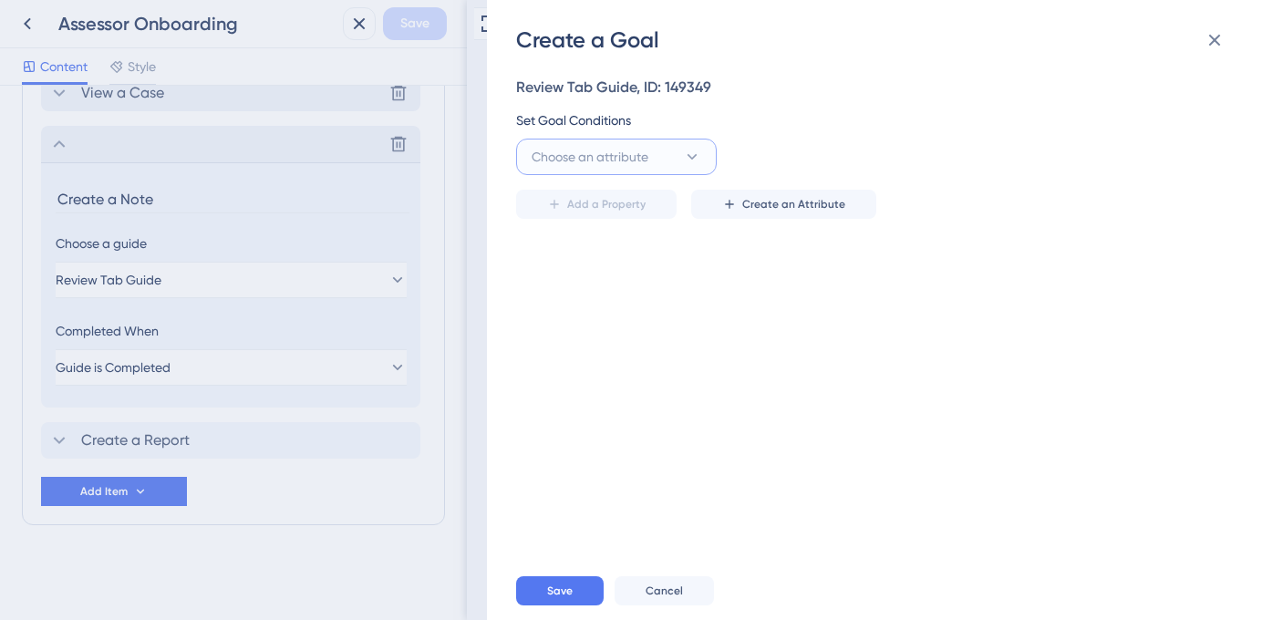
click at [577, 150] on span "Choose an attribute" at bounding box center [589, 157] width 117 height 22
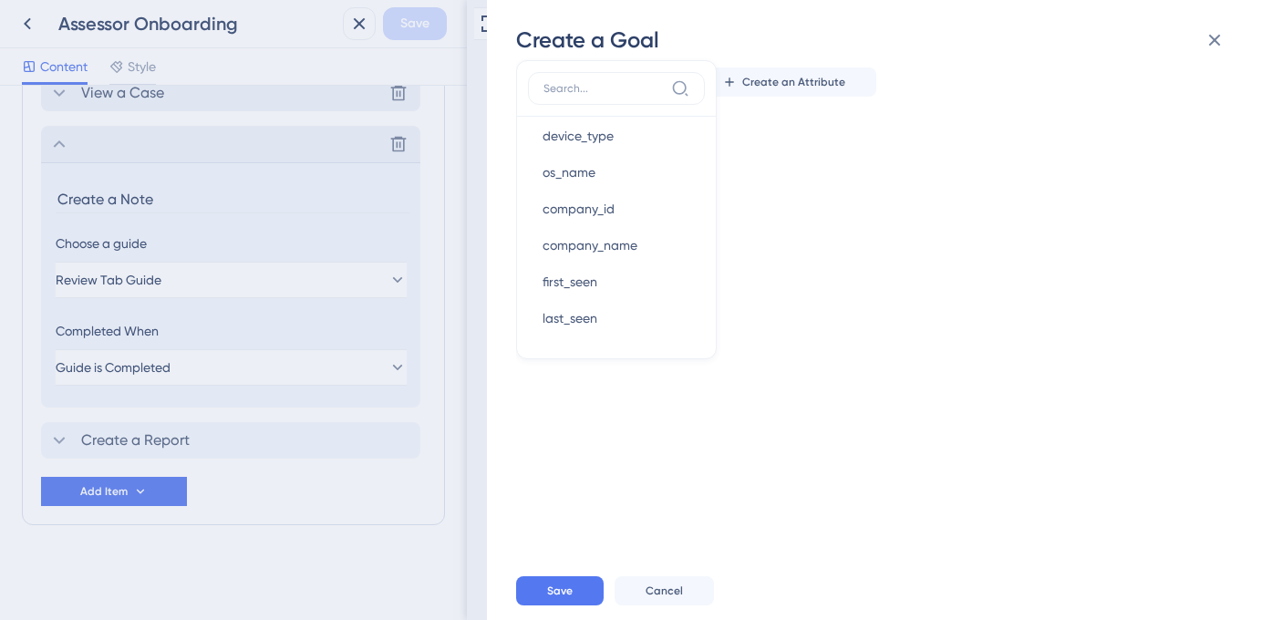
scroll to position [125, 0]
click at [645, 589] on span "Cancel" at bounding box center [663, 590] width 37 height 15
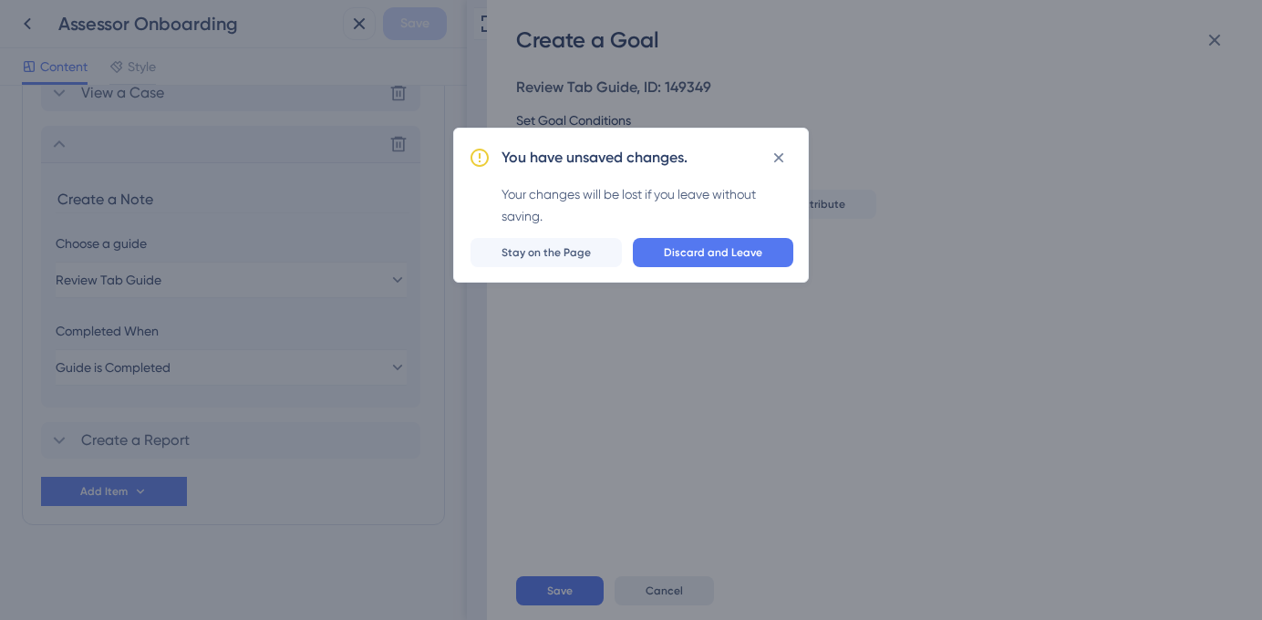
scroll to position [0, 0]
click at [684, 253] on span "Discard and Leave" at bounding box center [713, 252] width 98 height 15
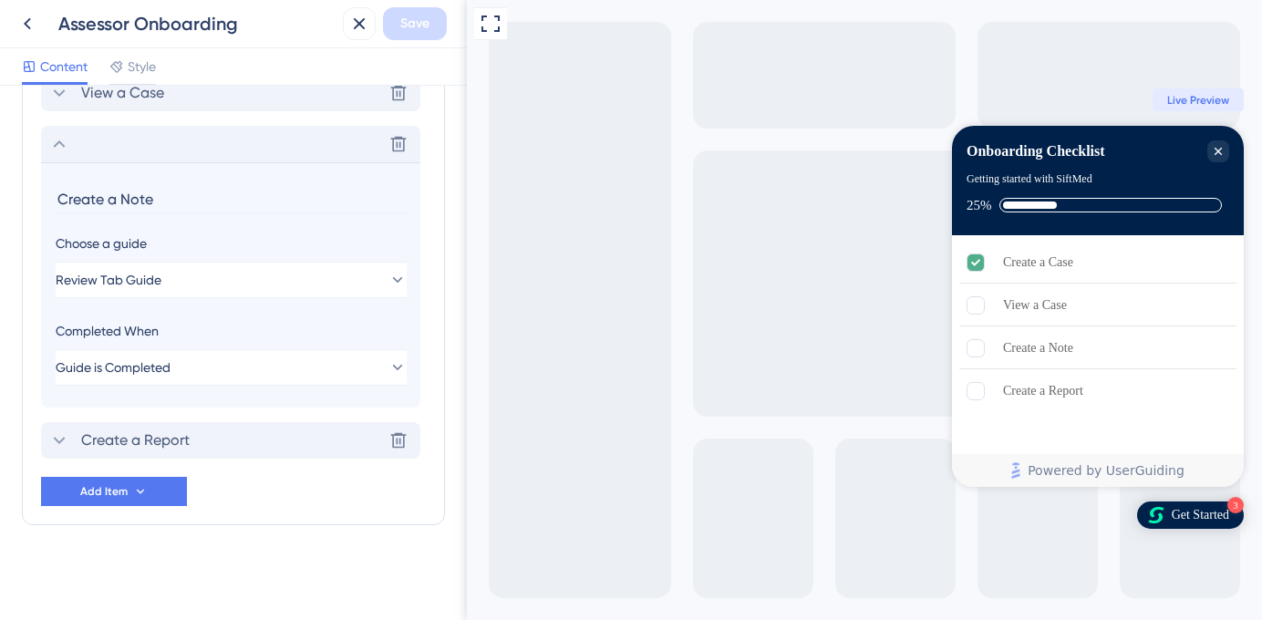
click at [153, 437] on span "Create a Report" at bounding box center [135, 440] width 108 height 22
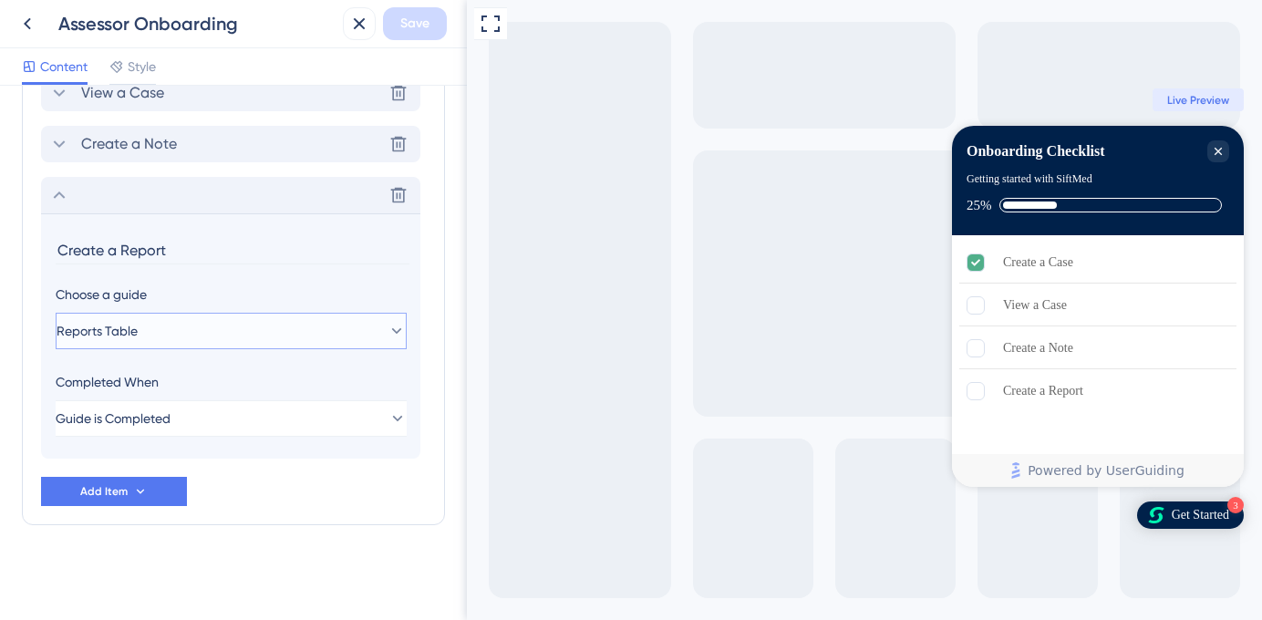
click at [138, 333] on span "Reports Table" at bounding box center [97, 331] width 81 height 22
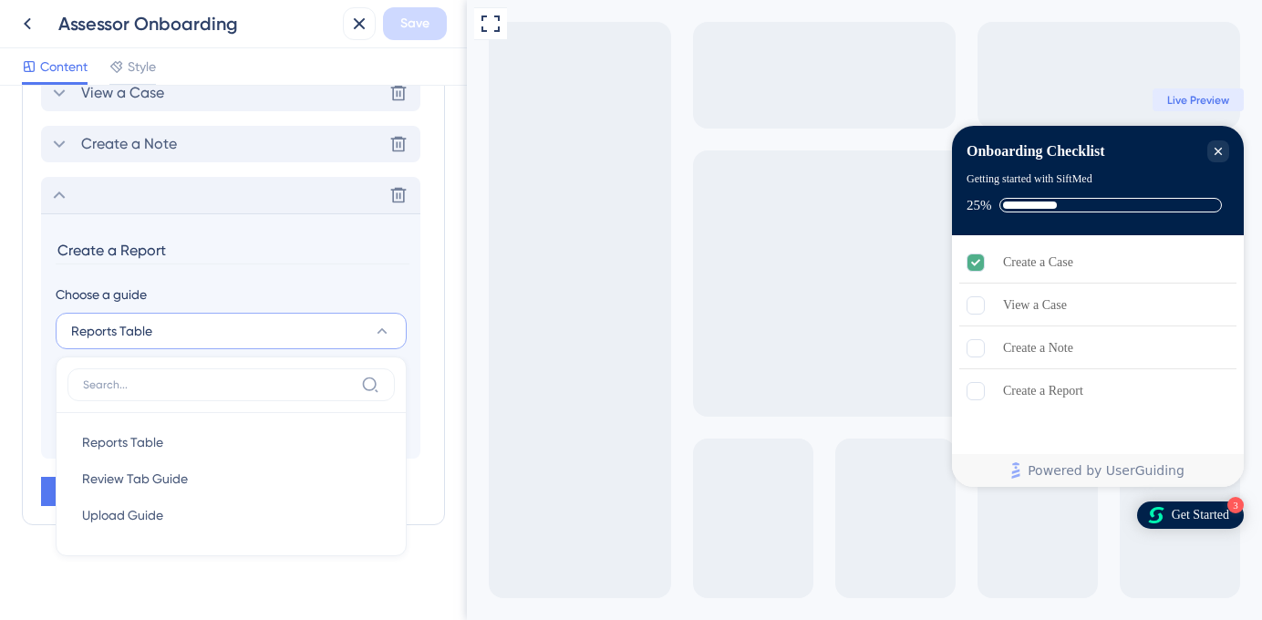
click at [202, 311] on div "Choose a guide Reports Table Reports Table Reports Table Review Tab Guide Revie…" at bounding box center [231, 317] width 350 height 66
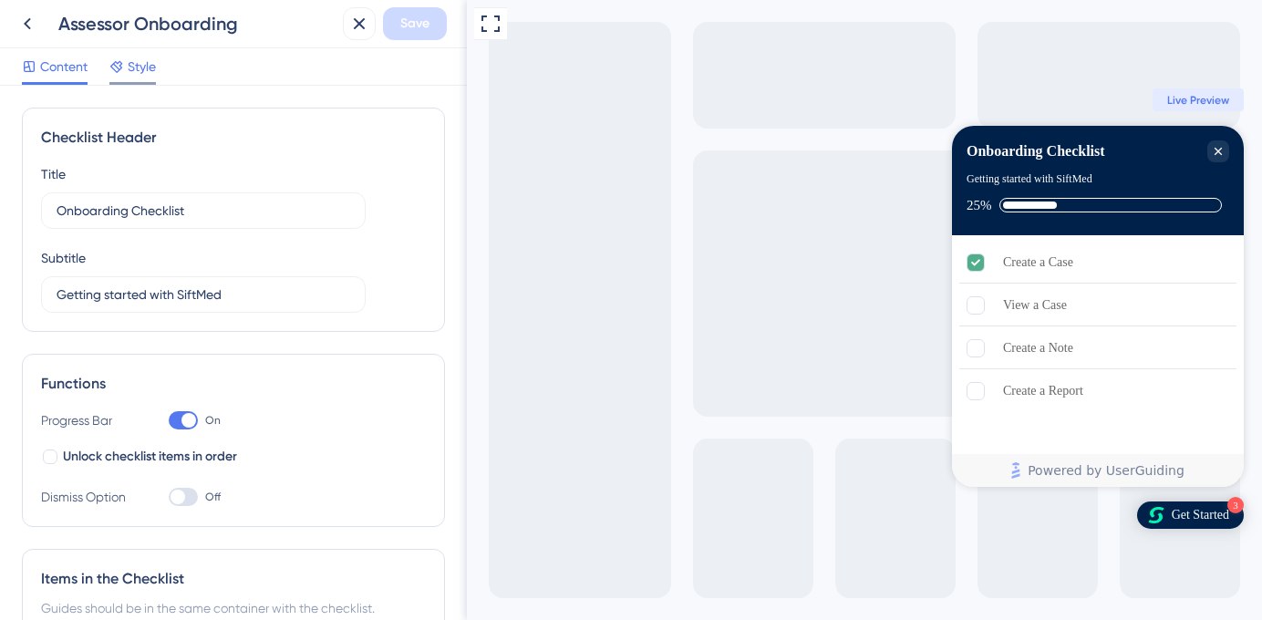
click at [134, 70] on span "Style" at bounding box center [142, 67] width 28 height 22
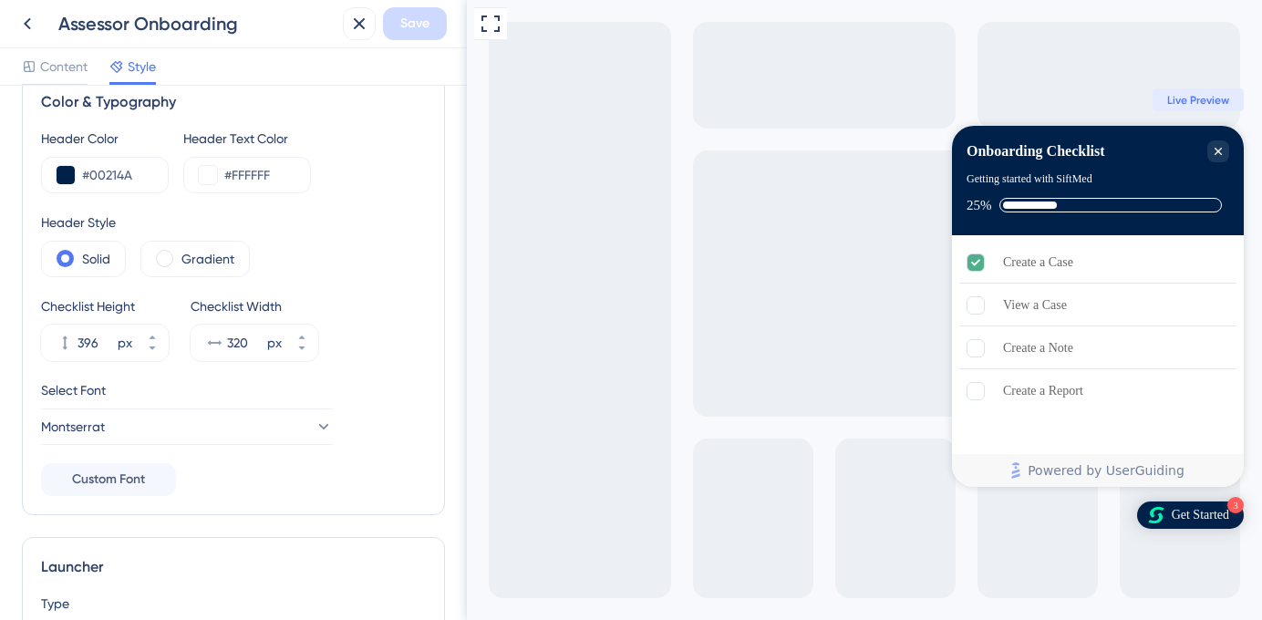
scroll to position [37, 0]
click at [186, 257] on label "Gradient" at bounding box center [207, 257] width 53 height 22
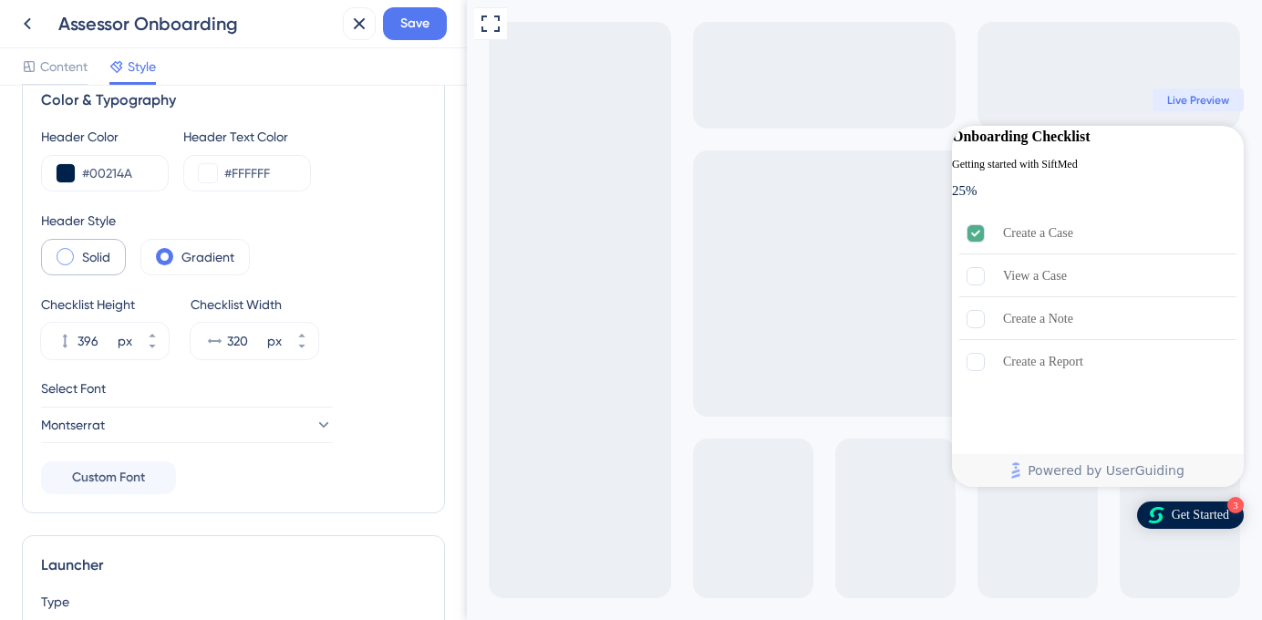
click at [108, 263] on label "Solid" at bounding box center [96, 257] width 28 height 22
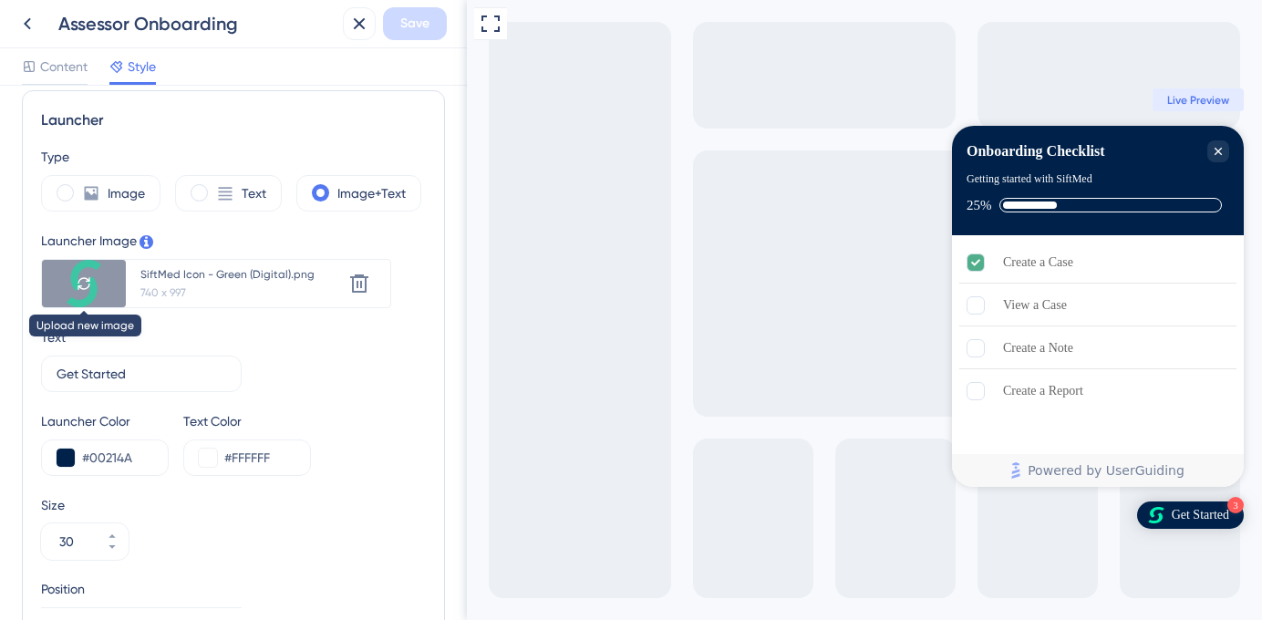
scroll to position [0, 0]
click at [106, 207] on div "Image" at bounding box center [100, 193] width 119 height 36
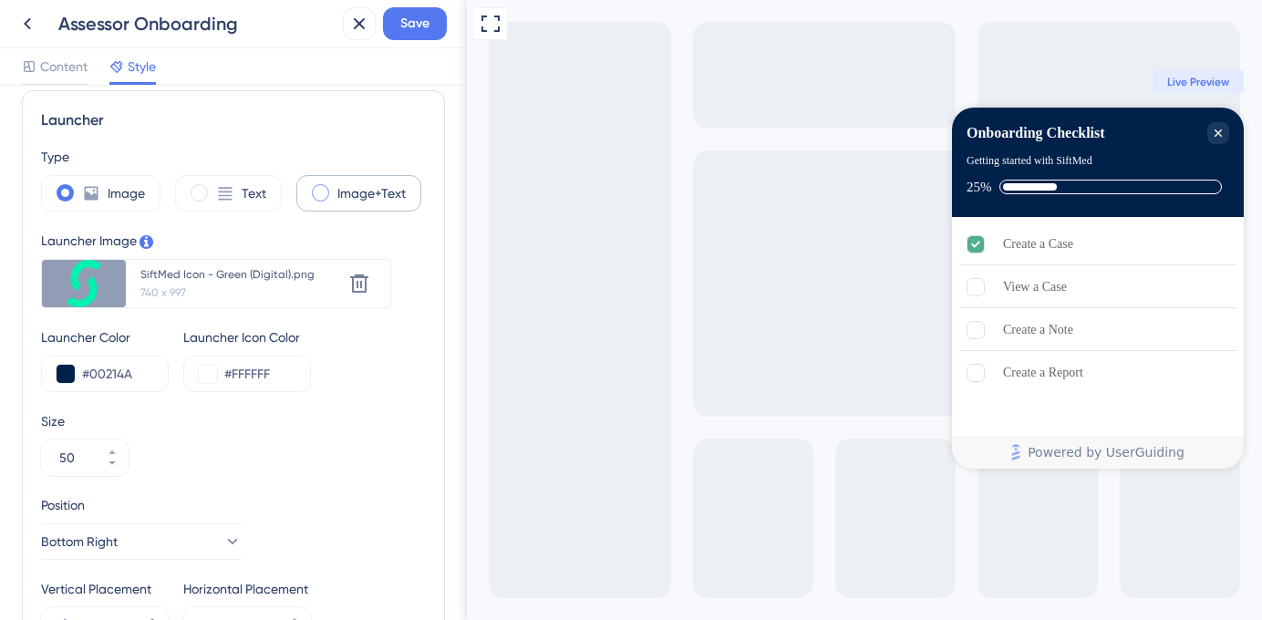
click at [328, 197] on div "Image+Text" at bounding box center [358, 193] width 125 height 36
type input "30"
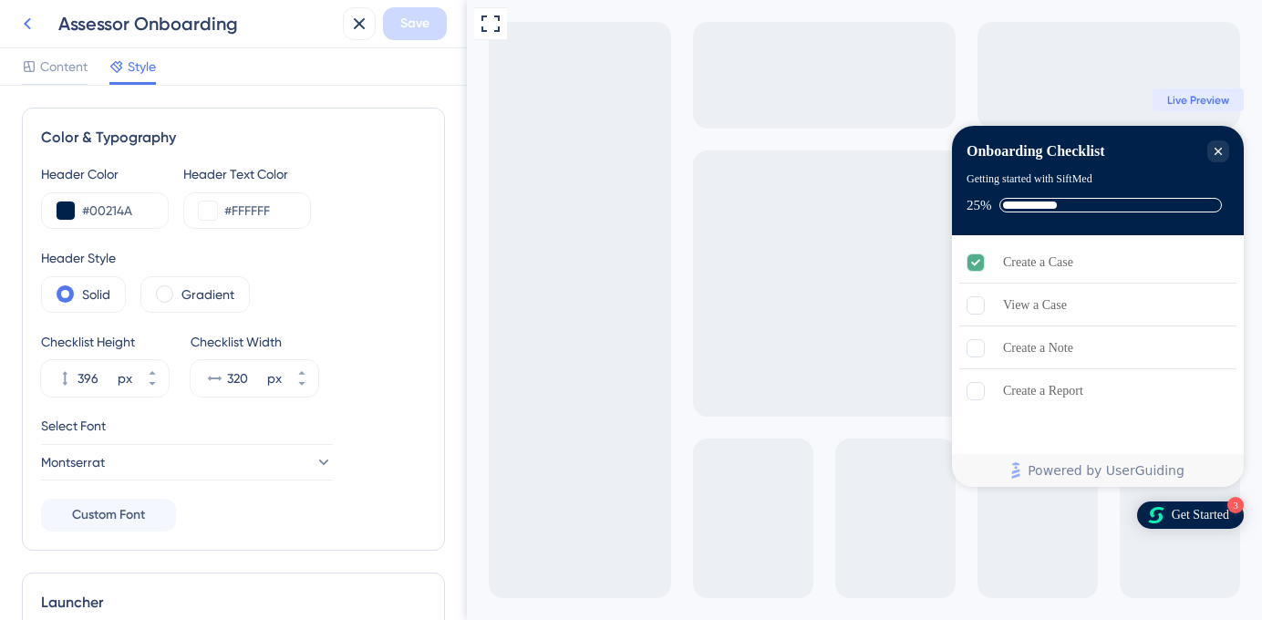
click at [26, 19] on icon at bounding box center [27, 24] width 22 height 22
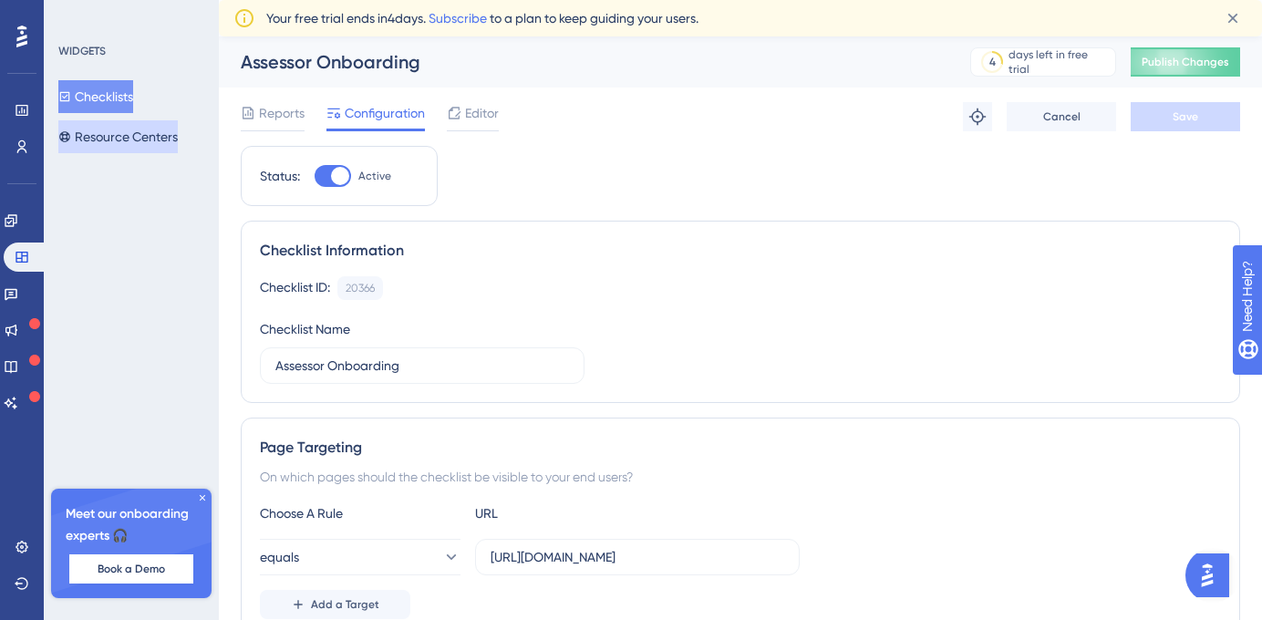
click at [109, 137] on button "Resource Centers" at bounding box center [117, 136] width 119 height 33
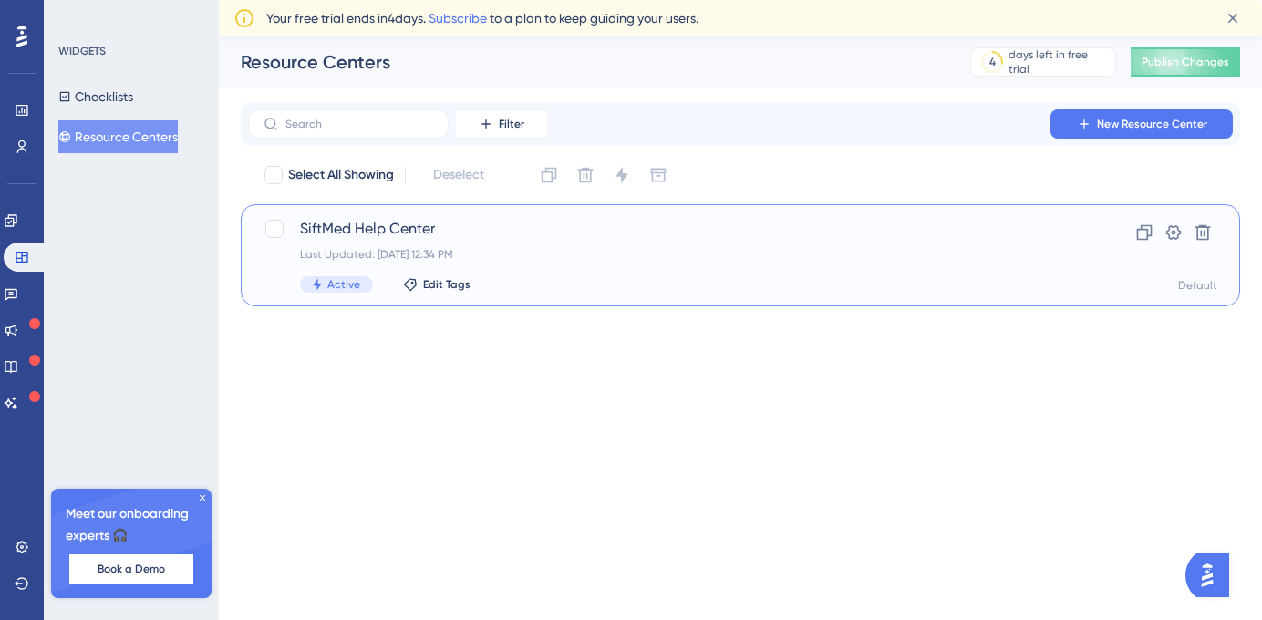
click at [500, 229] on span "SiftMed Help Center" at bounding box center [667, 229] width 735 height 22
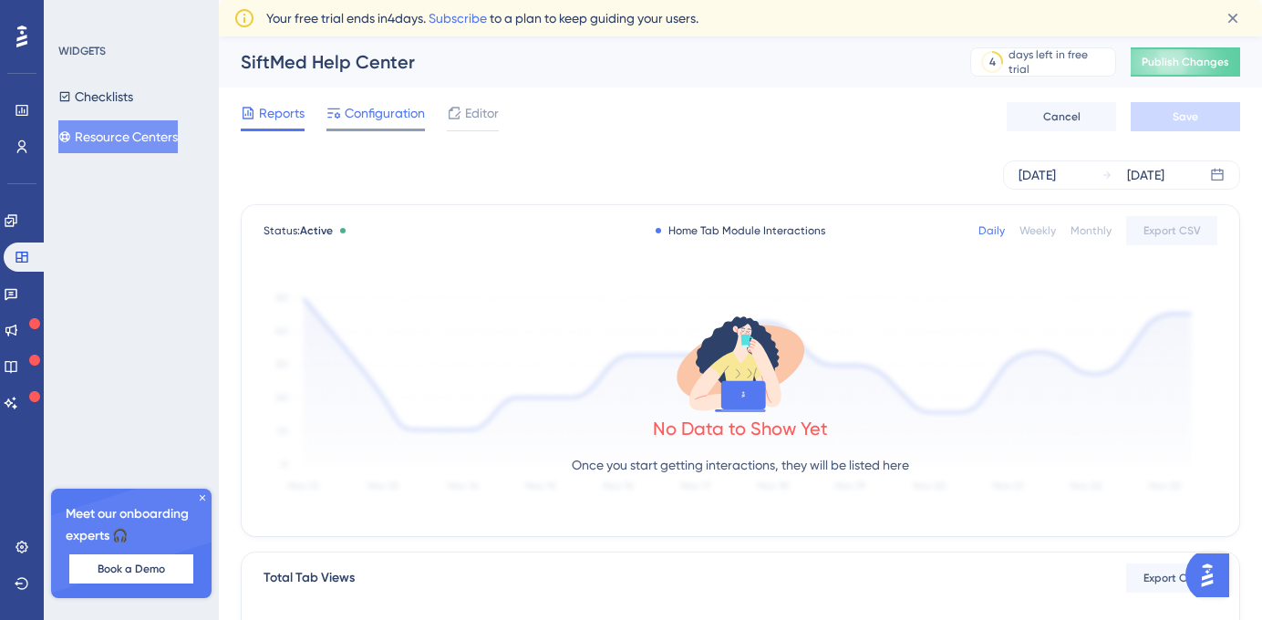
click at [384, 119] on span "Configuration" at bounding box center [385, 113] width 80 height 22
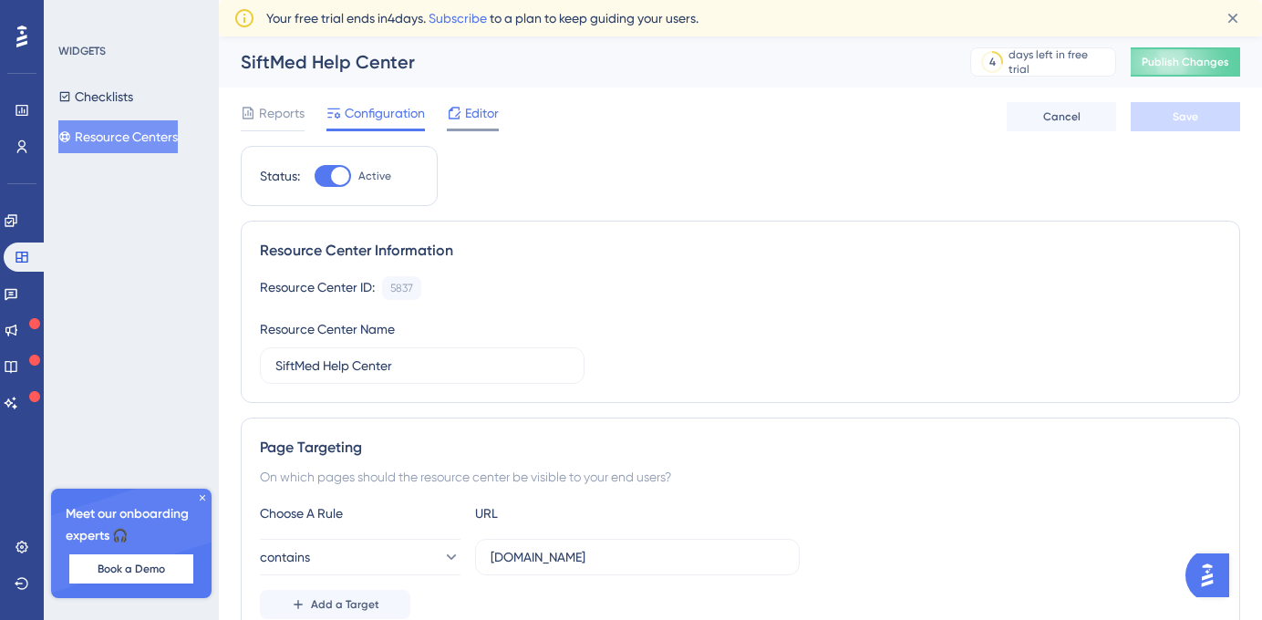
click at [473, 114] on span "Editor" at bounding box center [482, 113] width 34 height 22
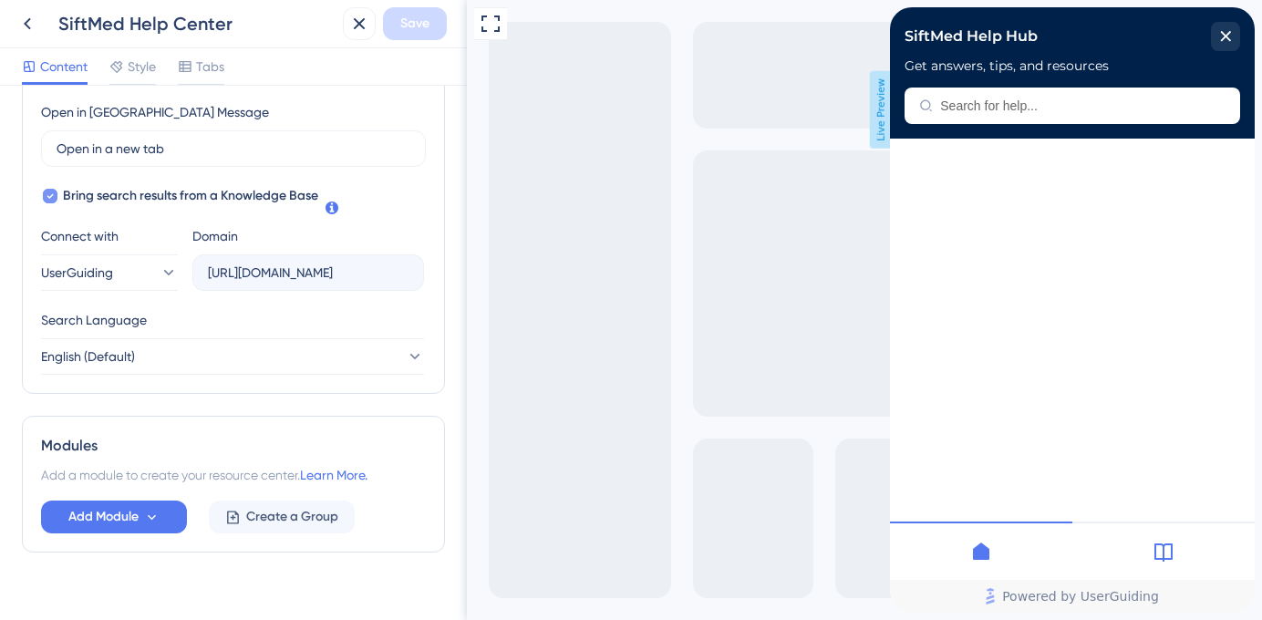
scroll to position [543, 0]
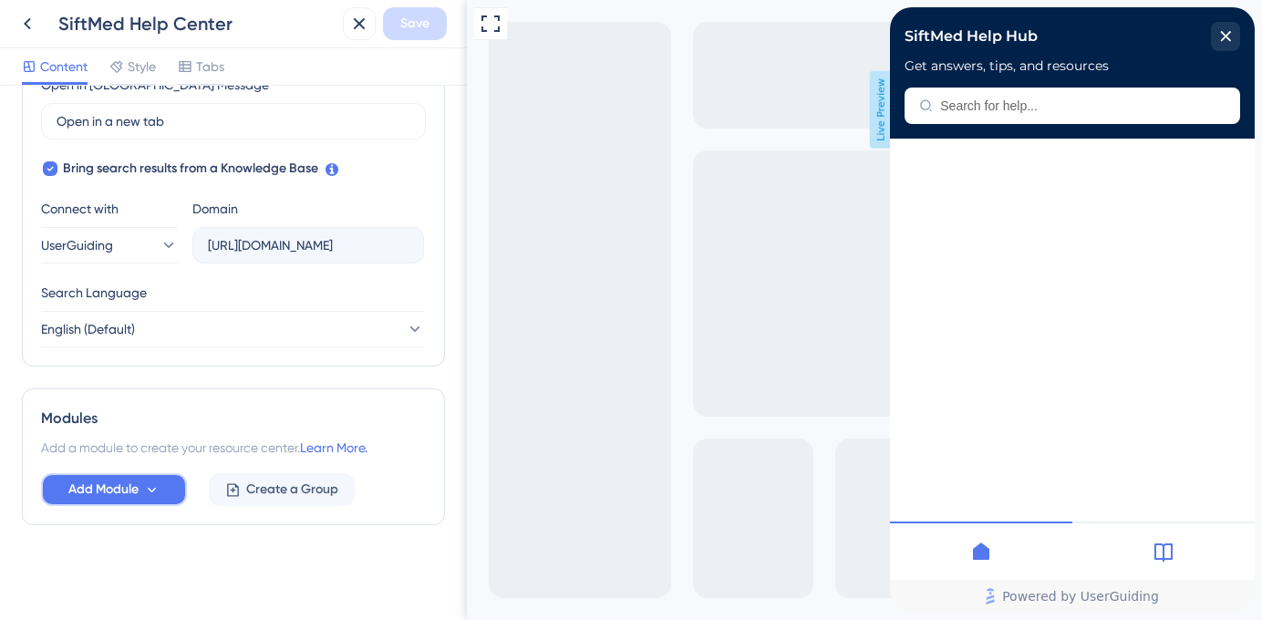
click at [151, 485] on icon at bounding box center [151, 489] width 15 height 15
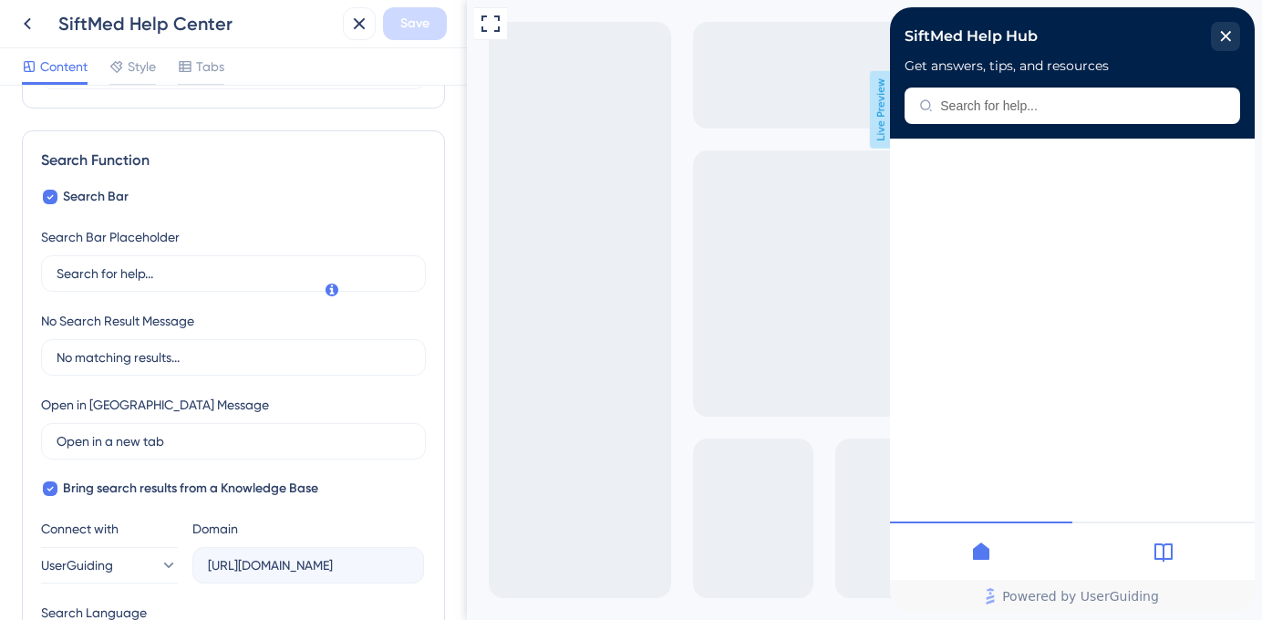
scroll to position [543, 0]
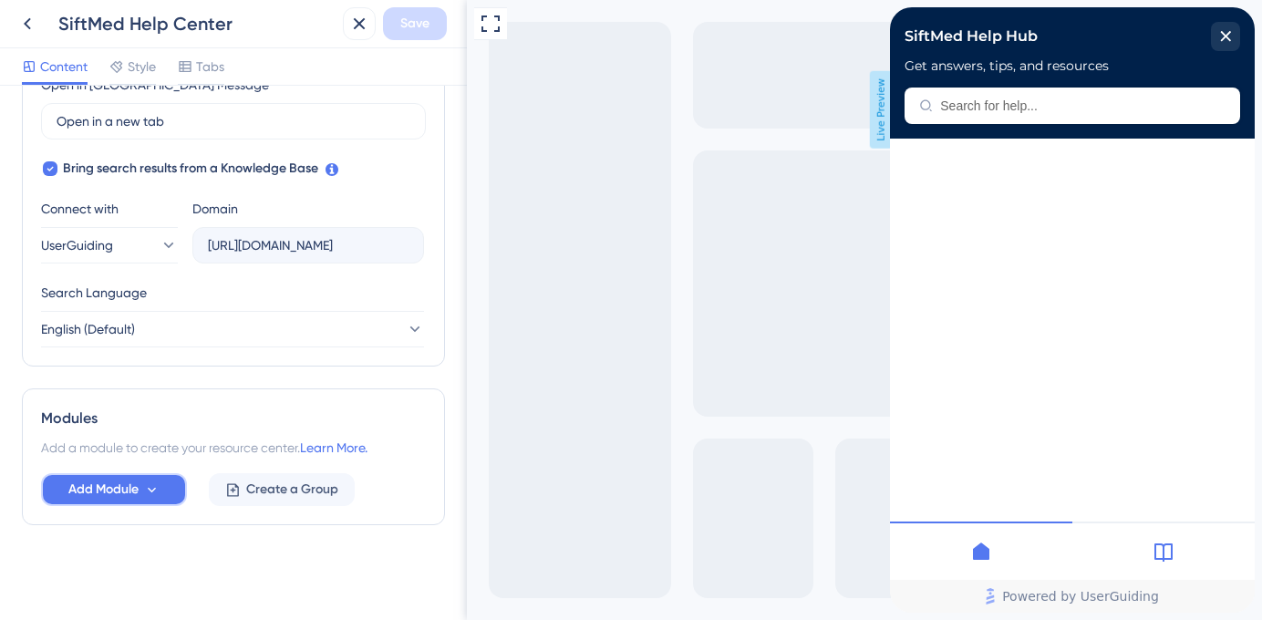
click at [114, 490] on span "Add Module" at bounding box center [103, 490] width 70 height 22
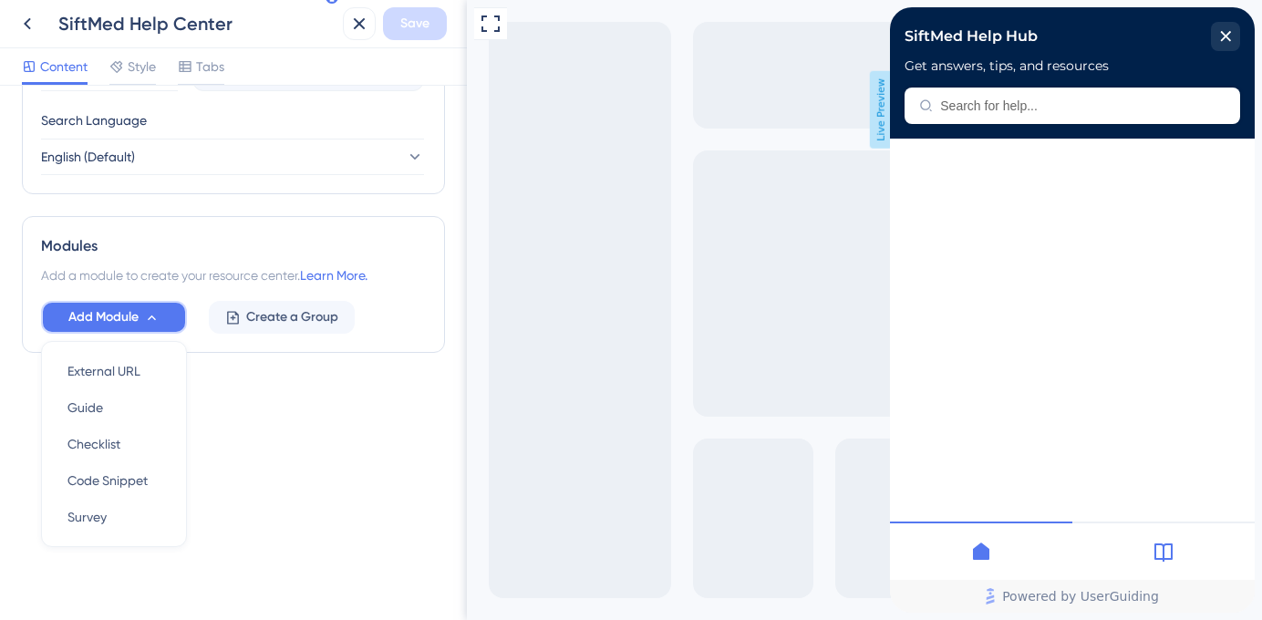
click at [147, 315] on icon at bounding box center [151, 317] width 15 height 15
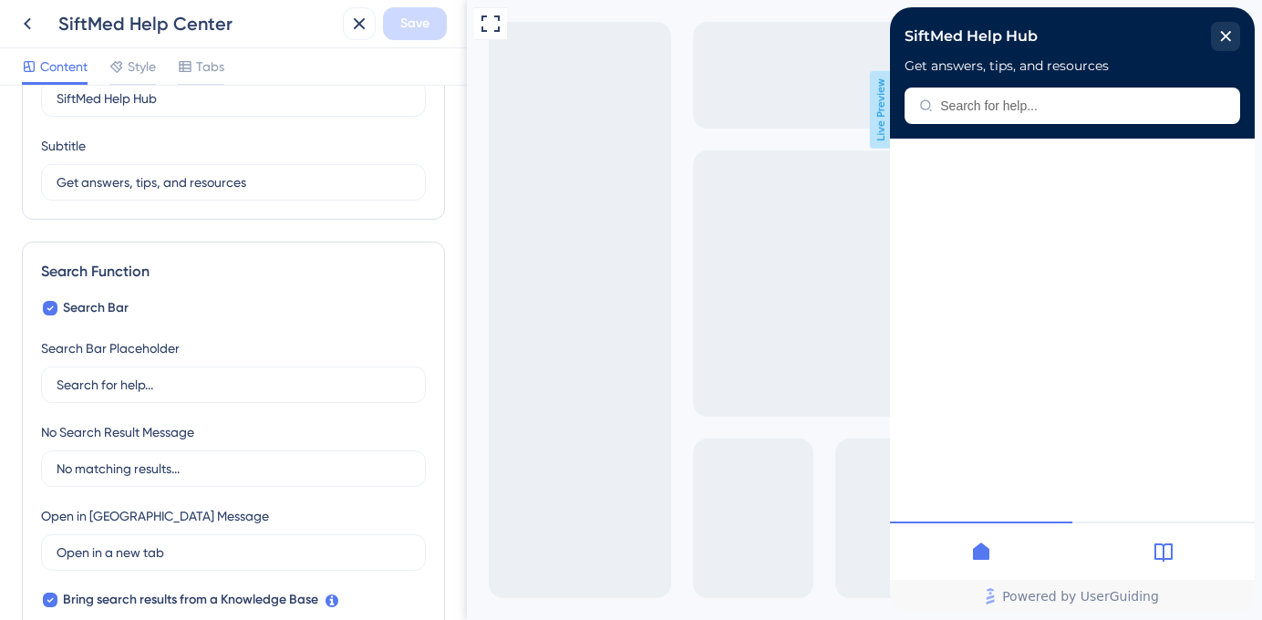
scroll to position [0, 0]
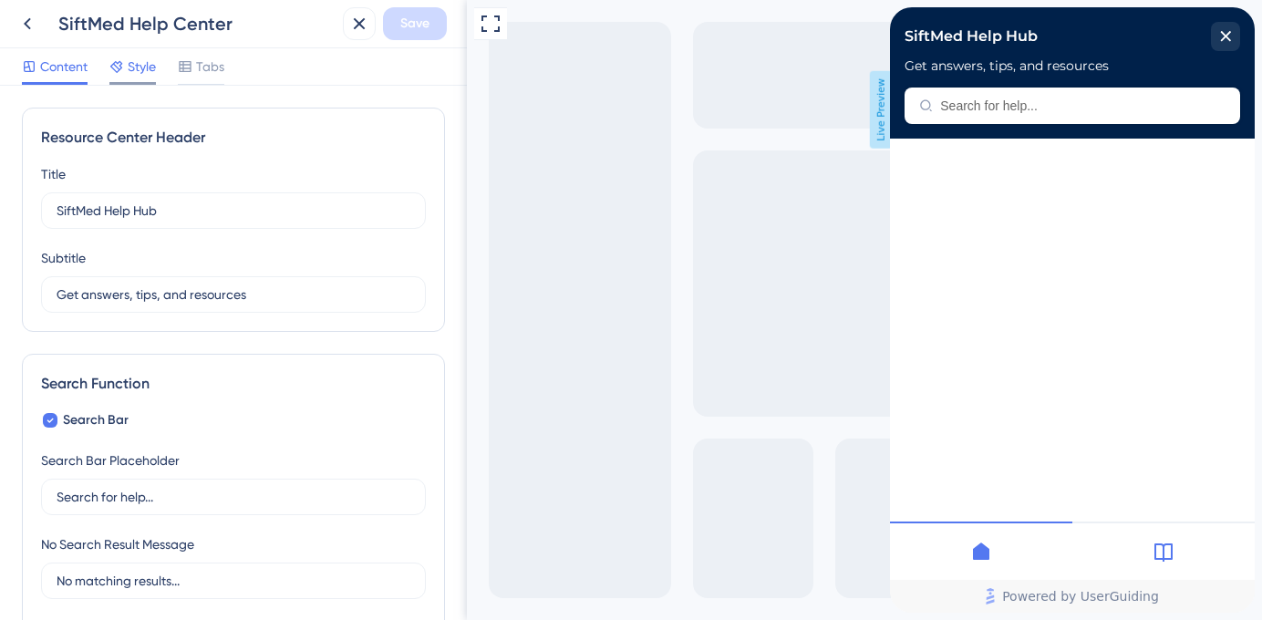
click at [144, 69] on span "Style" at bounding box center [142, 67] width 28 height 22
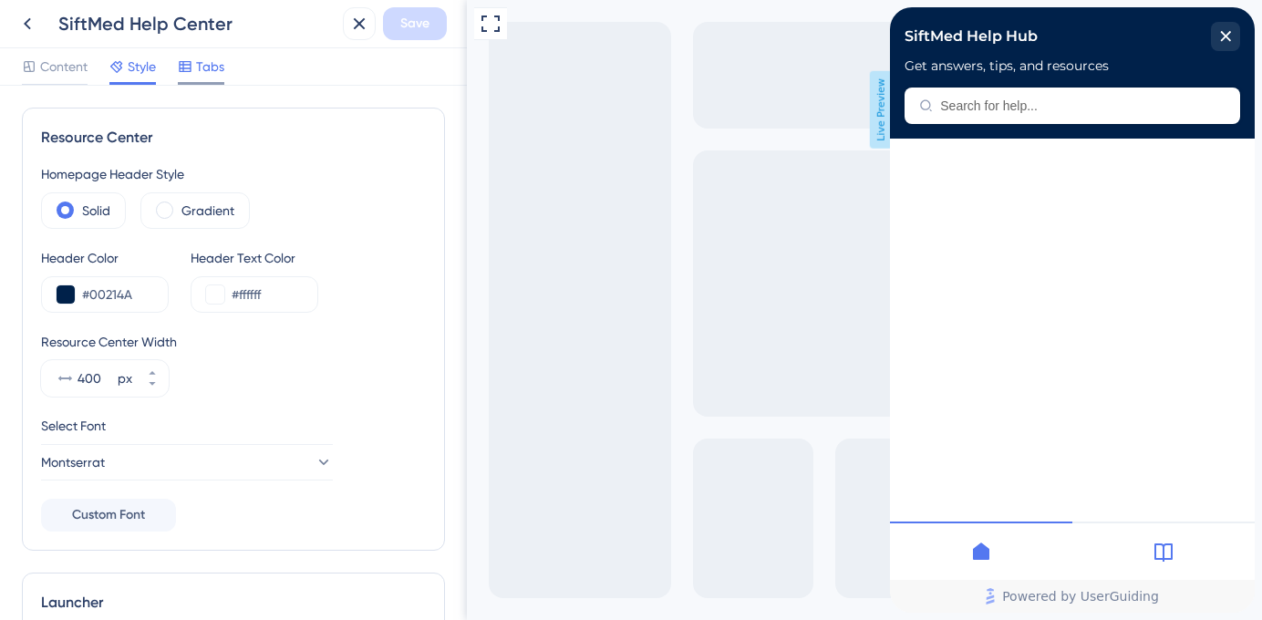
click at [192, 63] on icon at bounding box center [185, 66] width 15 height 15
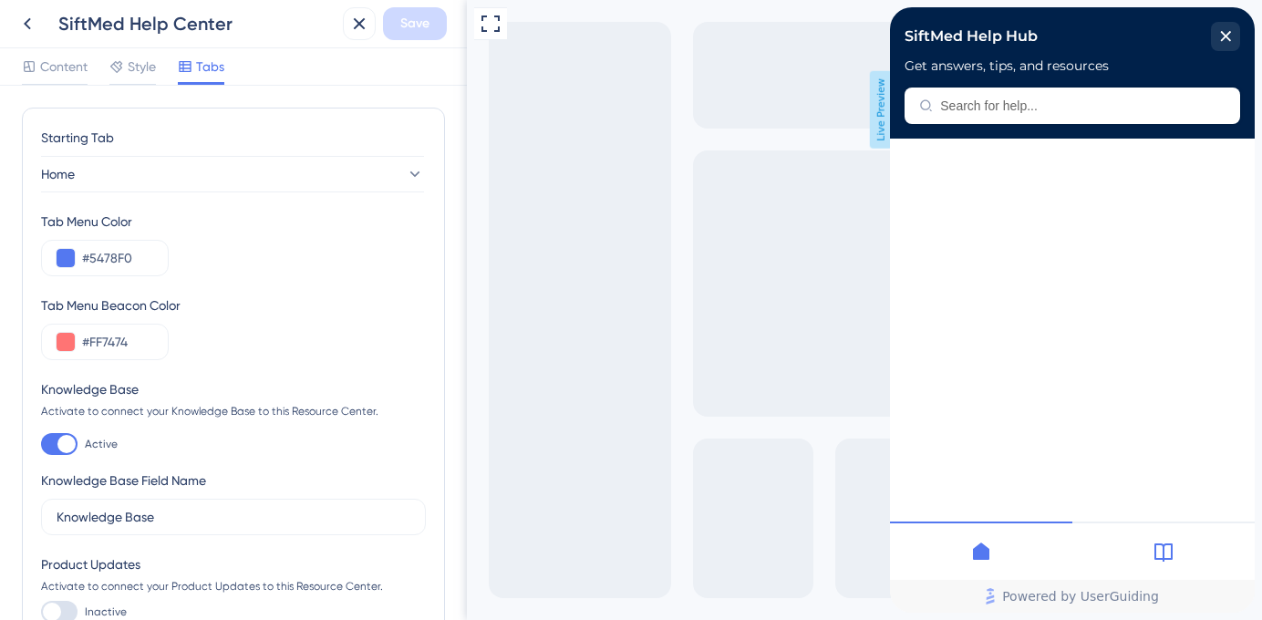
click at [1166, 552] on icon at bounding box center [1163, 552] width 22 height 22
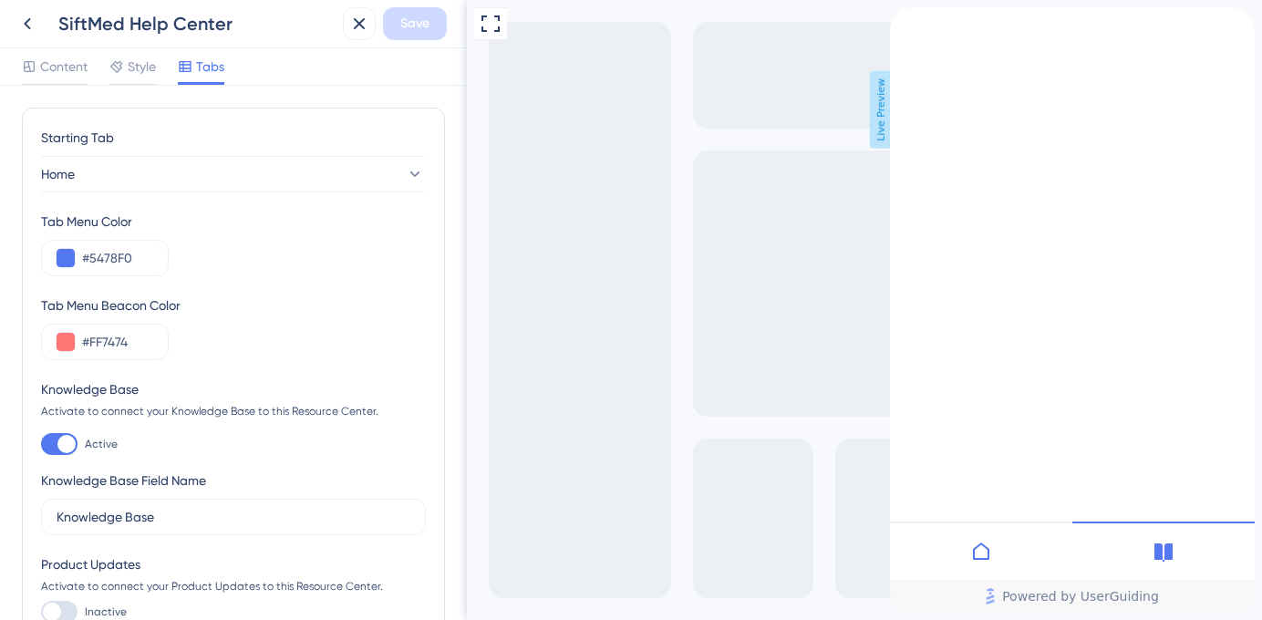
click at [986, 552] on icon at bounding box center [981, 552] width 22 height 22
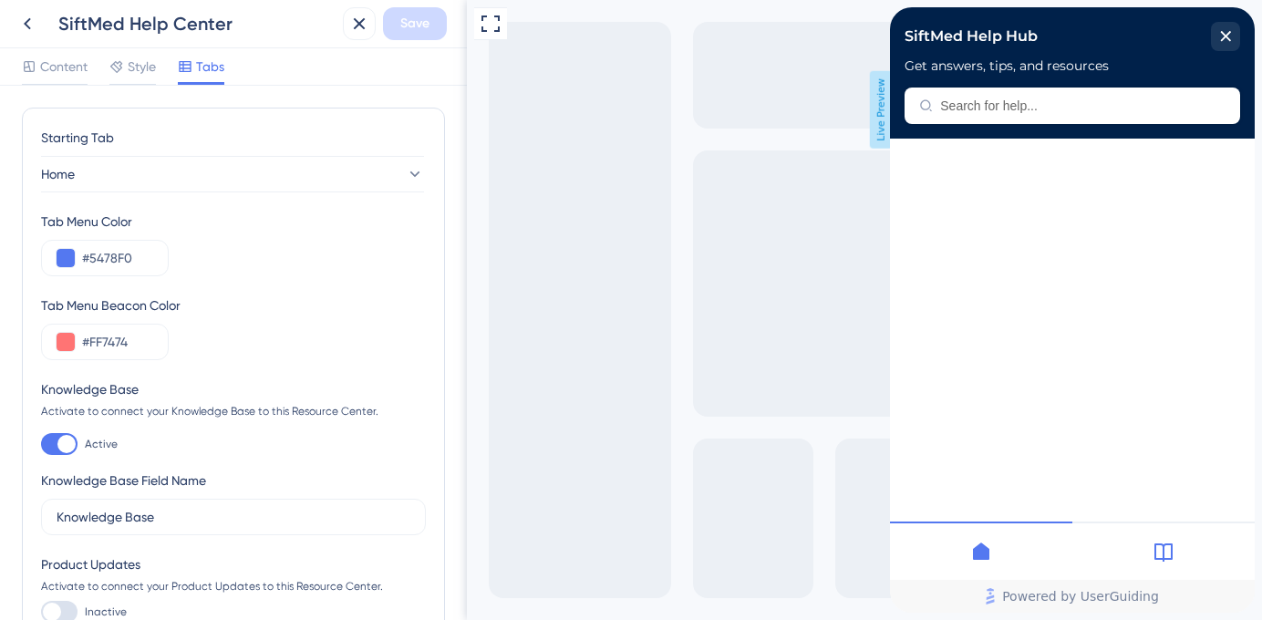
click at [1149, 538] on div at bounding box center [1163, 550] width 182 height 58
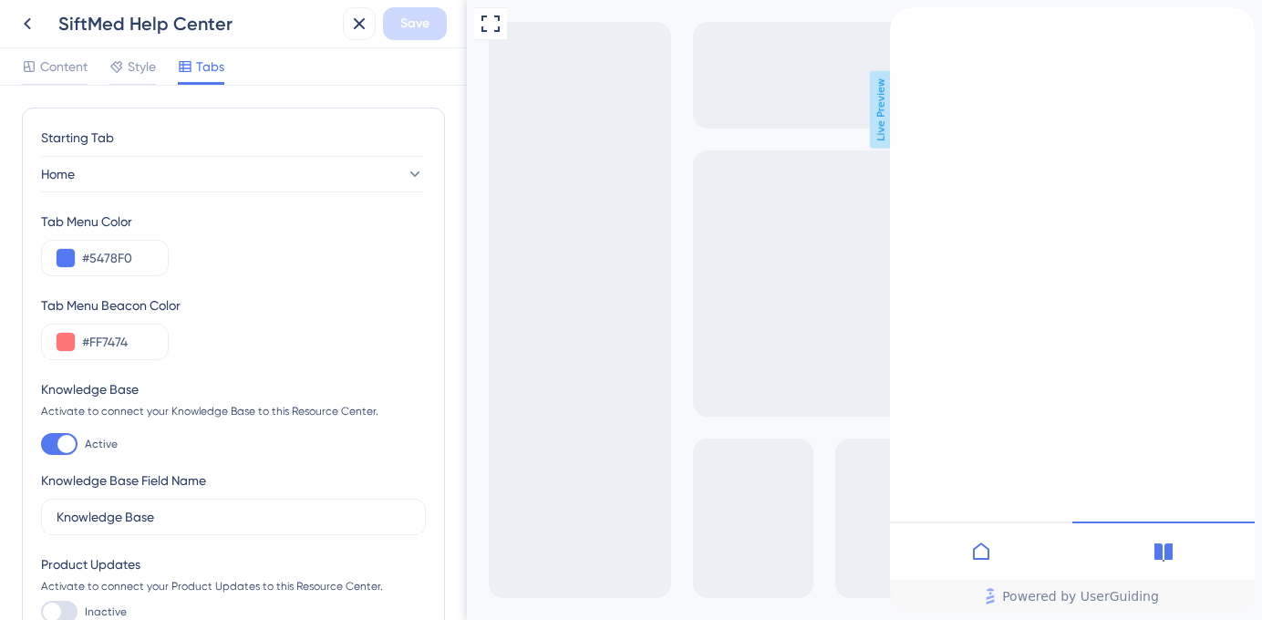
click at [988, 555] on icon at bounding box center [981, 550] width 16 height 17
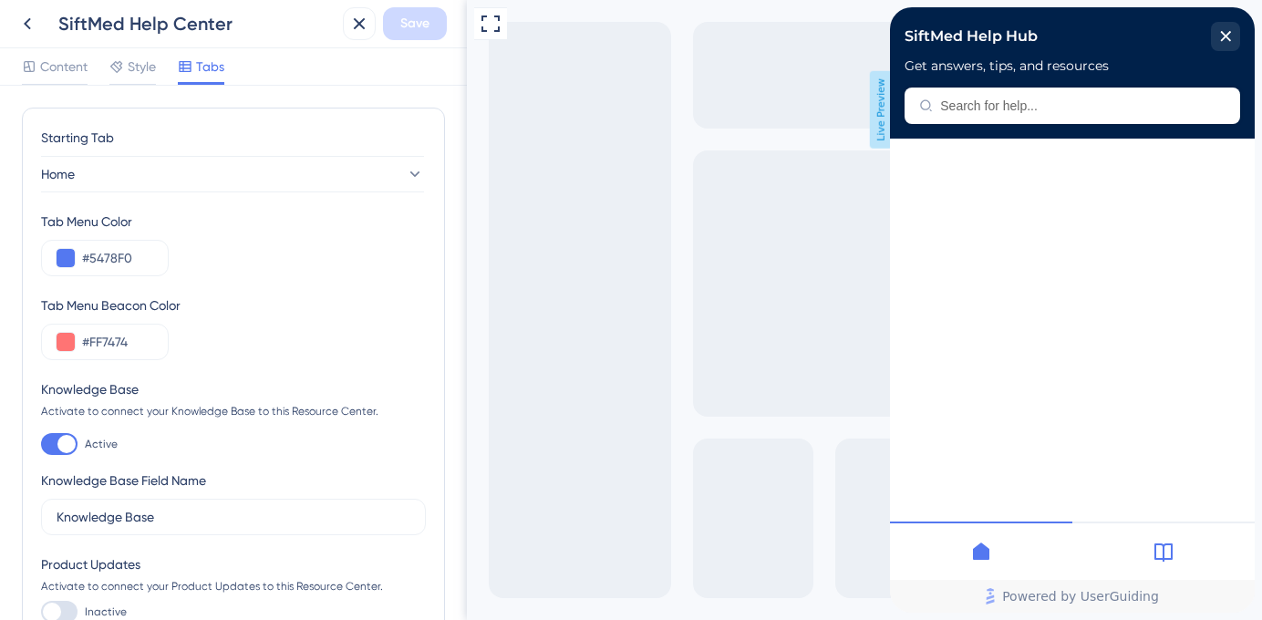
click at [1174, 552] on div at bounding box center [1163, 550] width 182 height 58
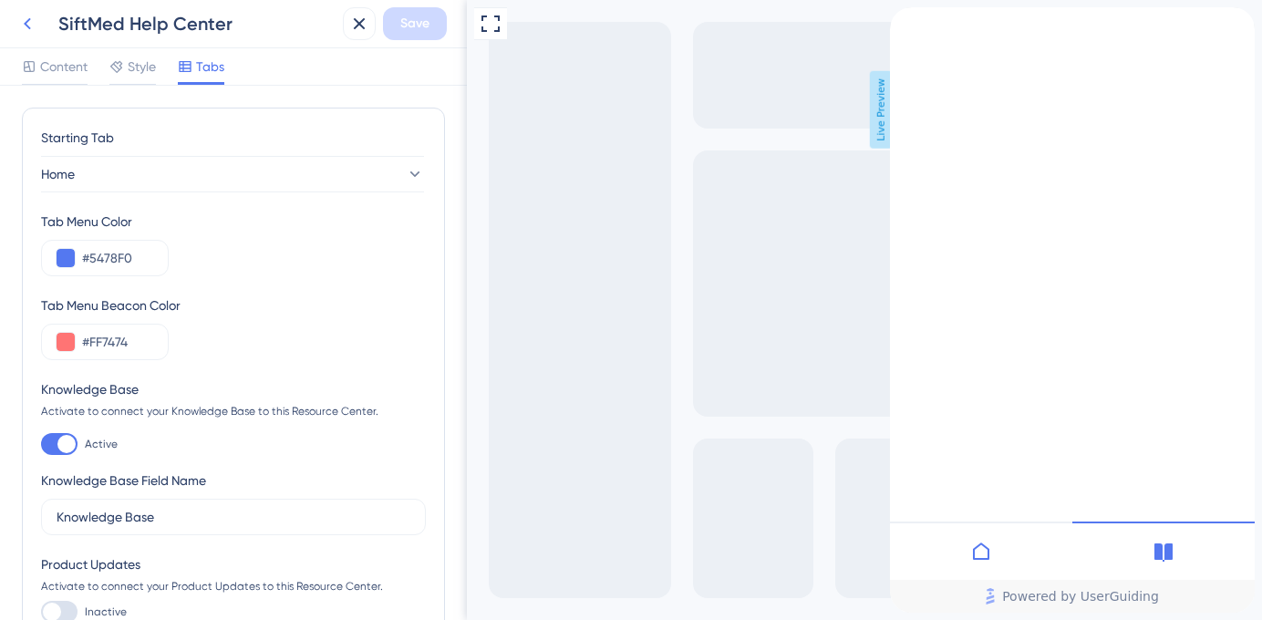
click at [31, 28] on icon at bounding box center [27, 24] width 22 height 22
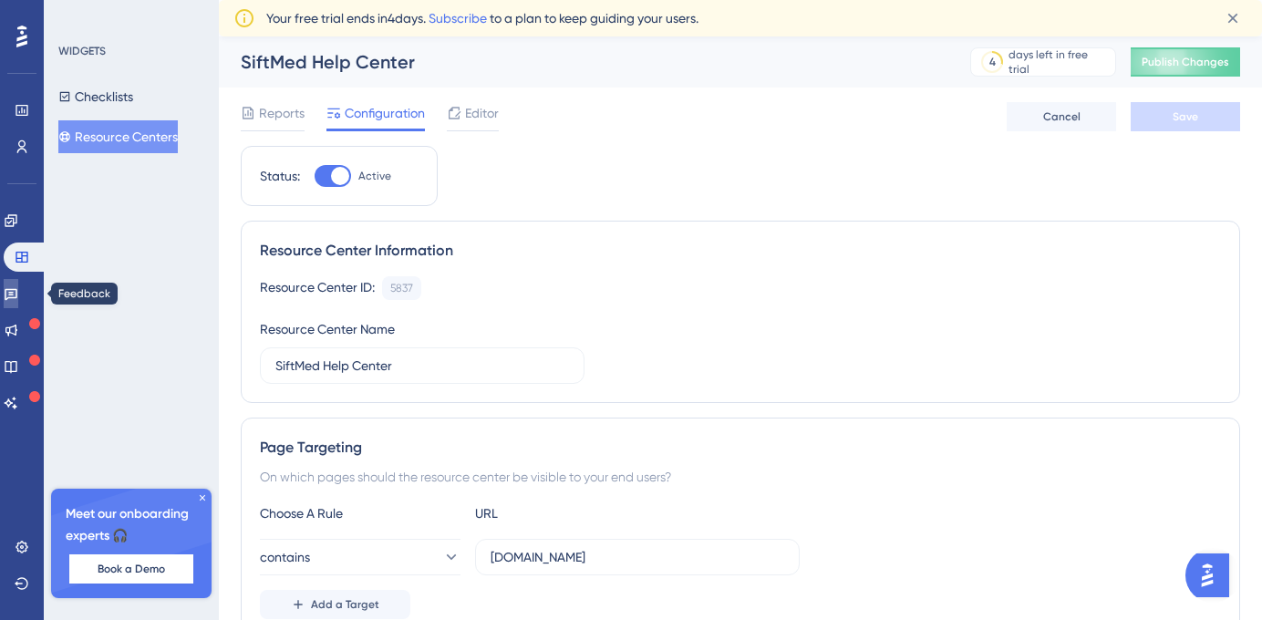
click at [18, 284] on link at bounding box center [11, 293] width 15 height 29
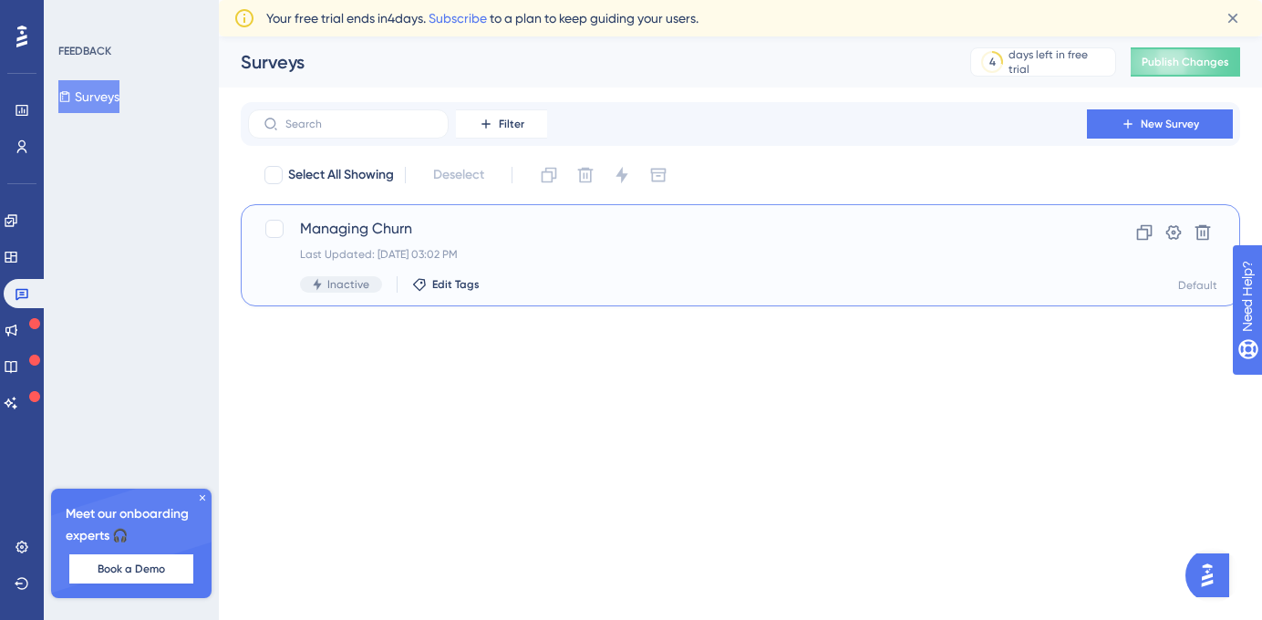
click at [446, 235] on span "Managing Churn" at bounding box center [667, 229] width 735 height 22
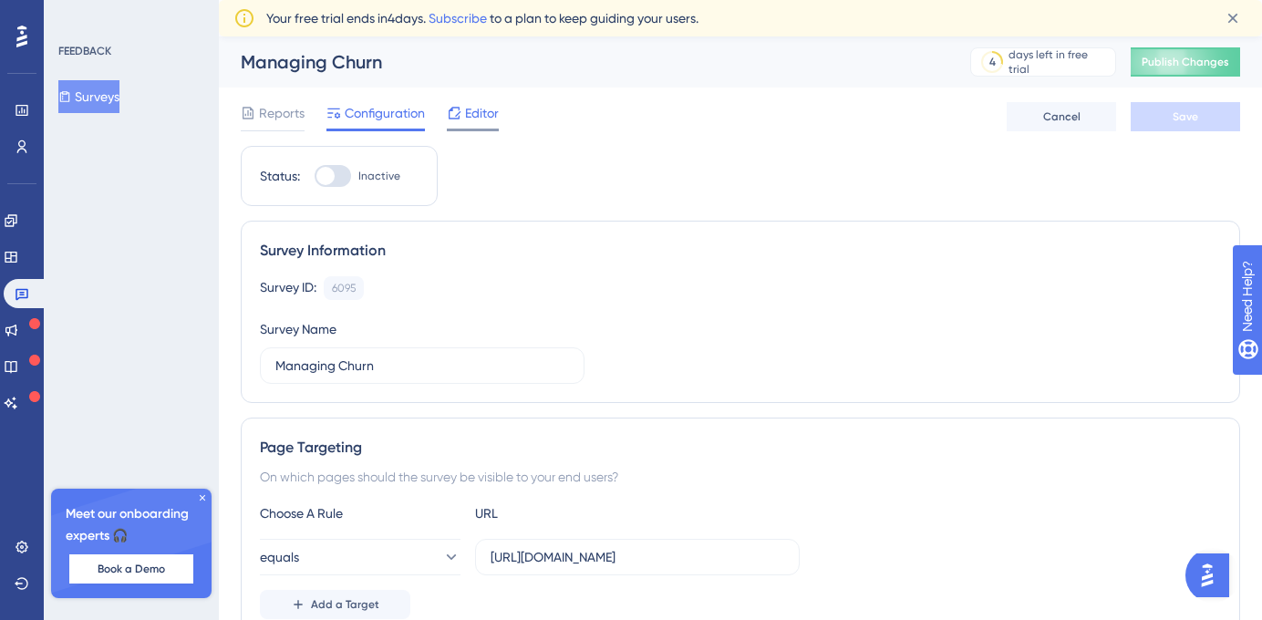
click at [466, 111] on span "Editor" at bounding box center [482, 113] width 34 height 22
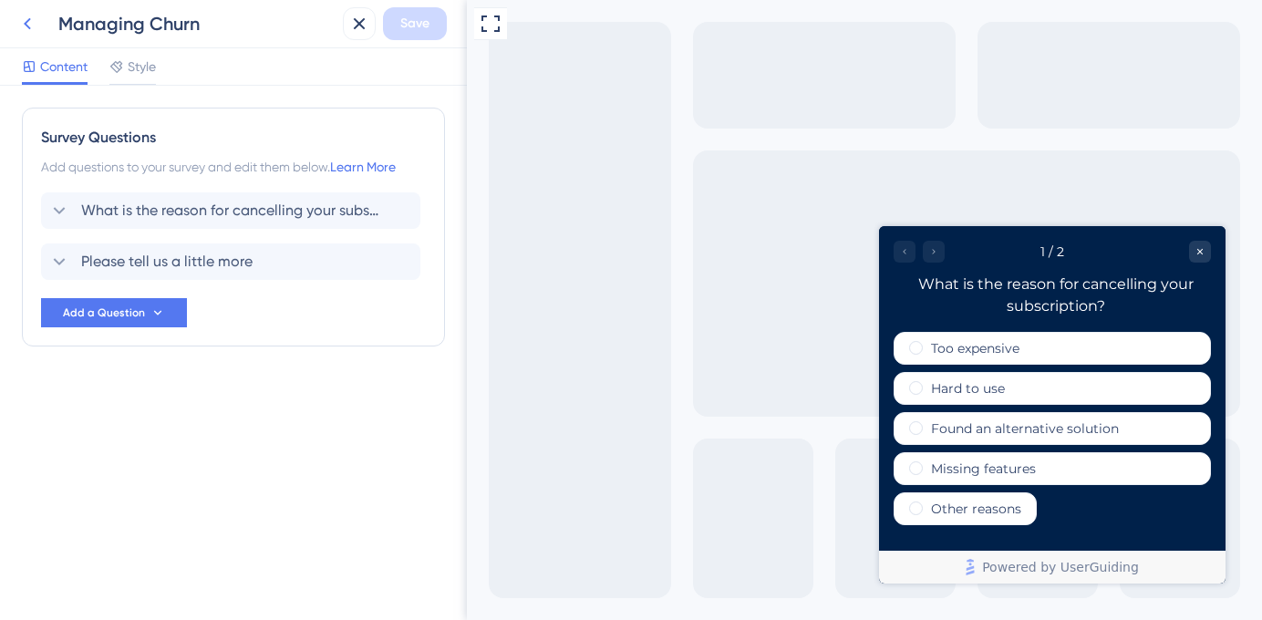
click at [33, 23] on icon at bounding box center [27, 24] width 22 height 22
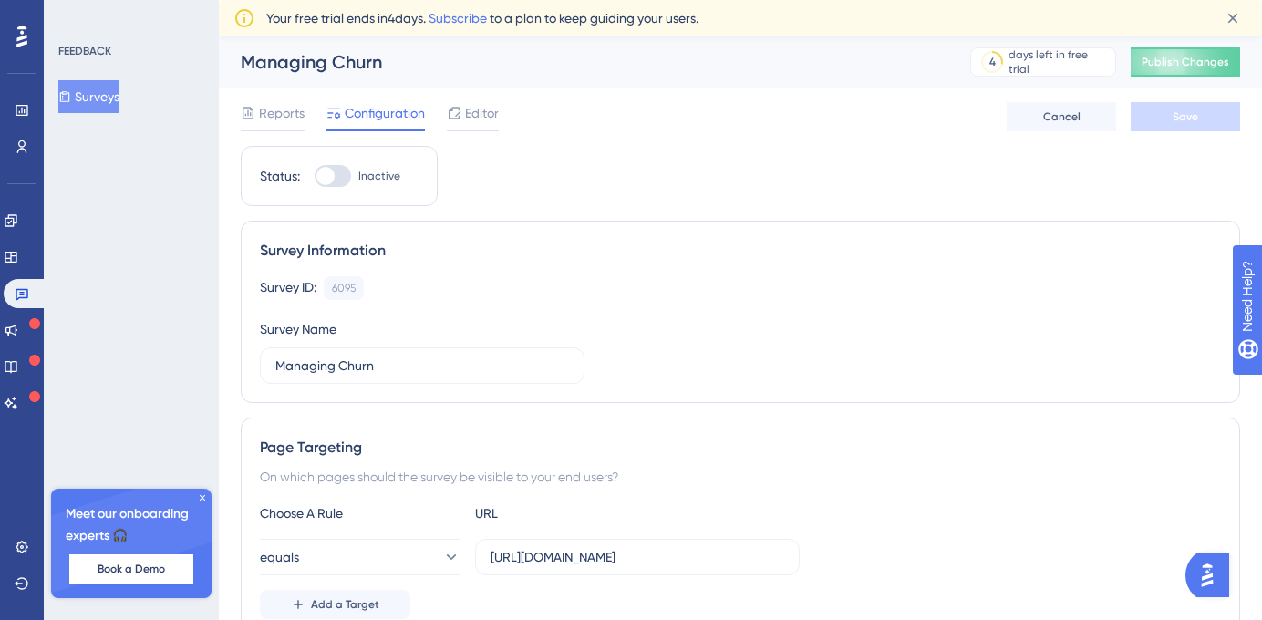
click at [119, 98] on button "Surveys" at bounding box center [88, 96] width 61 height 33
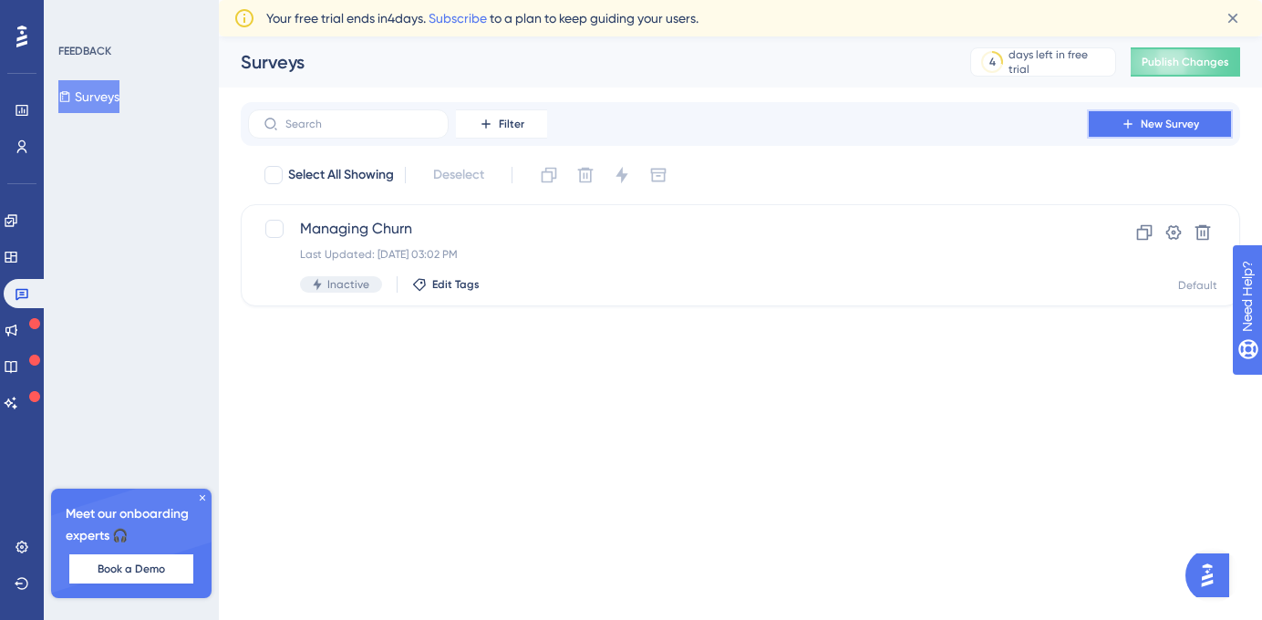
click at [1100, 126] on button "New Survey" at bounding box center [1160, 123] width 146 height 29
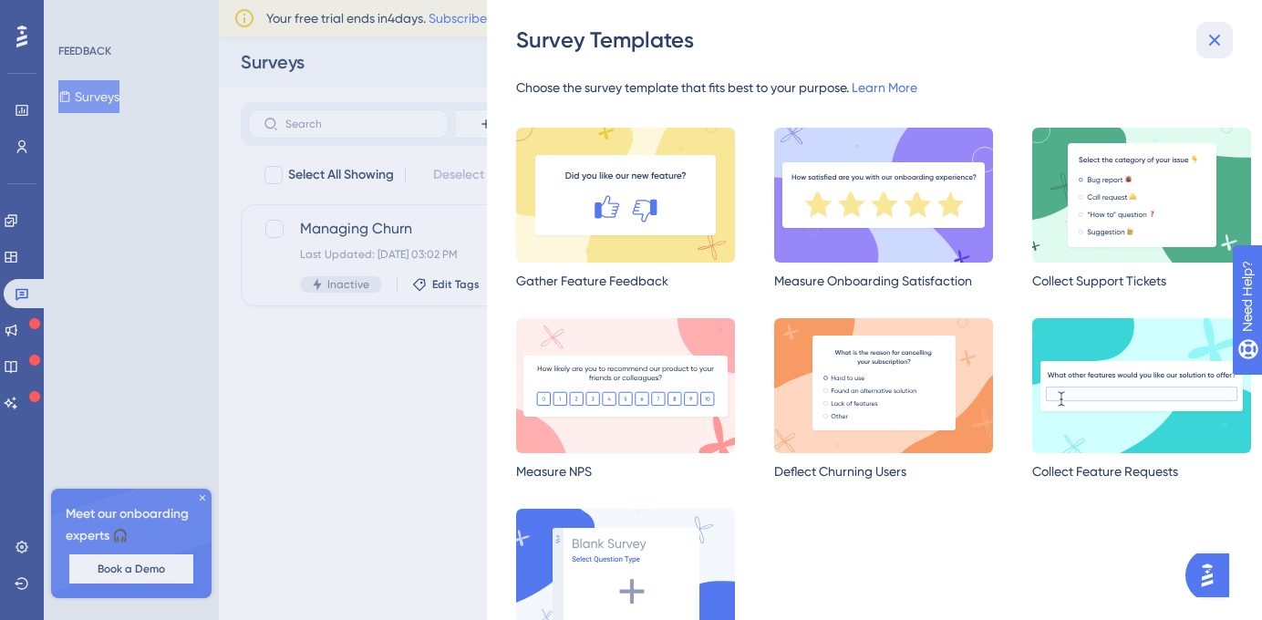
click at [1213, 46] on icon at bounding box center [1214, 40] width 22 height 22
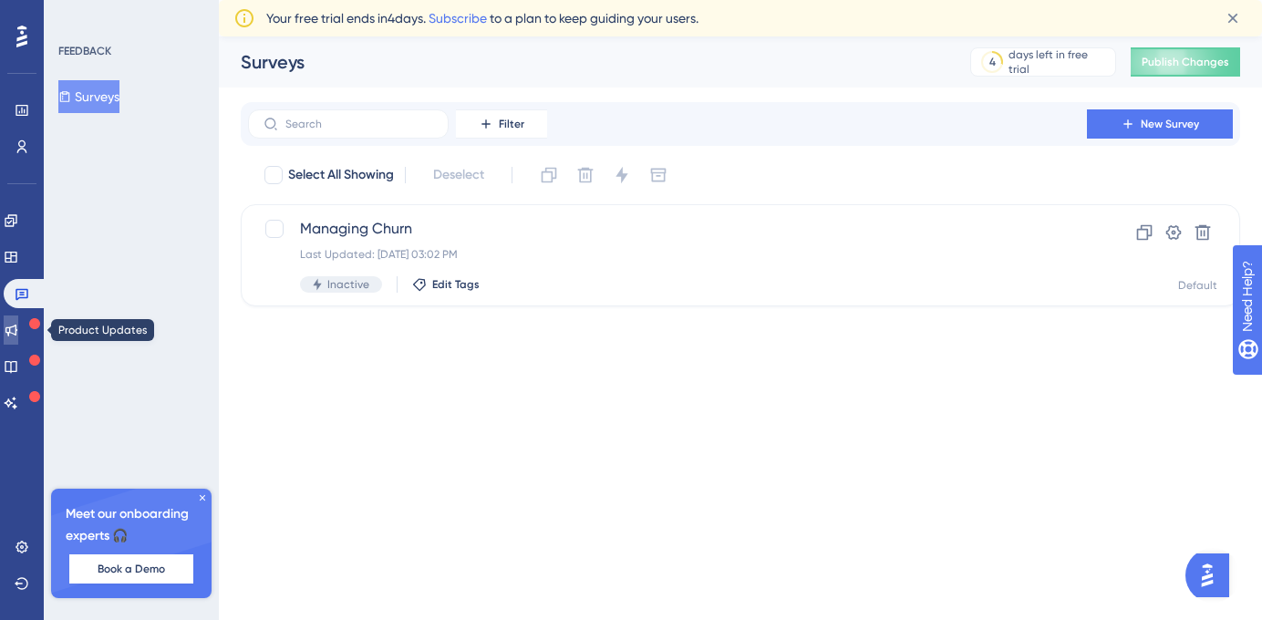
click at [15, 323] on icon at bounding box center [11, 330] width 15 height 15
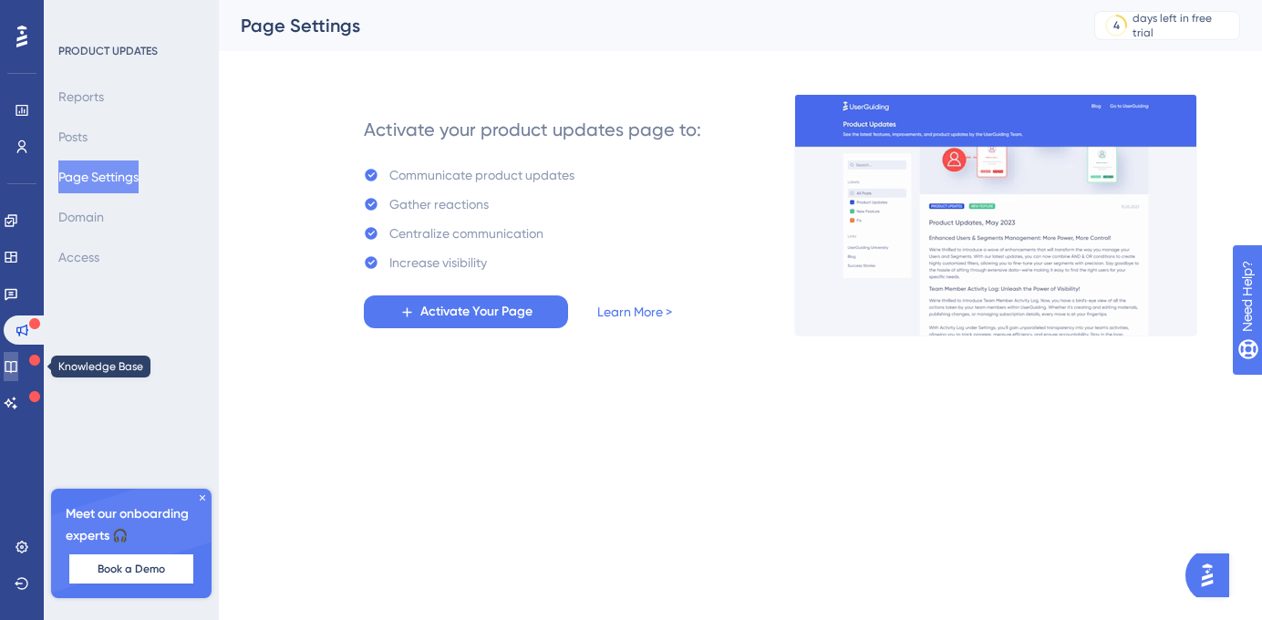
click at [18, 360] on icon at bounding box center [11, 366] width 15 height 15
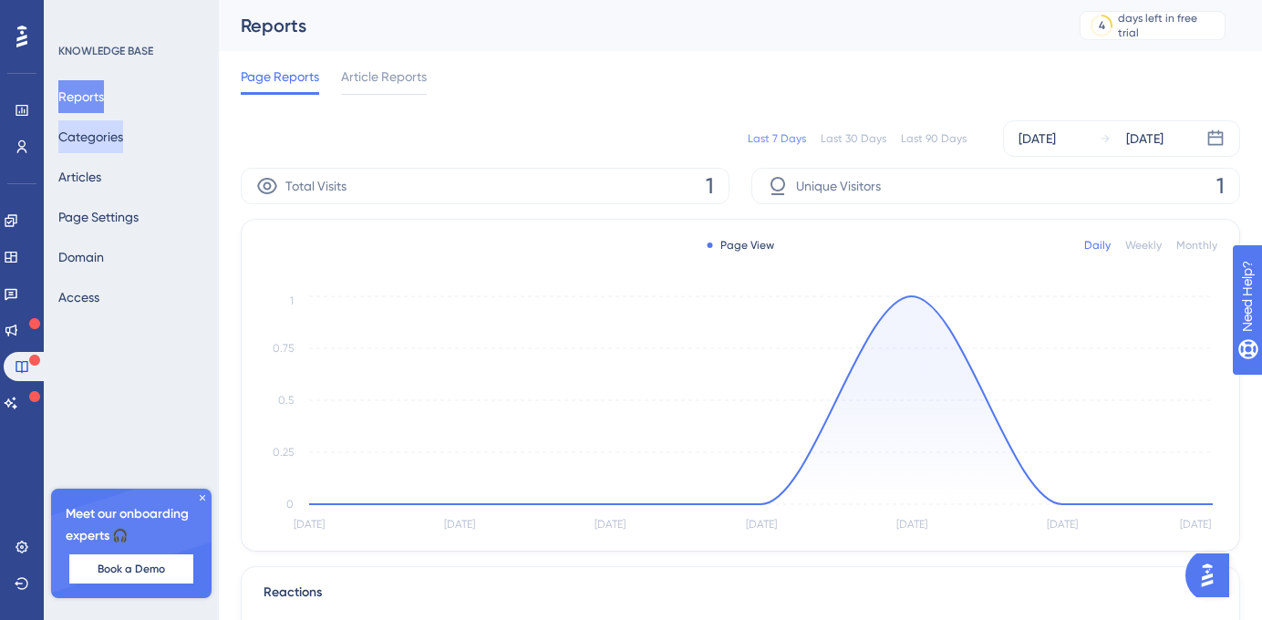
click at [108, 139] on button "Categories" at bounding box center [90, 136] width 65 height 33
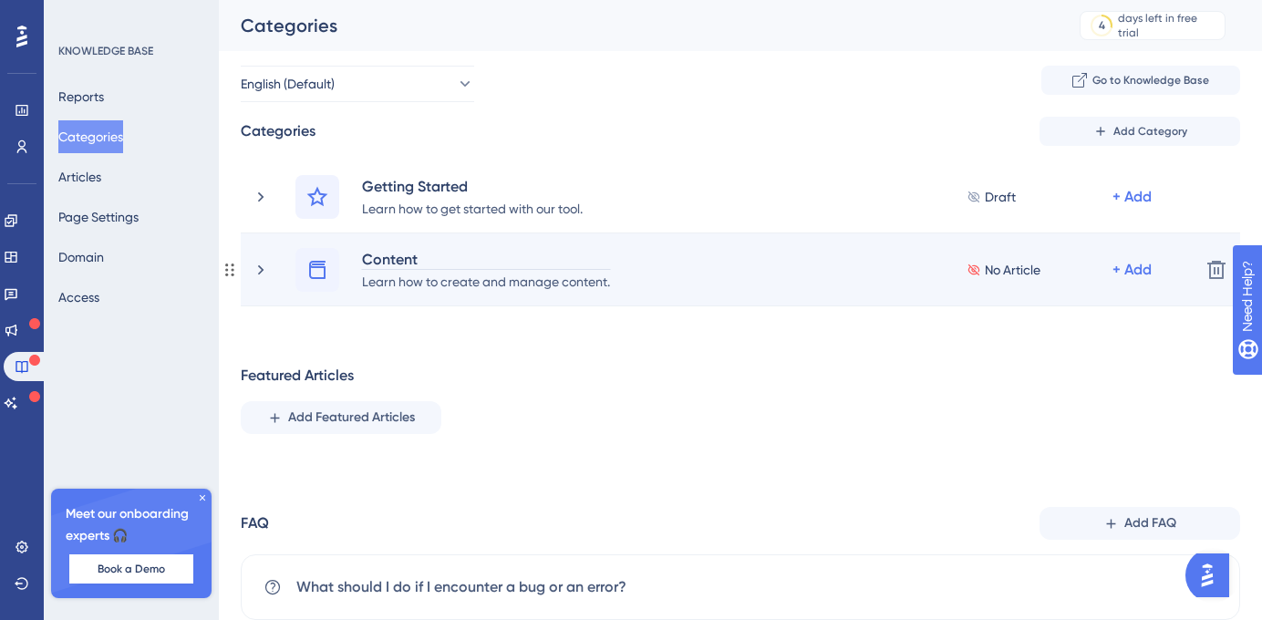
click at [396, 259] on div "Content" at bounding box center [486, 259] width 250 height 22
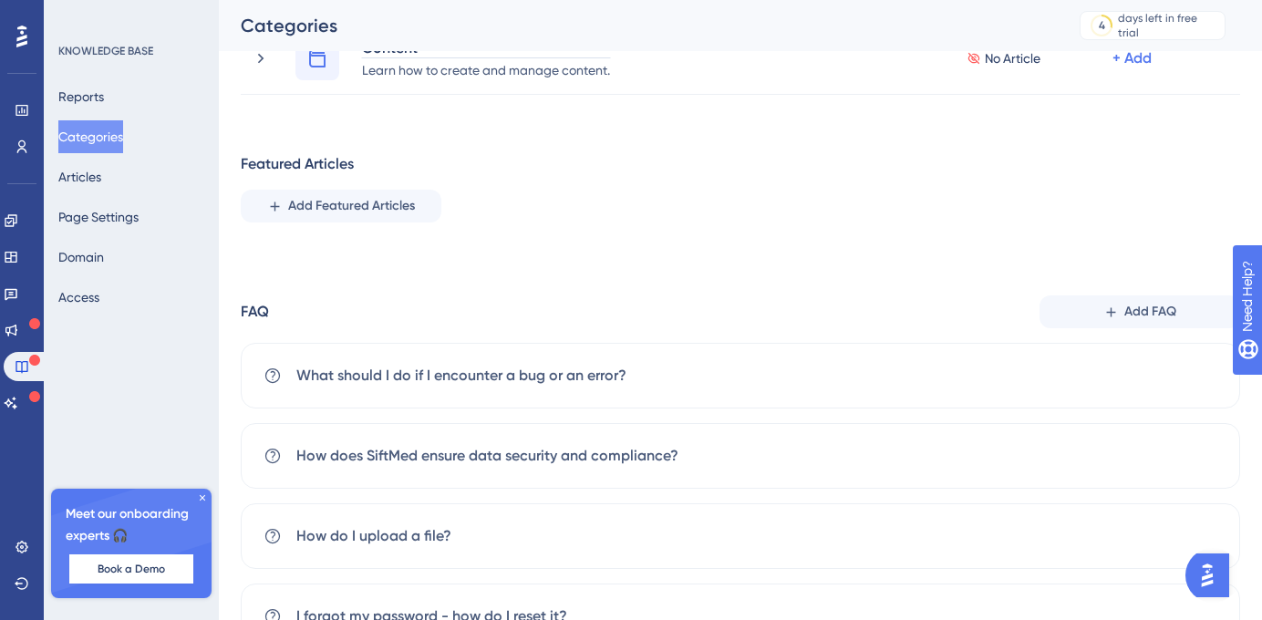
scroll to position [213, 0]
click at [307, 201] on span "Add Featured Articles" at bounding box center [351, 204] width 127 height 22
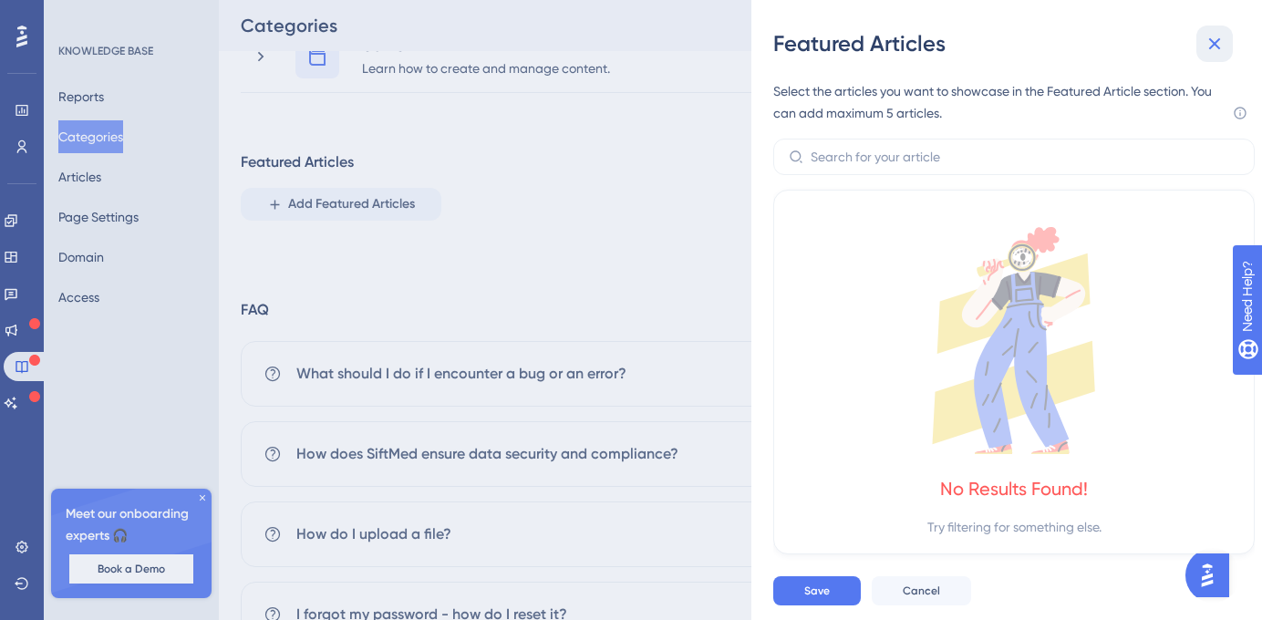
click at [1219, 48] on icon at bounding box center [1214, 44] width 22 height 22
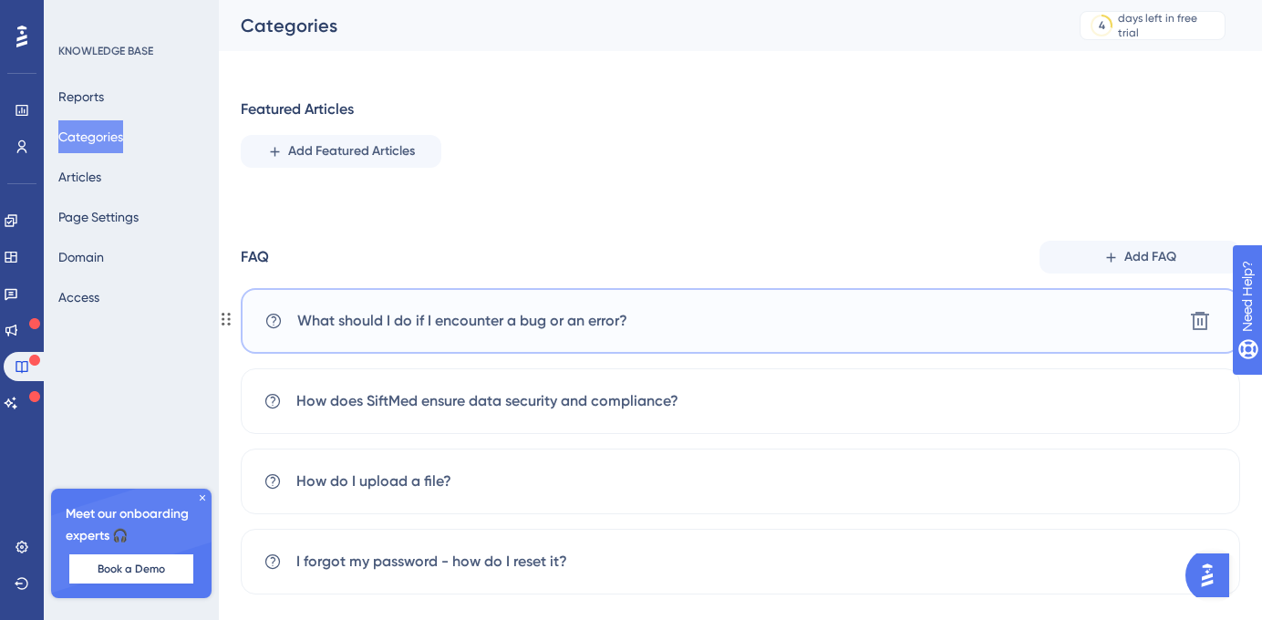
scroll to position [299, 0]
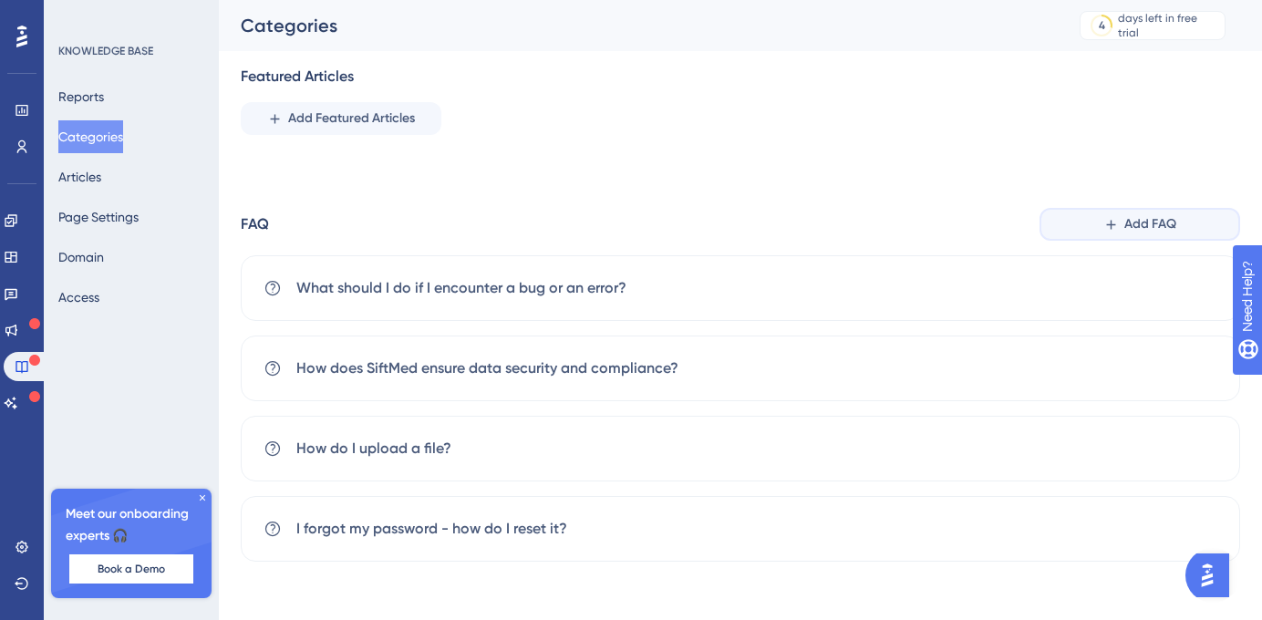
click at [1135, 222] on span "Add FAQ" at bounding box center [1150, 224] width 52 height 22
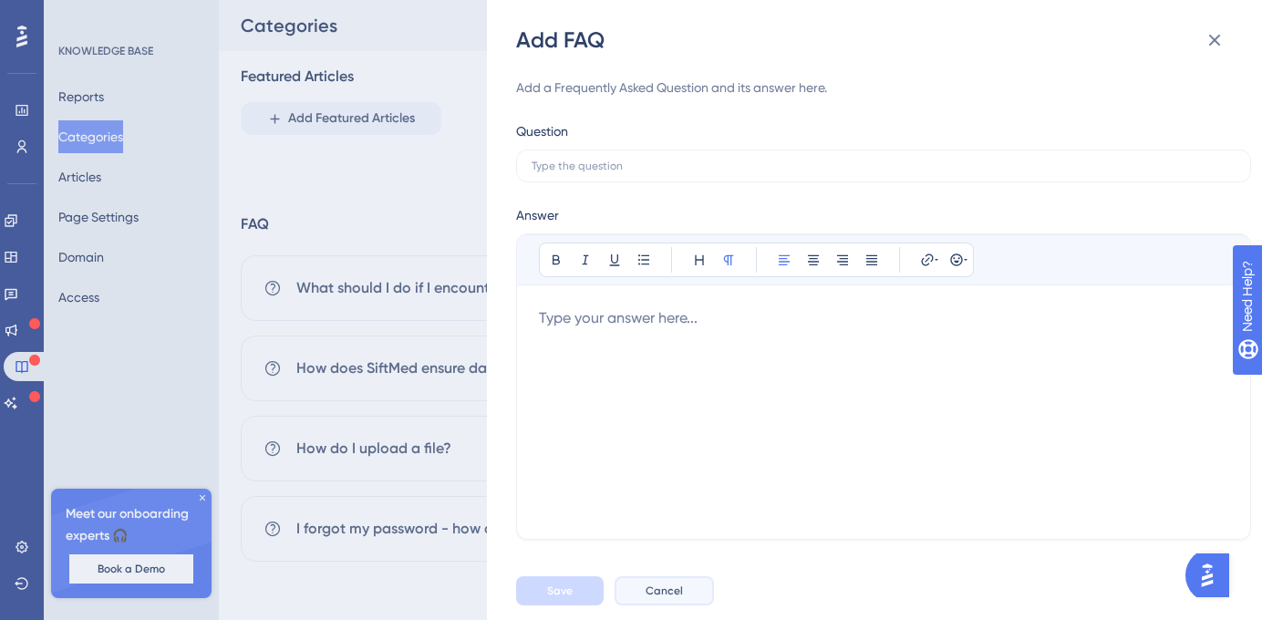
click at [661, 594] on span "Cancel" at bounding box center [663, 590] width 37 height 15
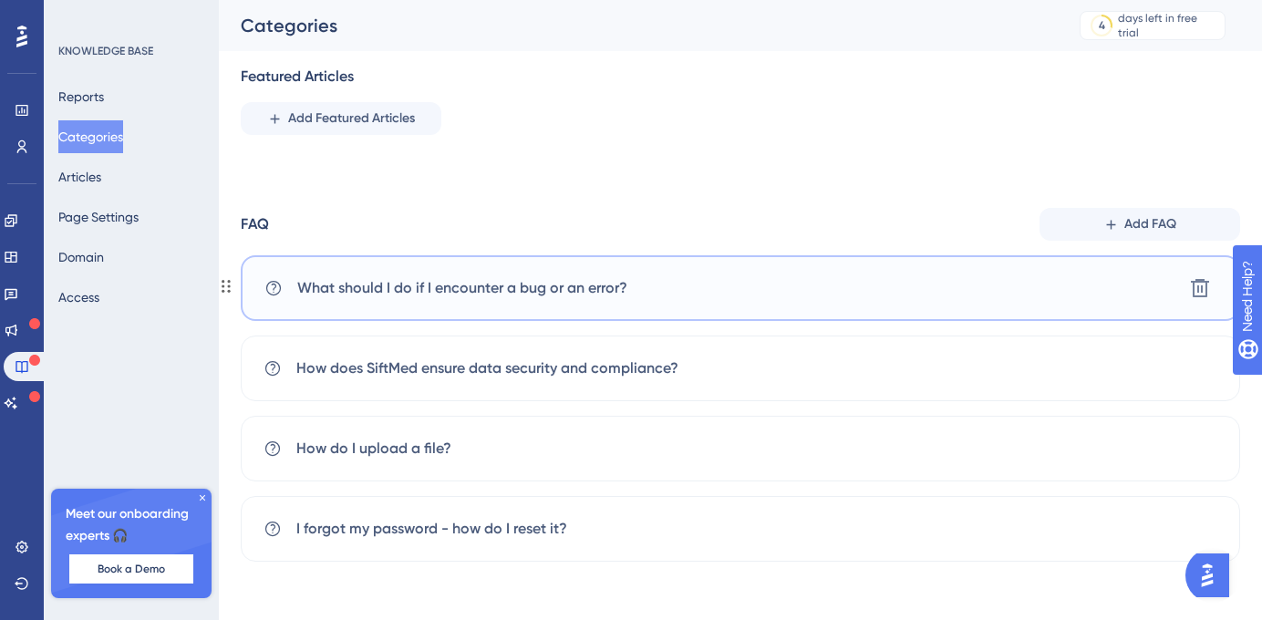
scroll to position [0, 0]
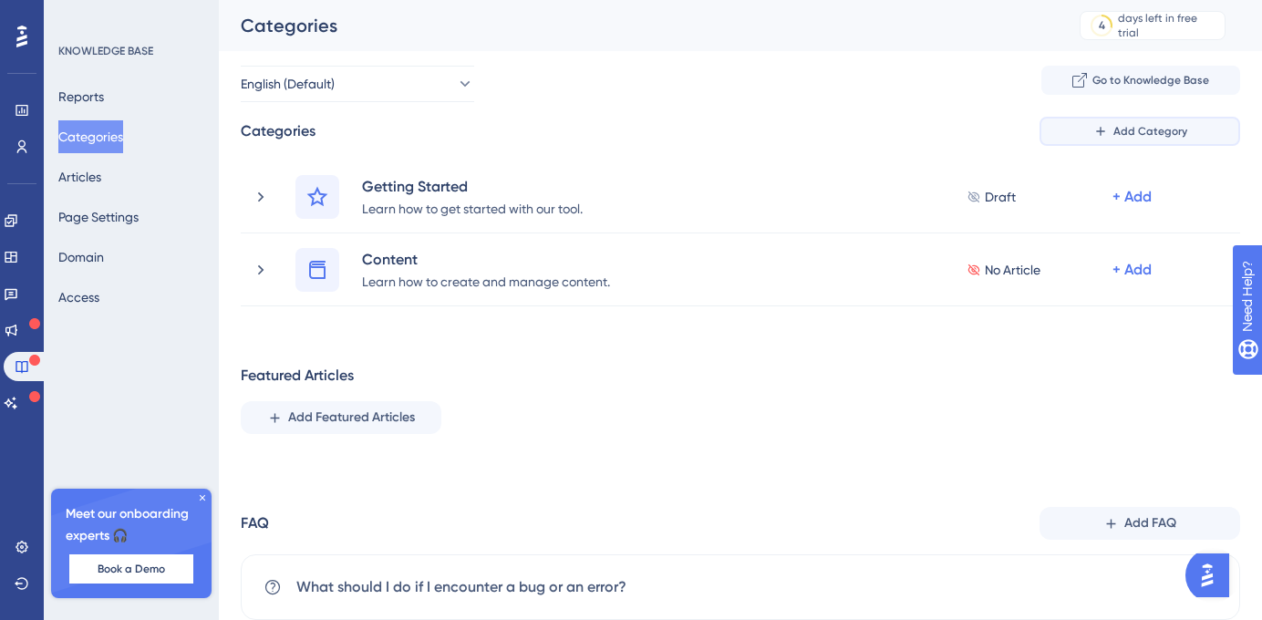
click at [1075, 130] on button "Add Category" at bounding box center [1139, 131] width 201 height 29
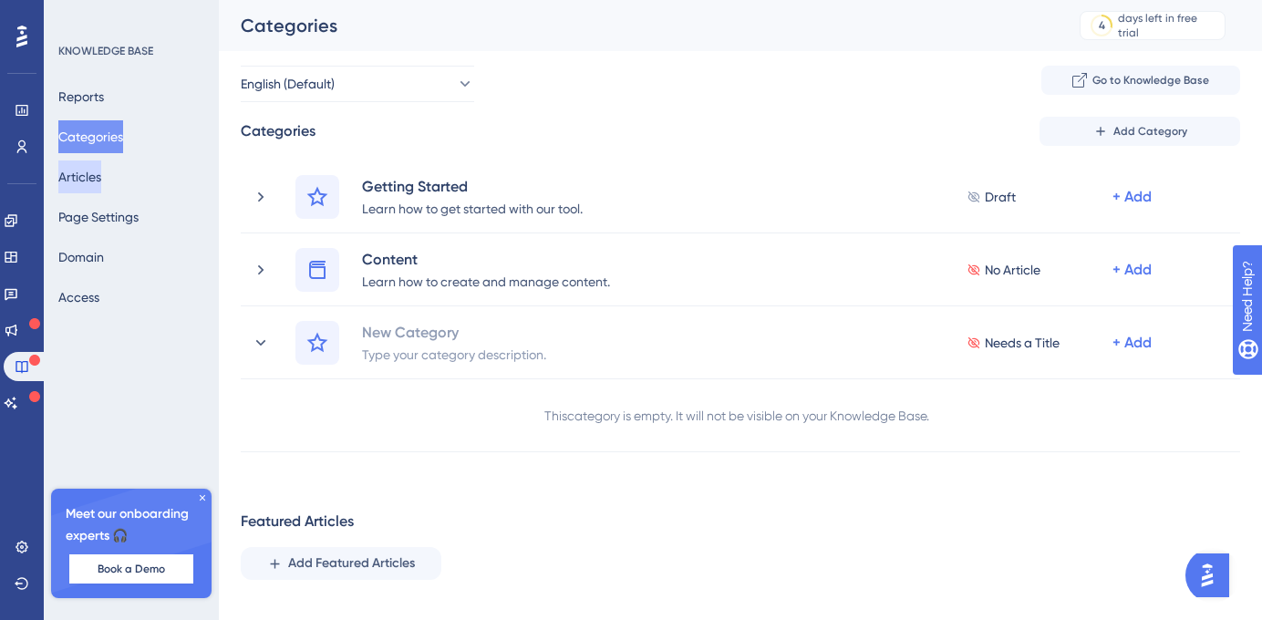
click at [86, 173] on button "Articles" at bounding box center [79, 176] width 43 height 33
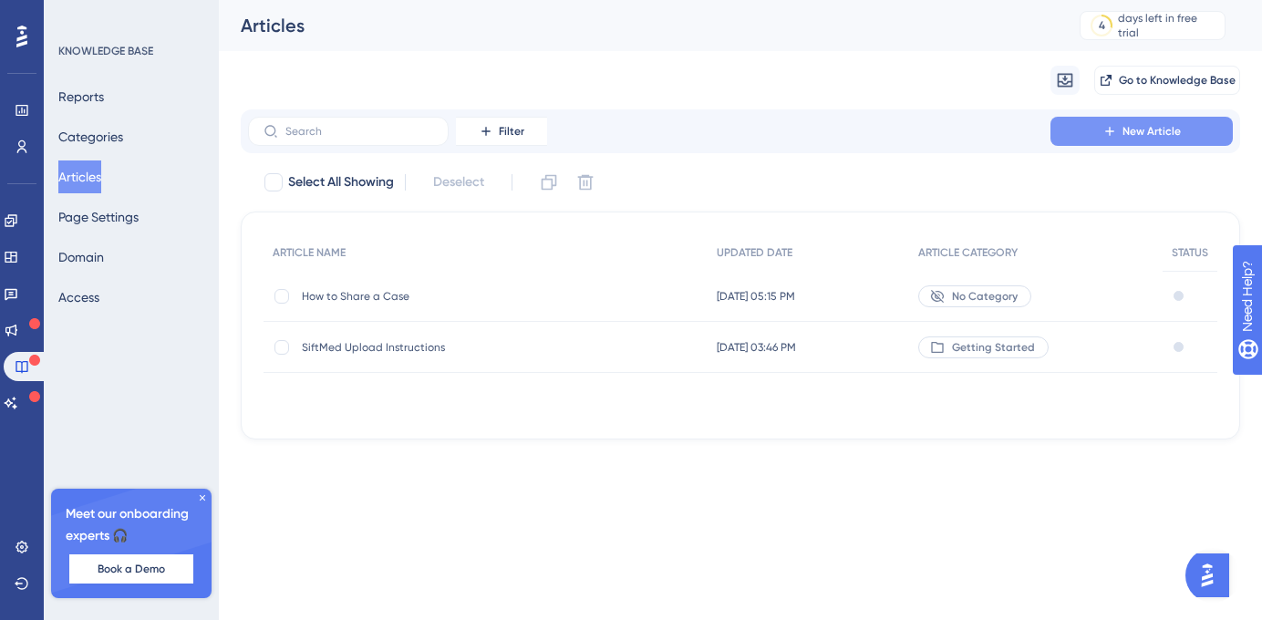
click at [1095, 139] on button "New Article" at bounding box center [1141, 131] width 182 height 29
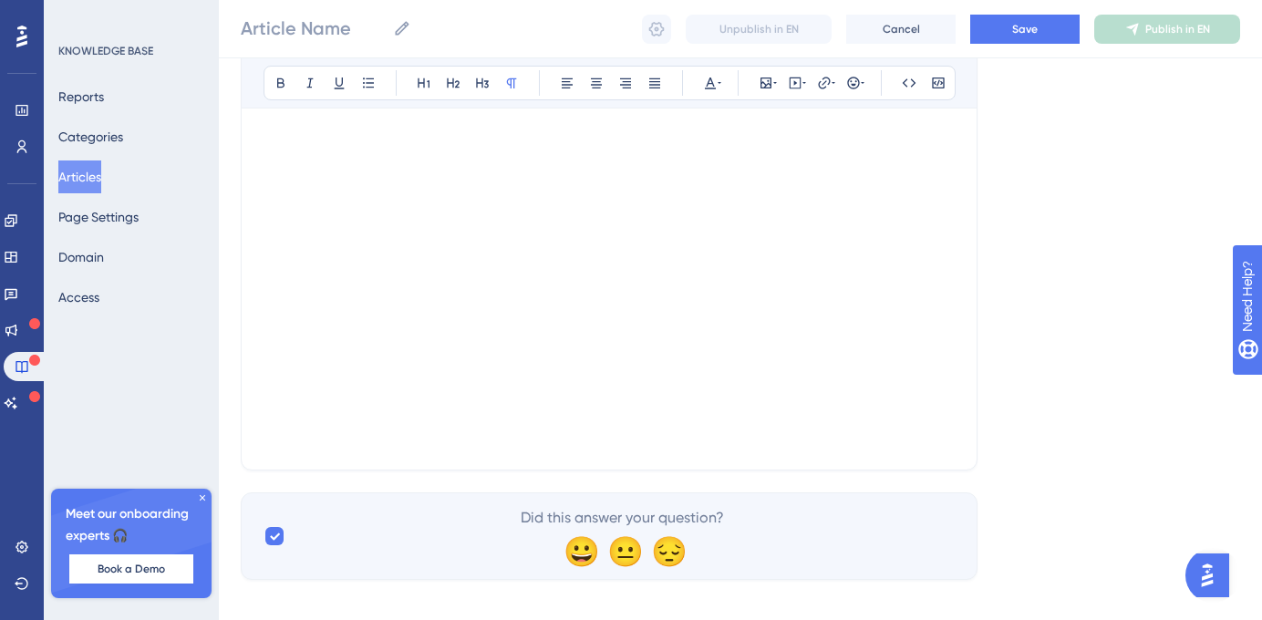
scroll to position [340, 0]
click at [269, 538] on icon at bounding box center [274, 537] width 11 height 15
click at [269, 538] on div at bounding box center [274, 537] width 18 height 18
checkbox input "true"
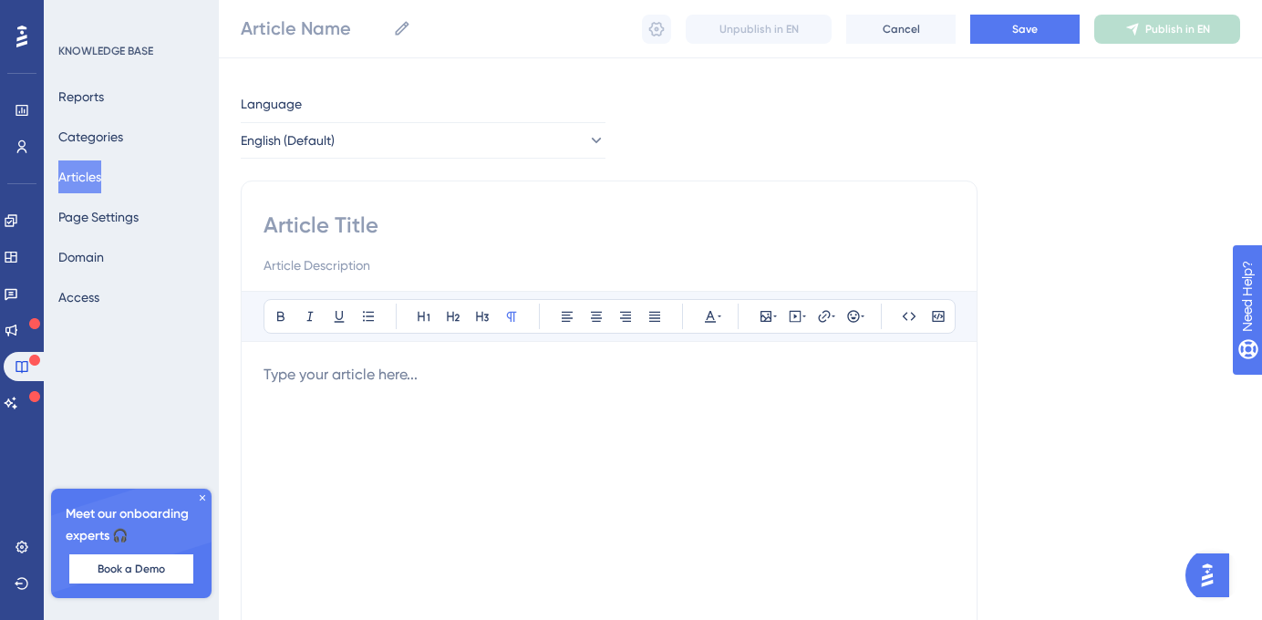
scroll to position [0, 0]
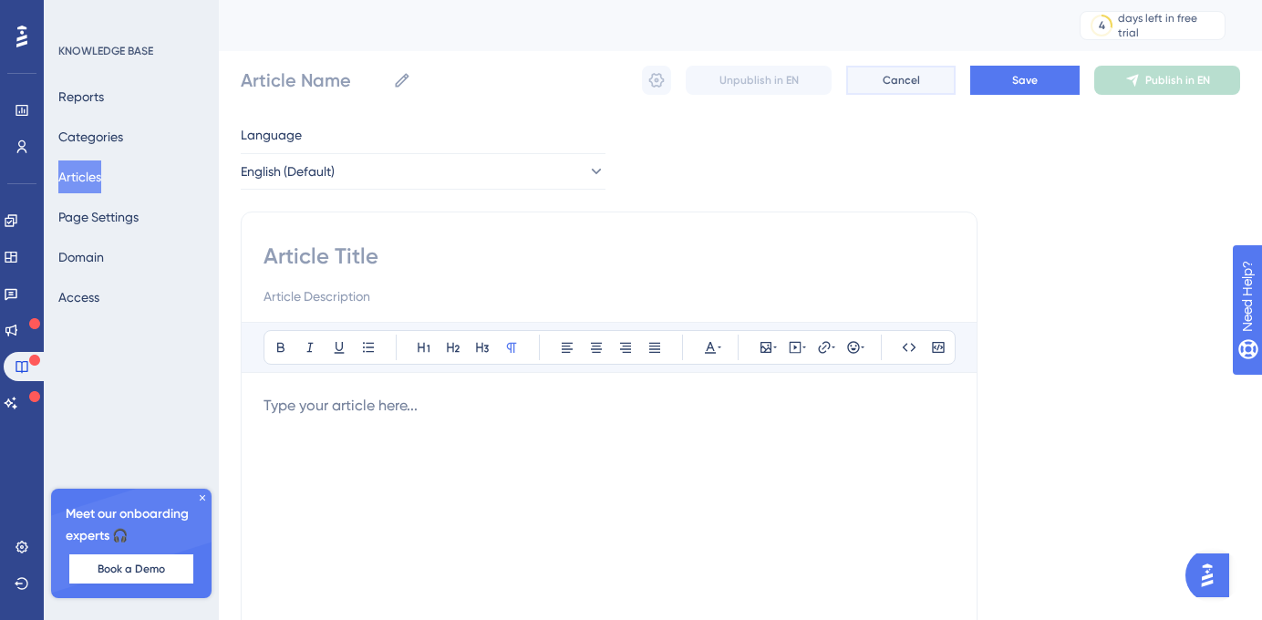
click at [862, 71] on button "Cancel" at bounding box center [900, 80] width 109 height 29
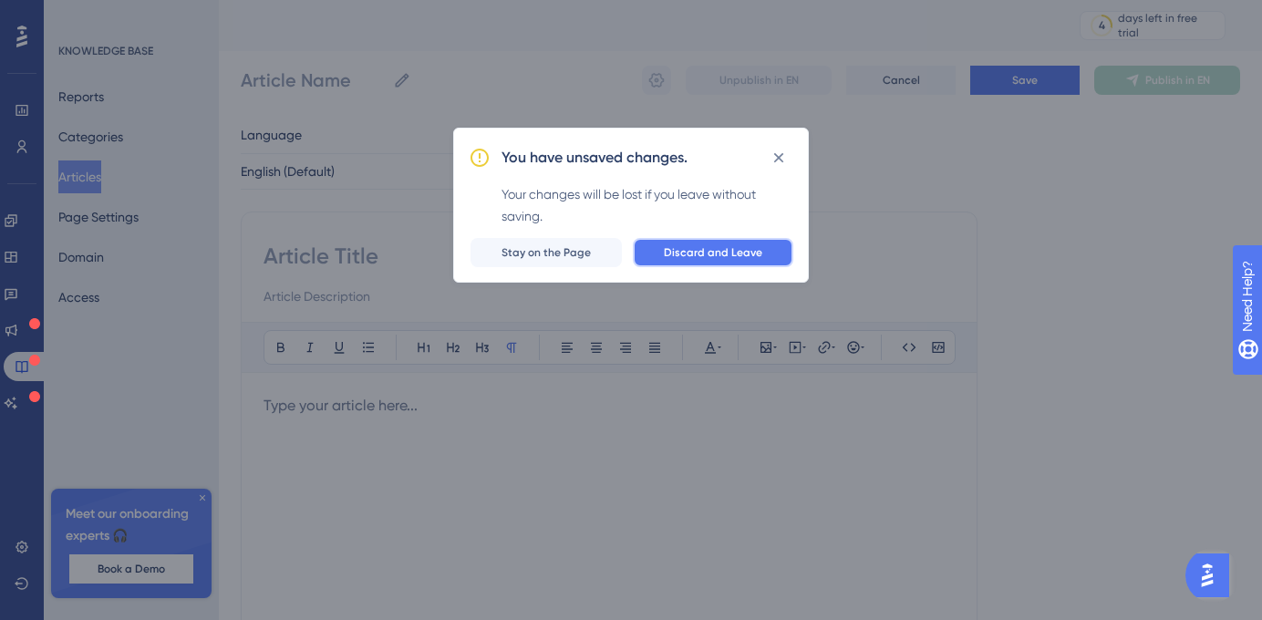
click at [675, 246] on span "Discard and Leave" at bounding box center [713, 252] width 98 height 15
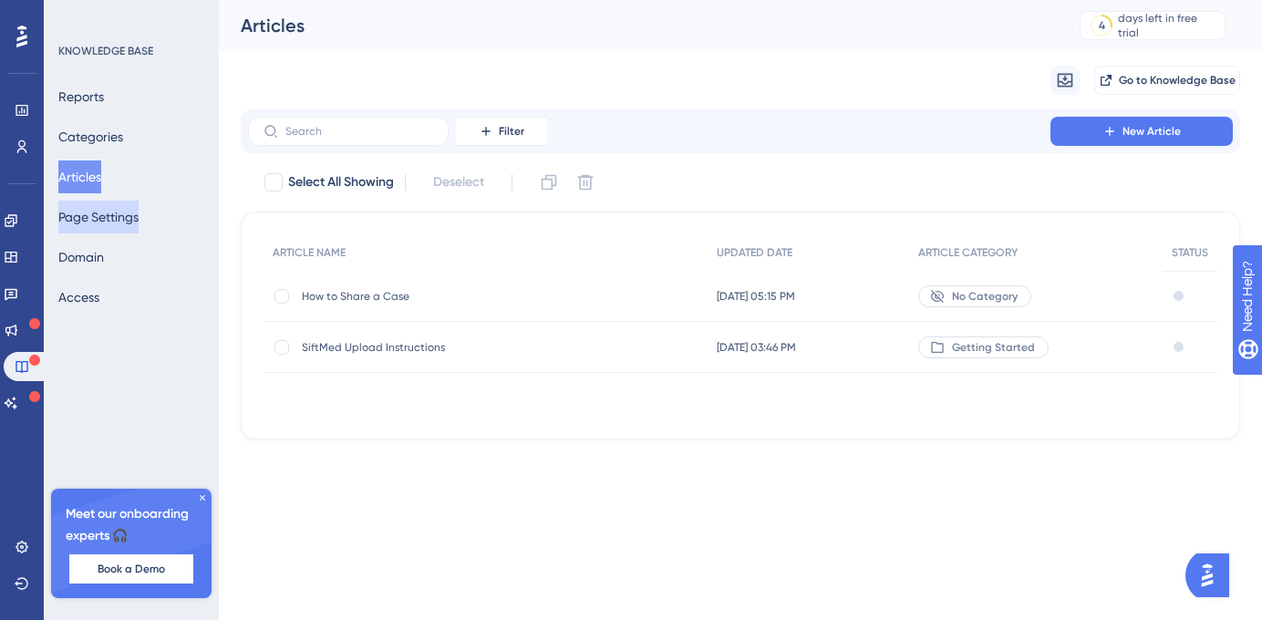
click at [98, 215] on button "Page Settings" at bounding box center [98, 217] width 80 height 33
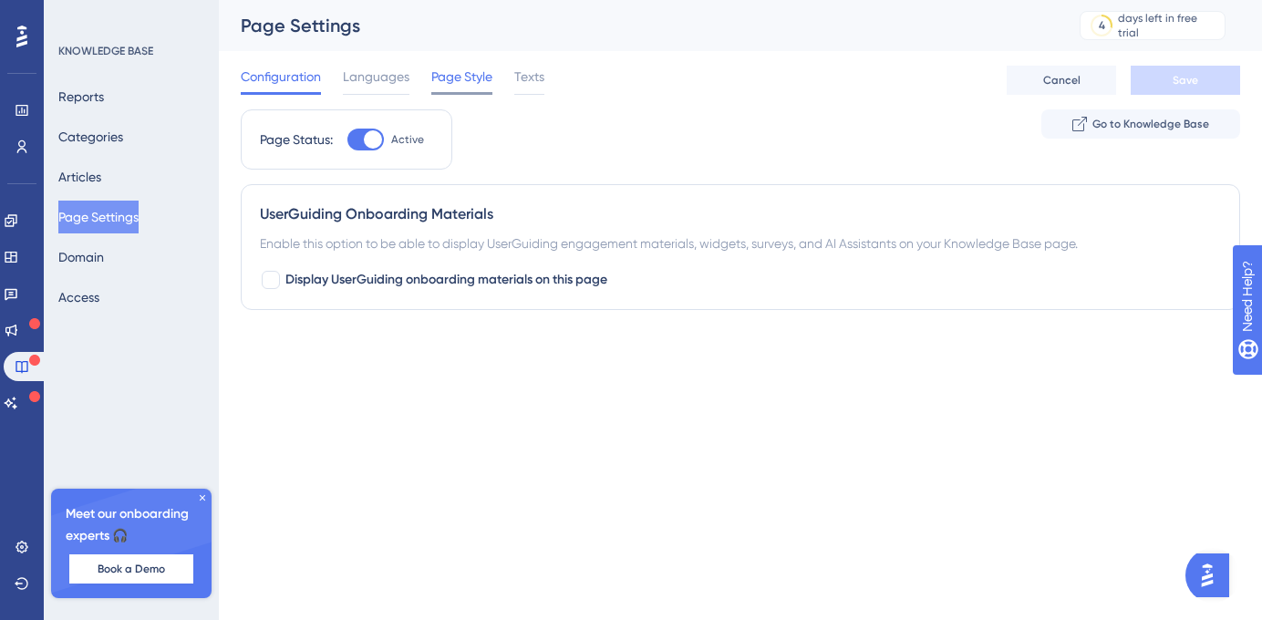
click at [452, 80] on span "Page Style" at bounding box center [461, 77] width 61 height 22
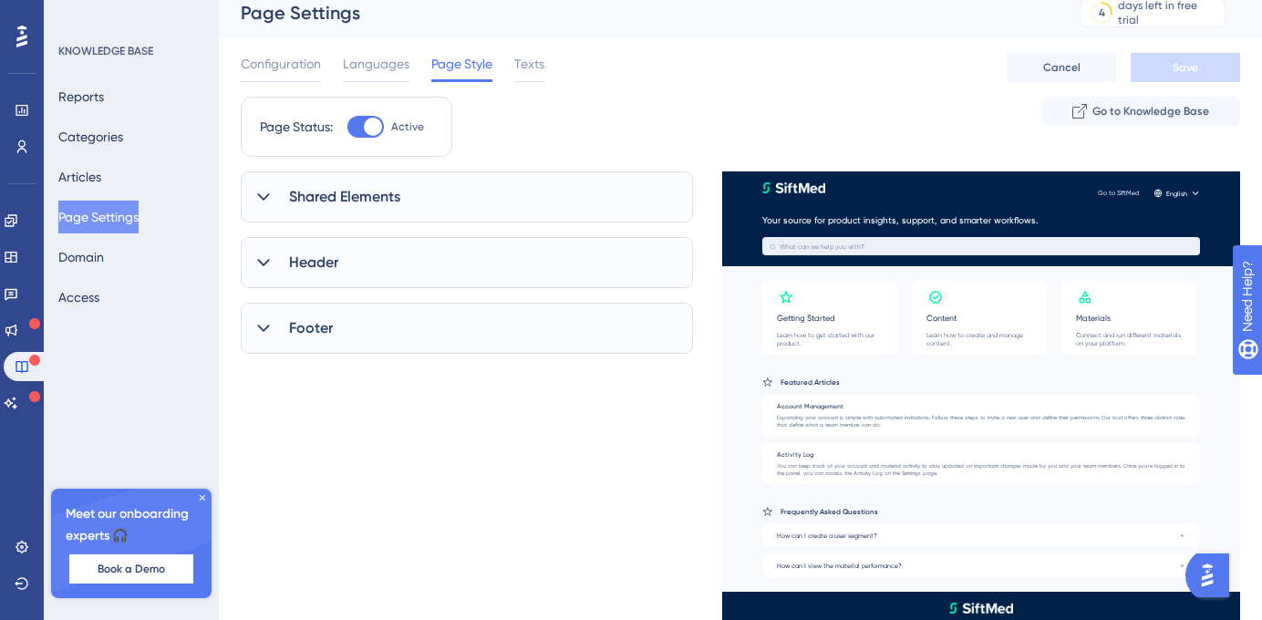
scroll to position [68, 0]
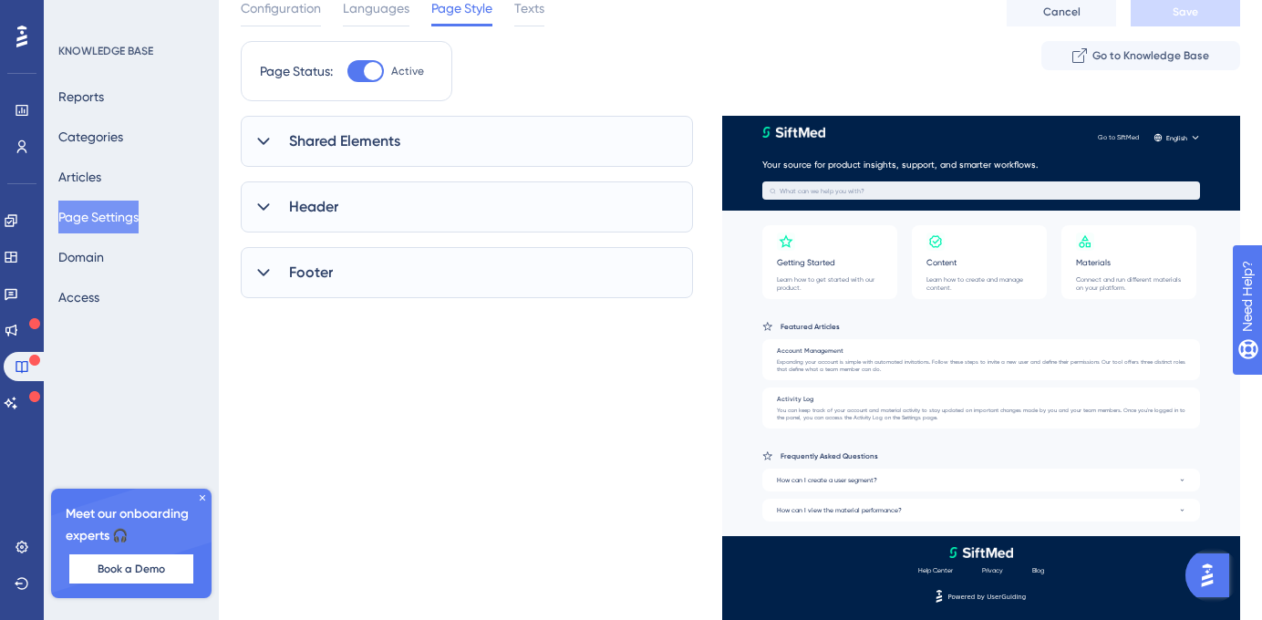
click at [359, 161] on div "Shared Elements" at bounding box center [467, 141] width 452 height 51
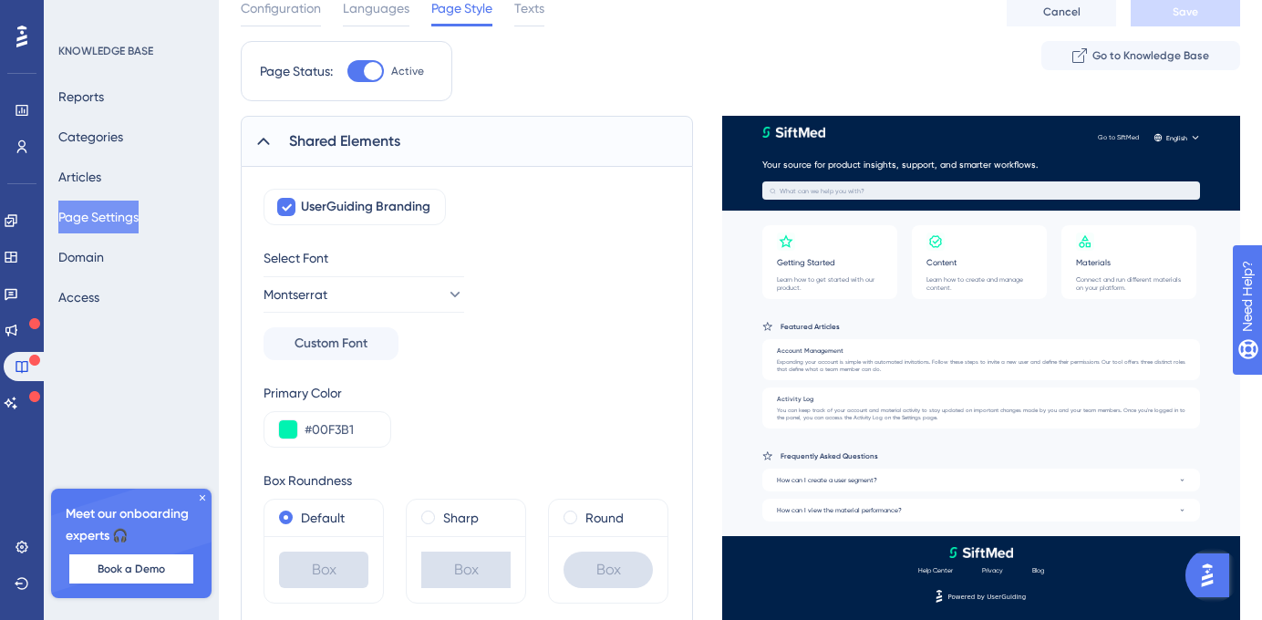
click at [359, 162] on div "Shared Elements" at bounding box center [467, 141] width 452 height 51
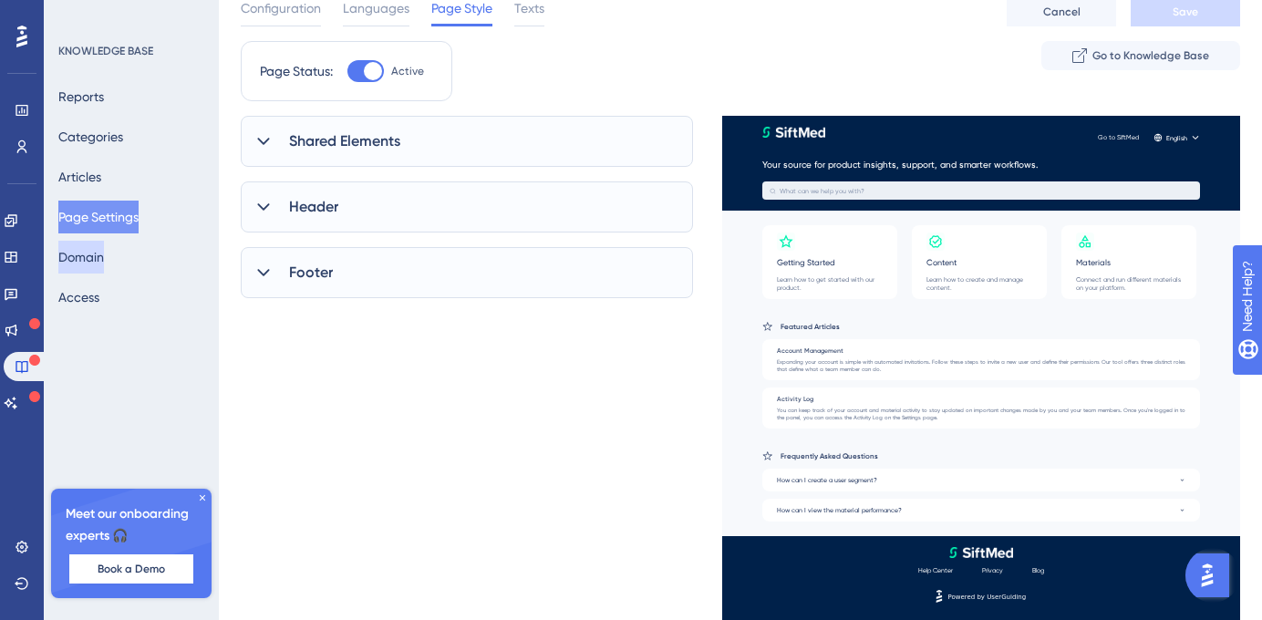
click at [104, 252] on button "Domain" at bounding box center [81, 257] width 46 height 33
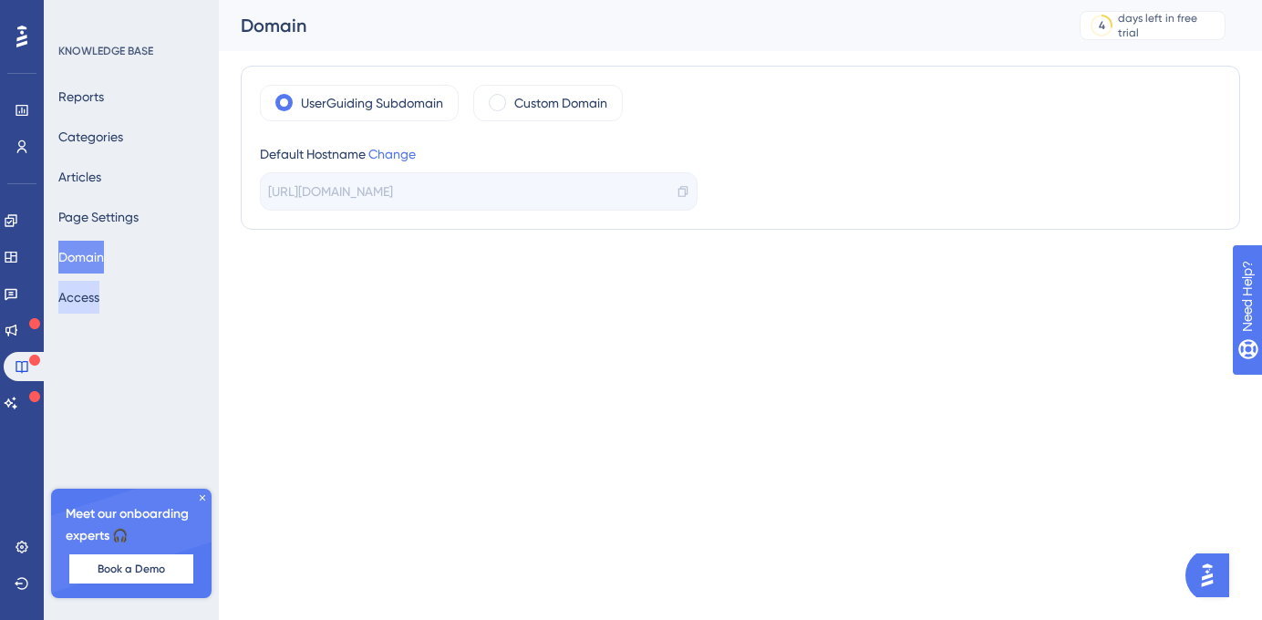
click at [97, 306] on button "Access" at bounding box center [78, 297] width 41 height 33
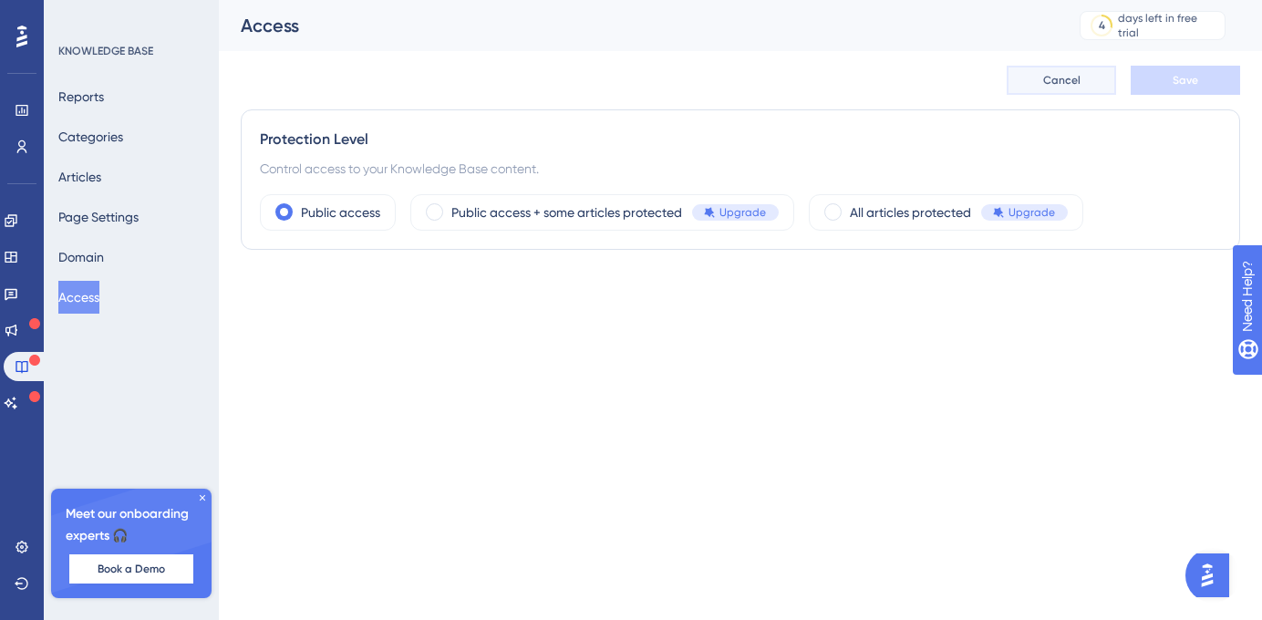
click at [1053, 88] on button "Cancel" at bounding box center [1060, 80] width 109 height 29
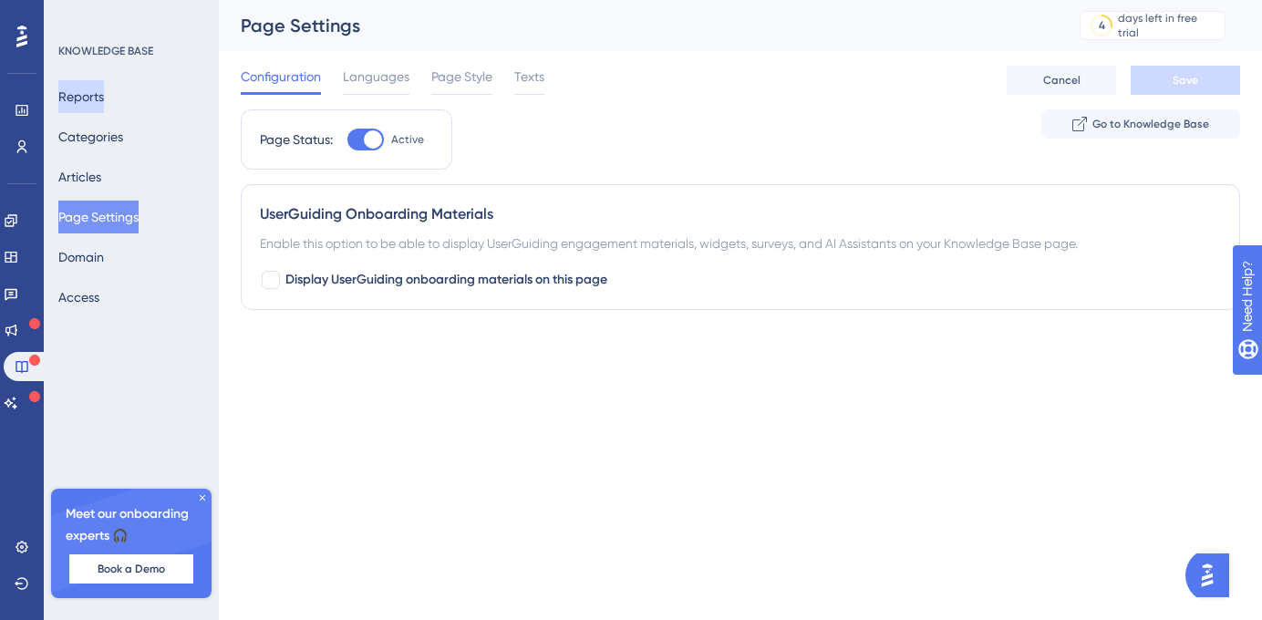
click at [104, 104] on button "Reports" at bounding box center [81, 96] width 46 height 33
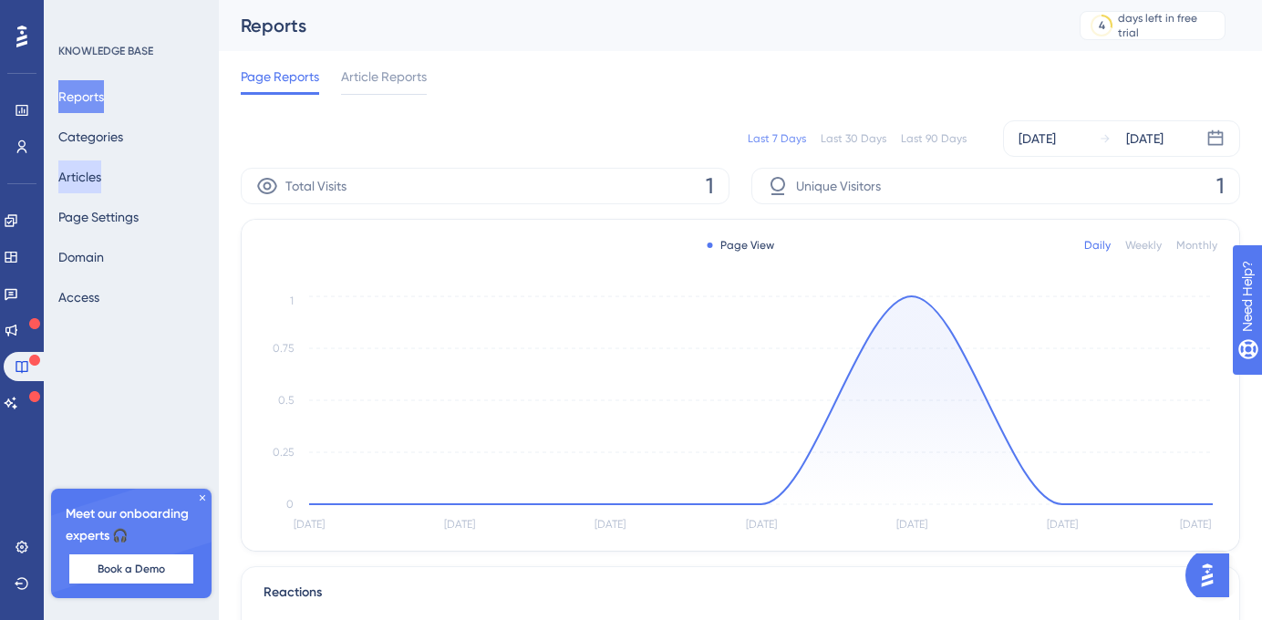
click at [89, 176] on button "Articles" at bounding box center [79, 176] width 43 height 33
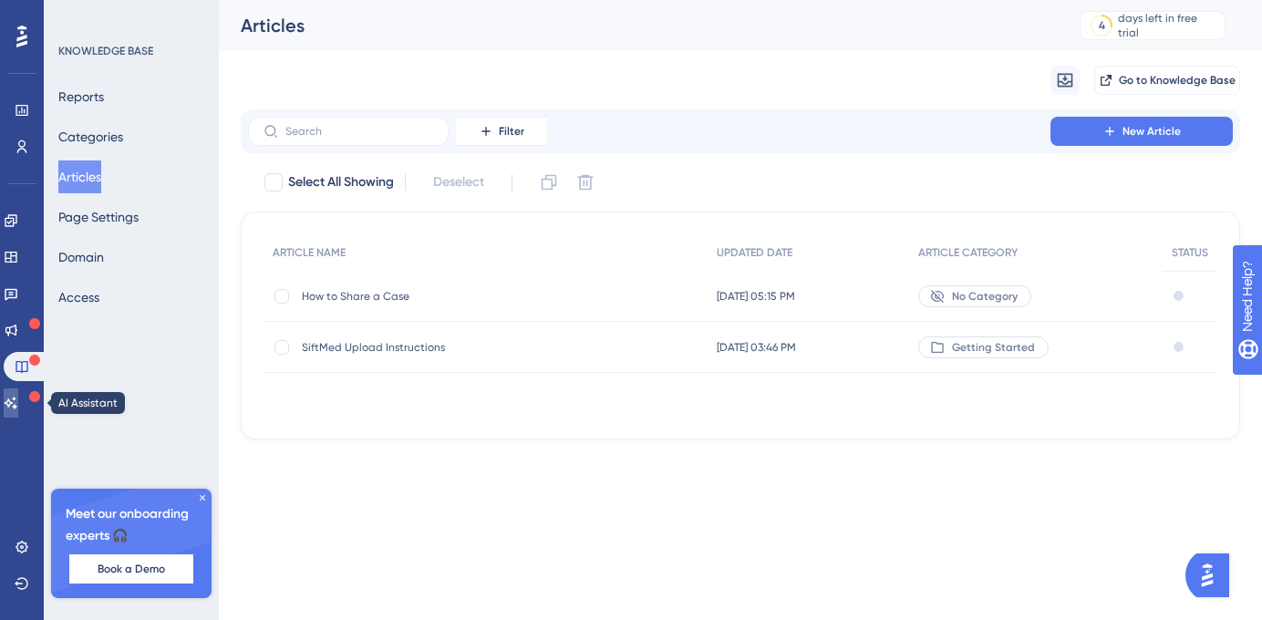
click at [15, 395] on link at bounding box center [11, 402] width 15 height 29
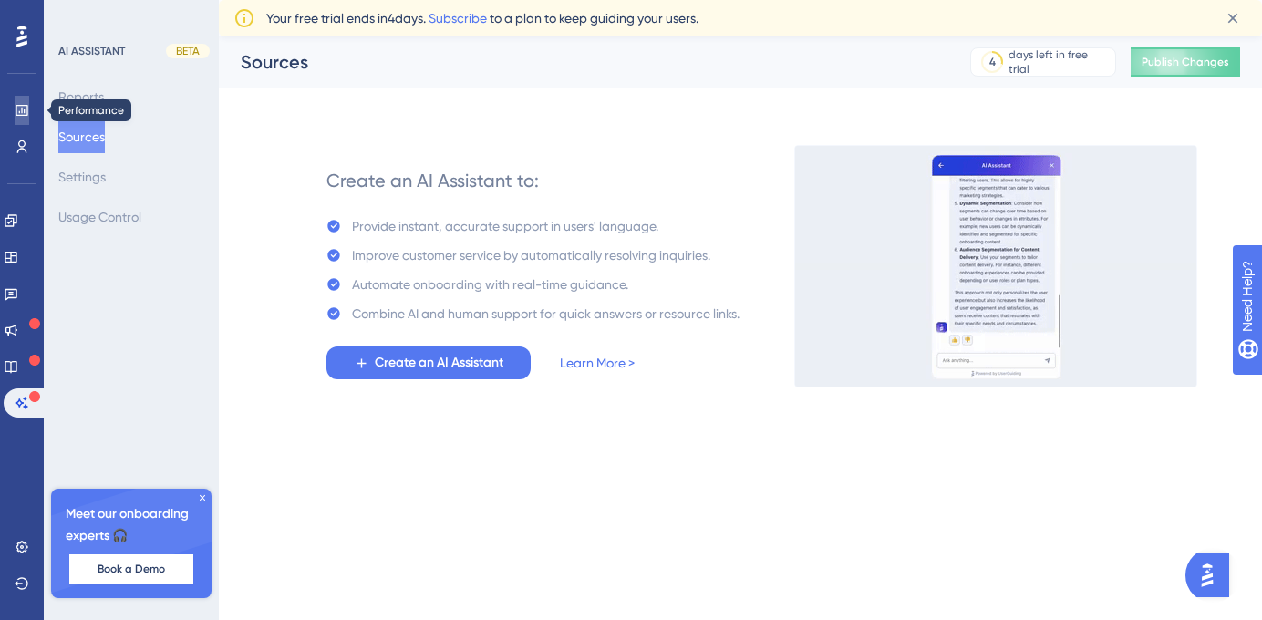
click at [29, 118] on link at bounding box center [22, 110] width 15 height 29
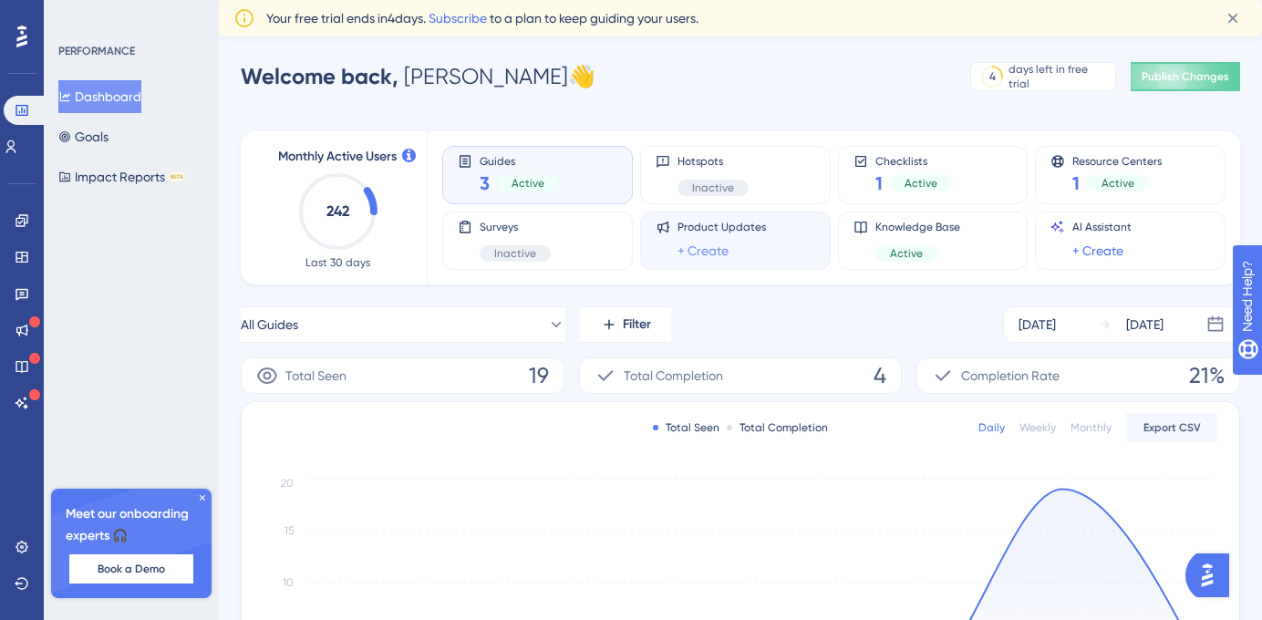
click at [714, 251] on link "+ Create" at bounding box center [702, 251] width 51 height 22
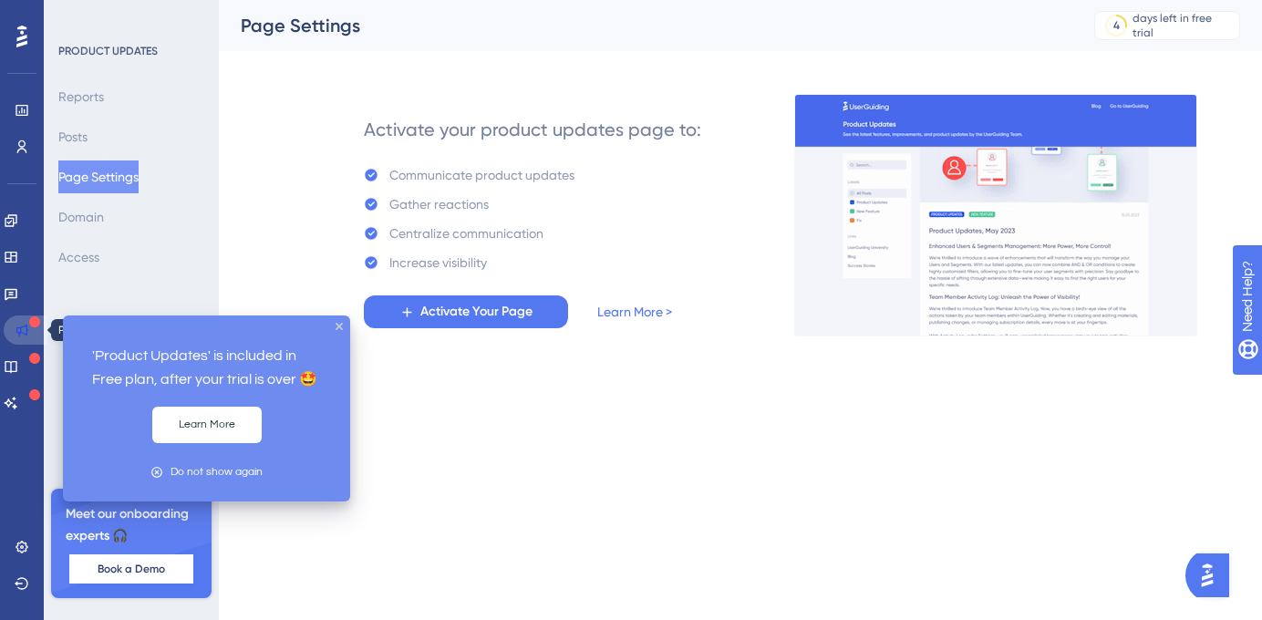
click at [26, 334] on icon at bounding box center [22, 331] width 12 height 12
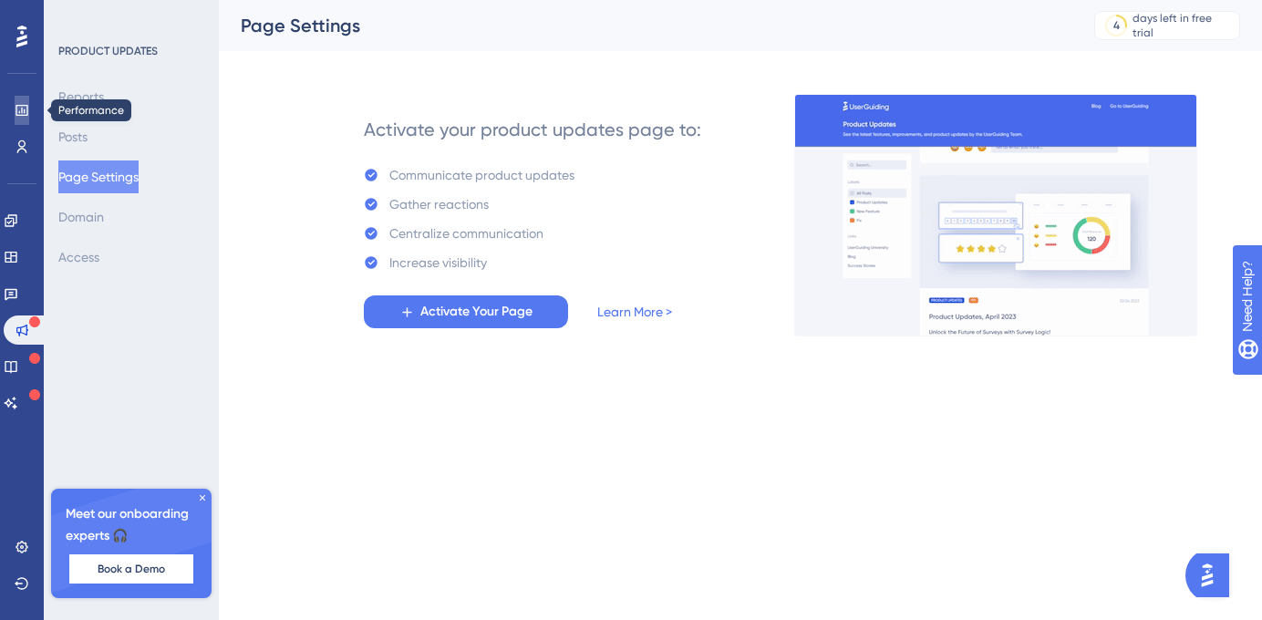
click at [21, 113] on icon at bounding box center [22, 110] width 15 height 15
